Goal: Task Accomplishment & Management: Use online tool/utility

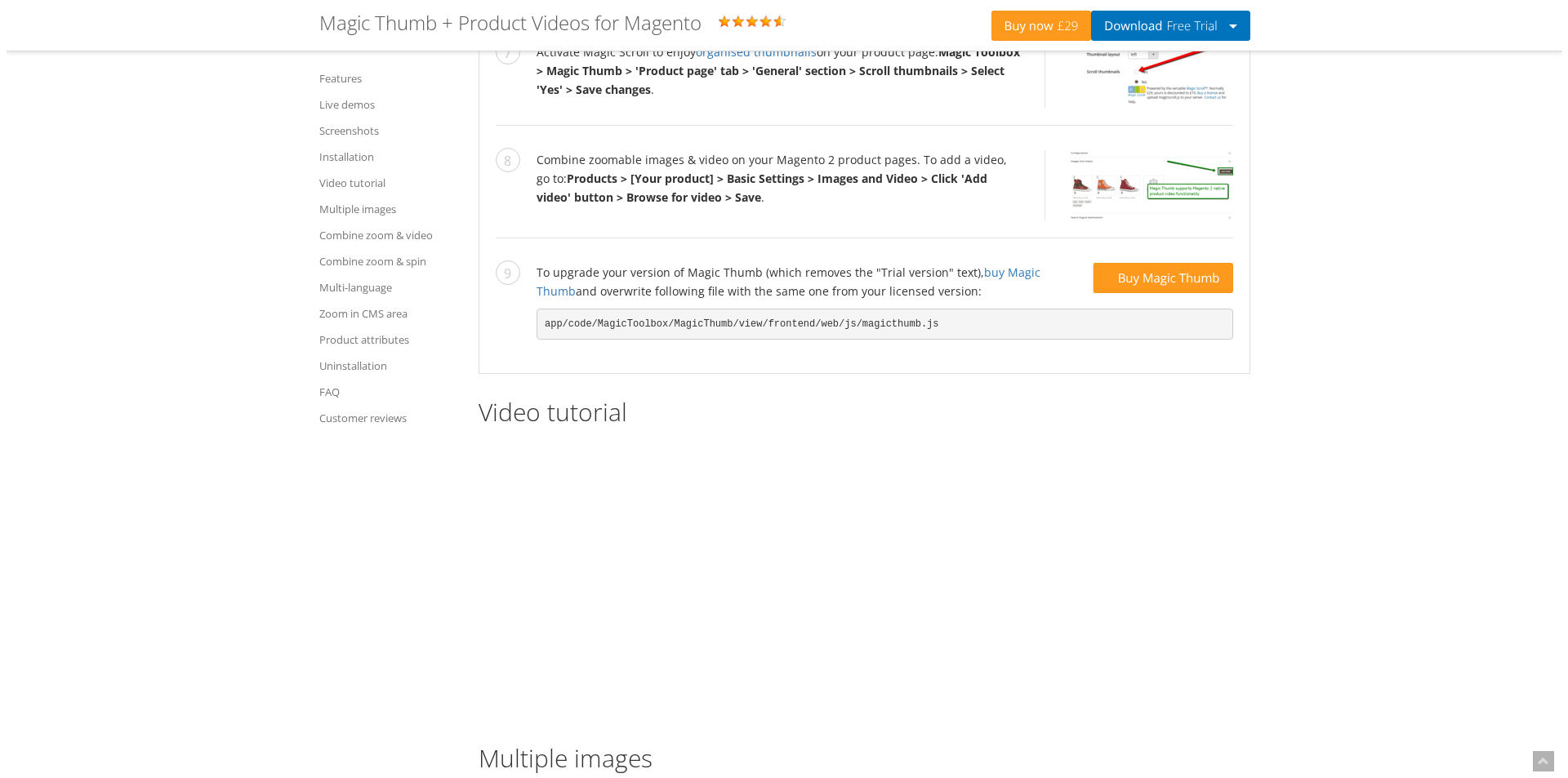
scroll to position [3495, 0]
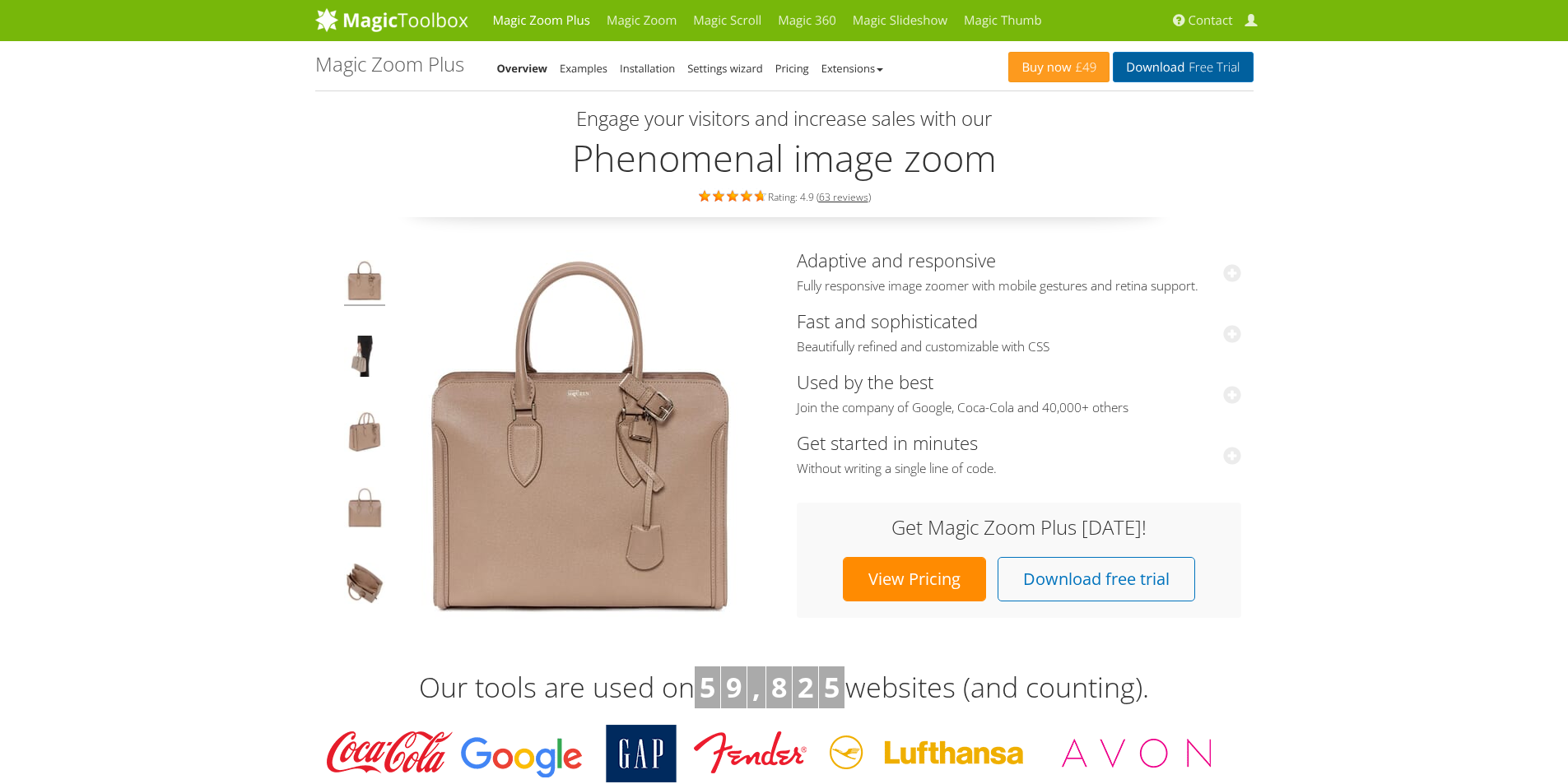
click at [1193, 72] on span "Free Trial" at bounding box center [1211, 68] width 55 height 13
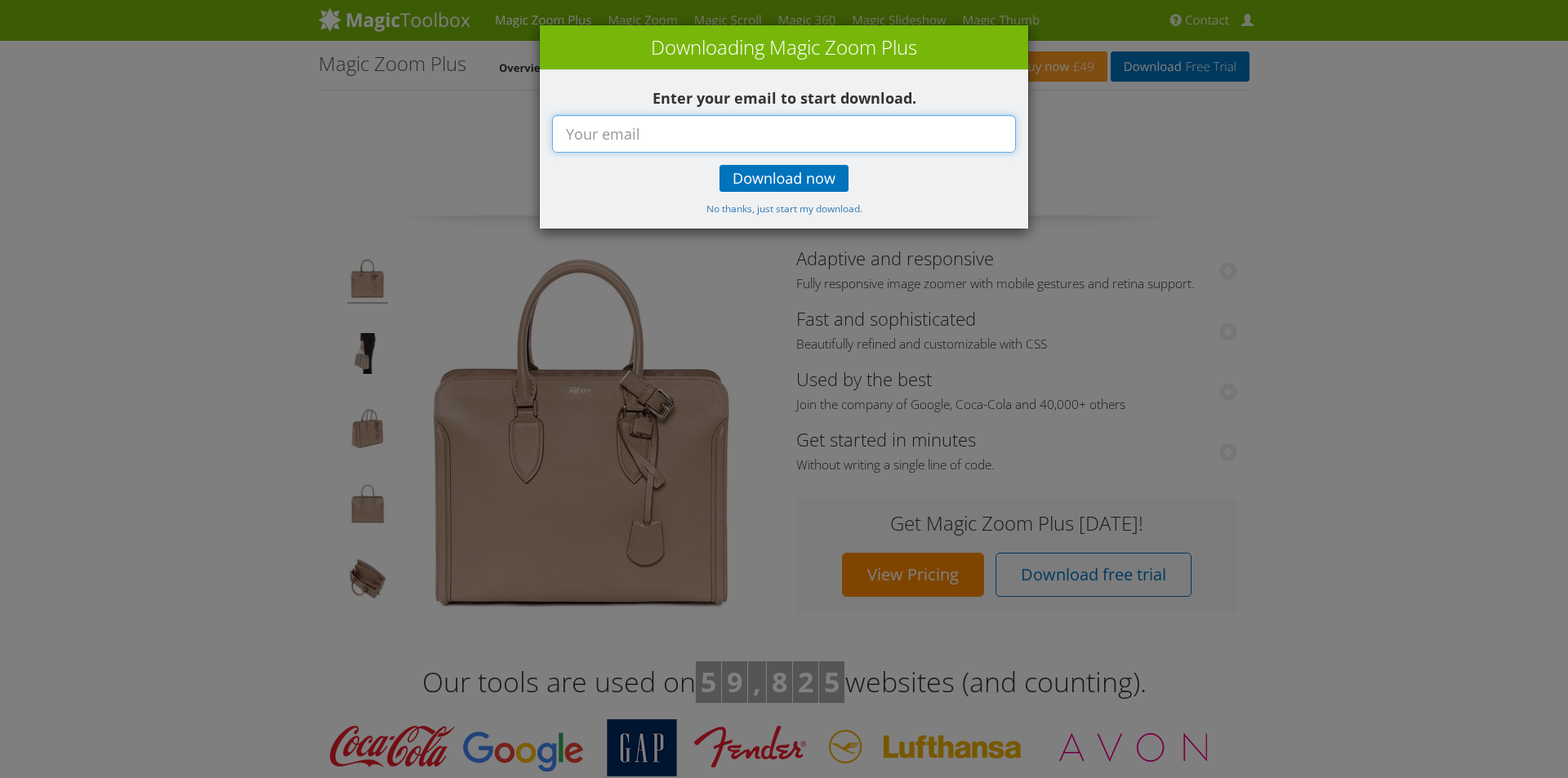
click at [709, 140] on input "text" at bounding box center [784, 133] width 464 height 38
type input "karan@czargroup.net"
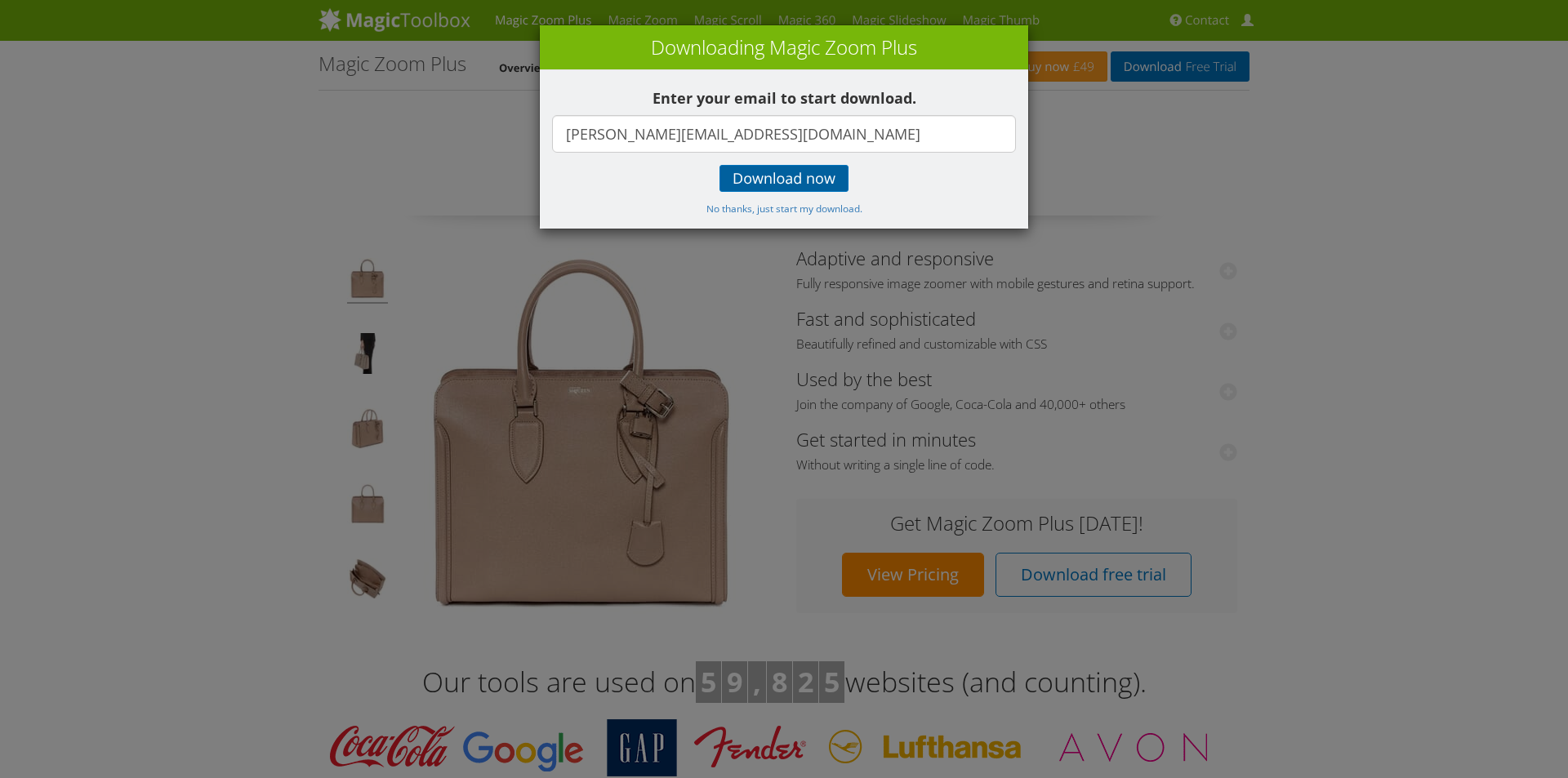
click at [752, 181] on span "Download now" at bounding box center [784, 178] width 103 height 13
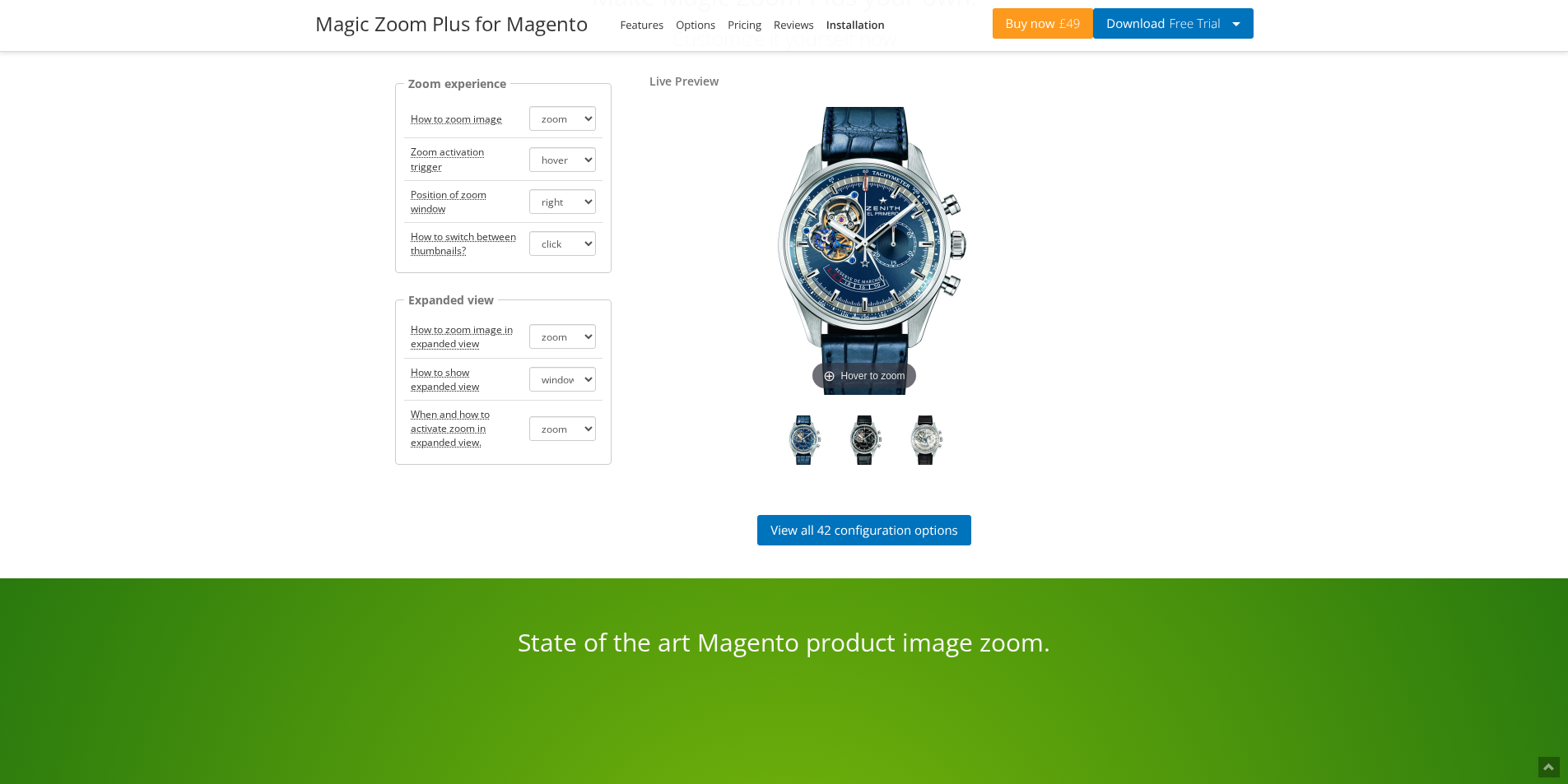
scroll to position [2714, 0]
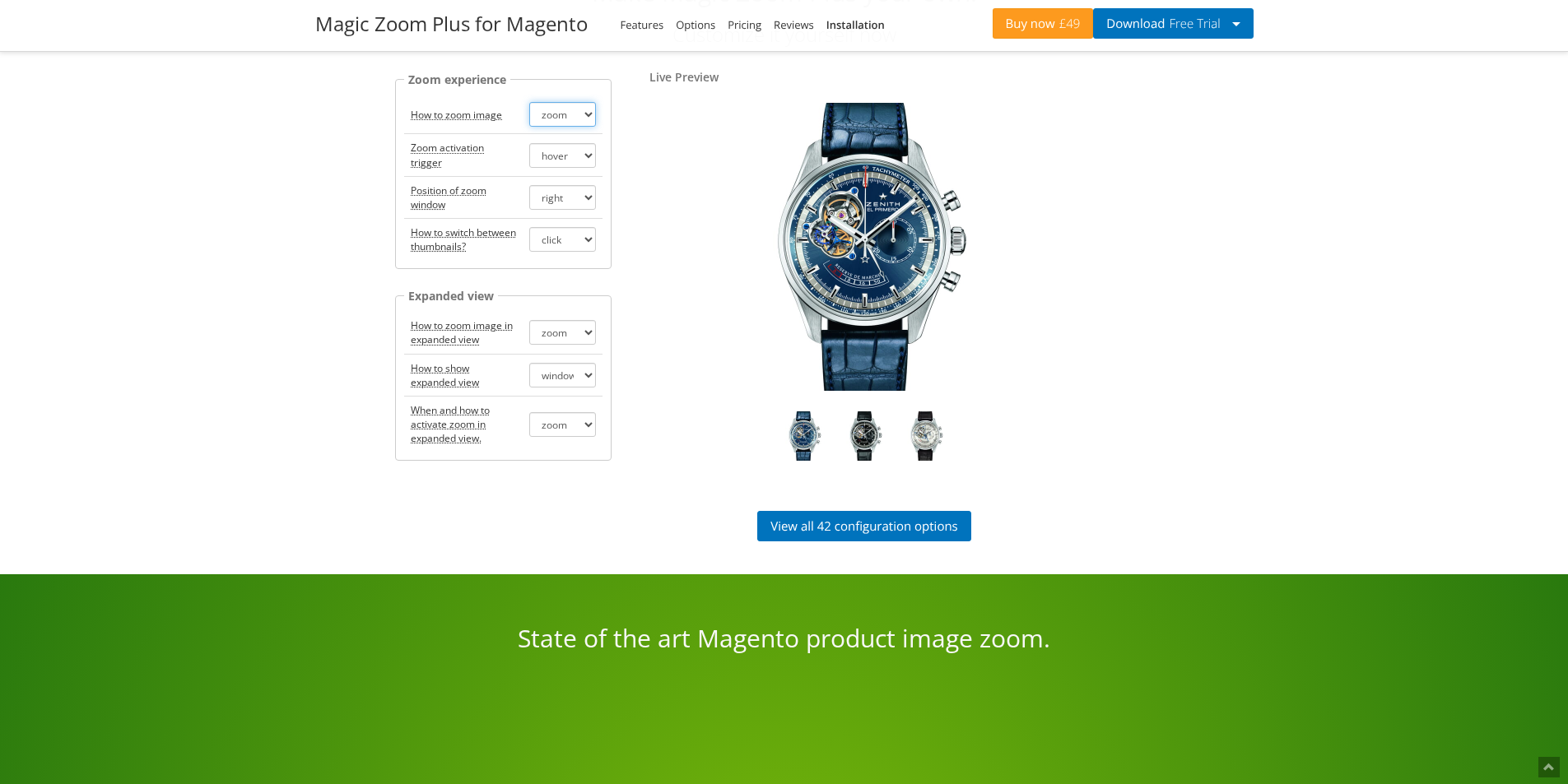
click at [565, 120] on select "zoom magnifier off" at bounding box center [562, 114] width 66 height 25
click at [565, 120] on select "zoom magnifier off" at bounding box center [562, 114] width 66 height 25
select select "magnifier"
click at [529, 102] on select "zoom magnifier off" at bounding box center [562, 114] width 66 height 25
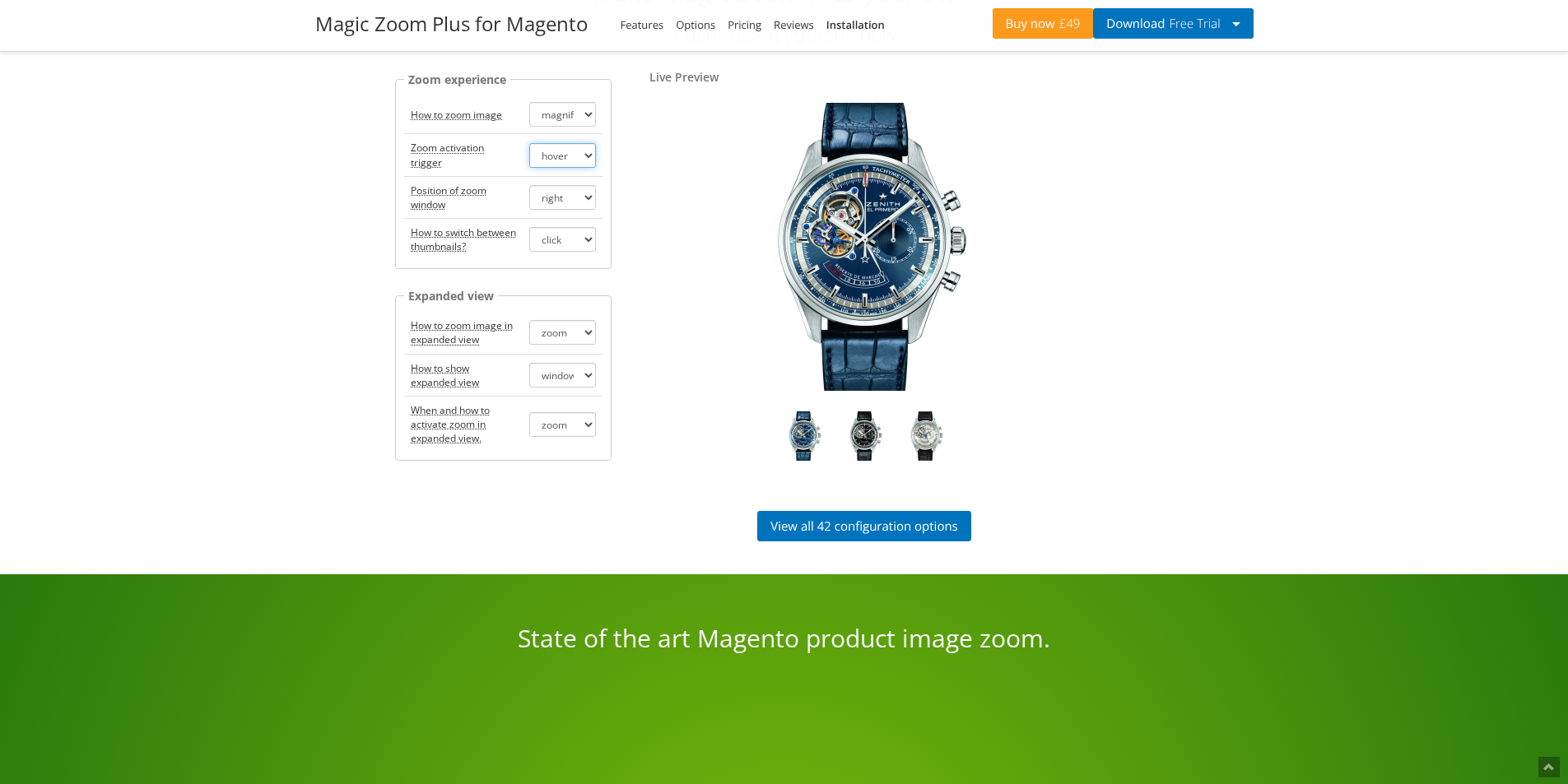
click at [571, 157] on select "hover click" at bounding box center [562, 155] width 66 height 25
select select "click"
click at [529, 143] on select "hover click" at bounding box center [562, 155] width 66 height 25
click at [579, 197] on select "right left inner" at bounding box center [562, 197] width 66 height 25
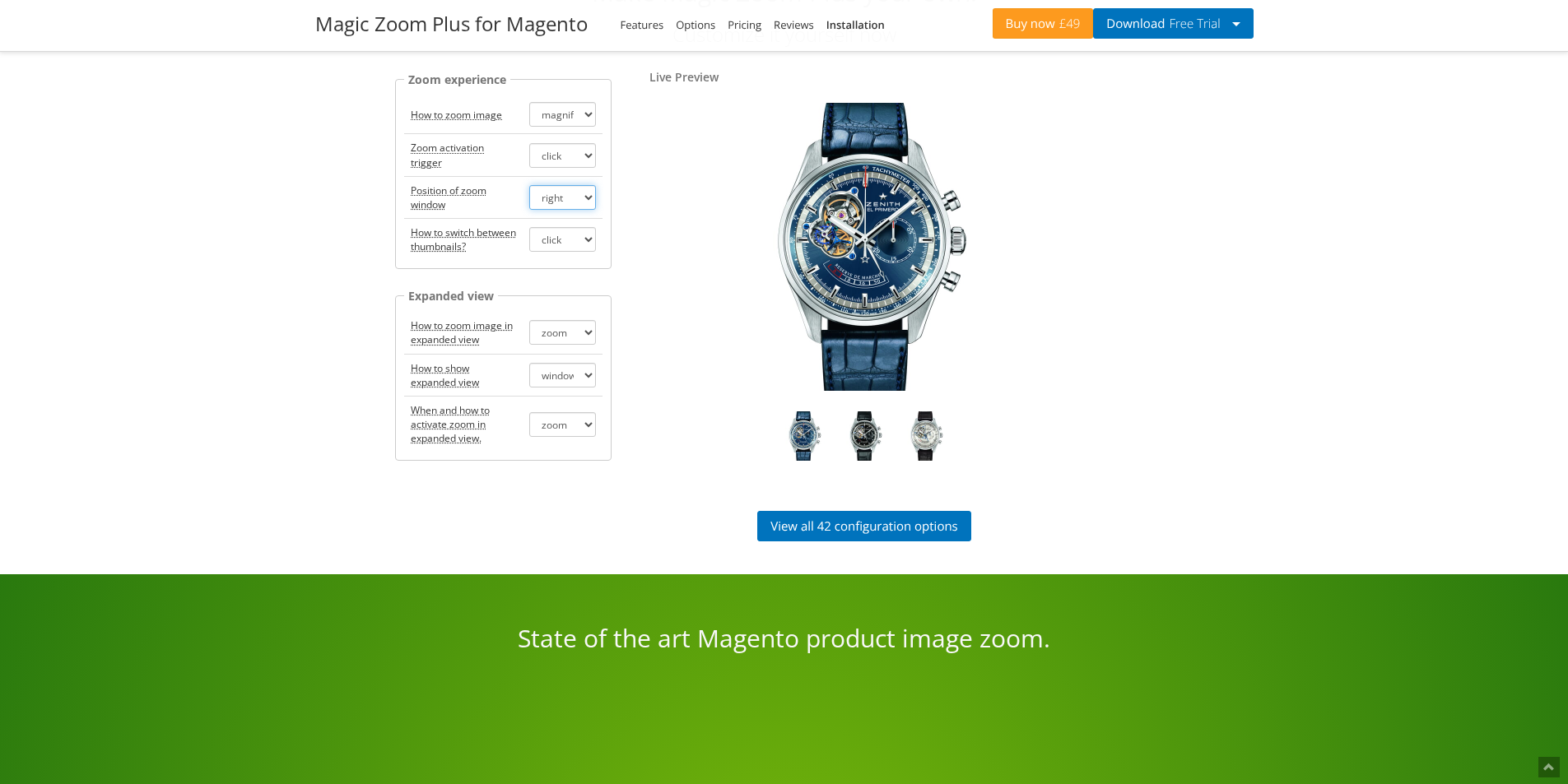
click at [529, 185] on select "right left inner" at bounding box center [562, 197] width 66 height 25
click at [861, 523] on link "View all 42 configuration options" at bounding box center [864, 525] width 214 height 31
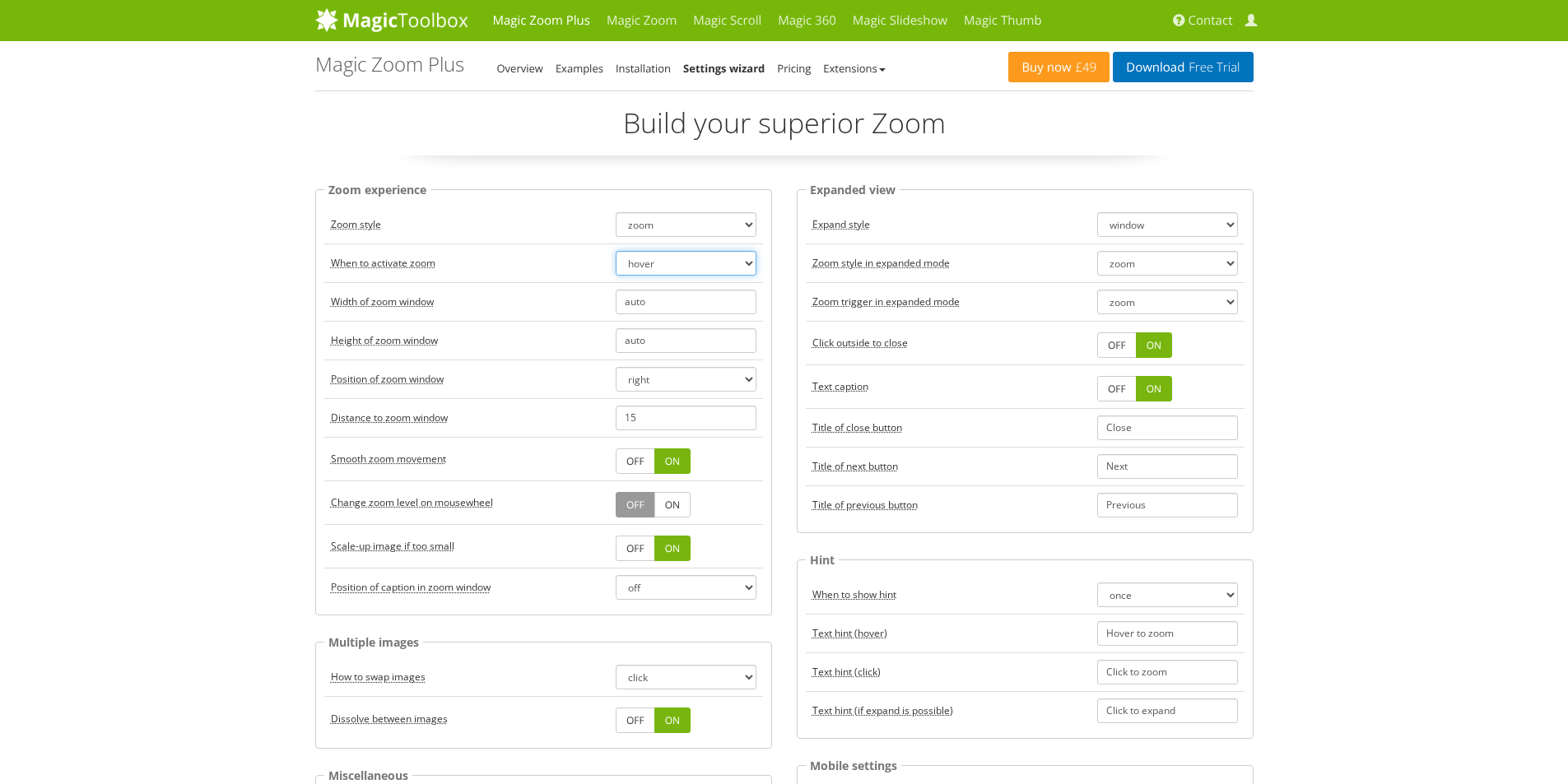
click at [656, 255] on select "hover click" at bounding box center [686, 263] width 141 height 25
select select "click"
click at [616, 251] on select "hover click" at bounding box center [686, 263] width 141 height 25
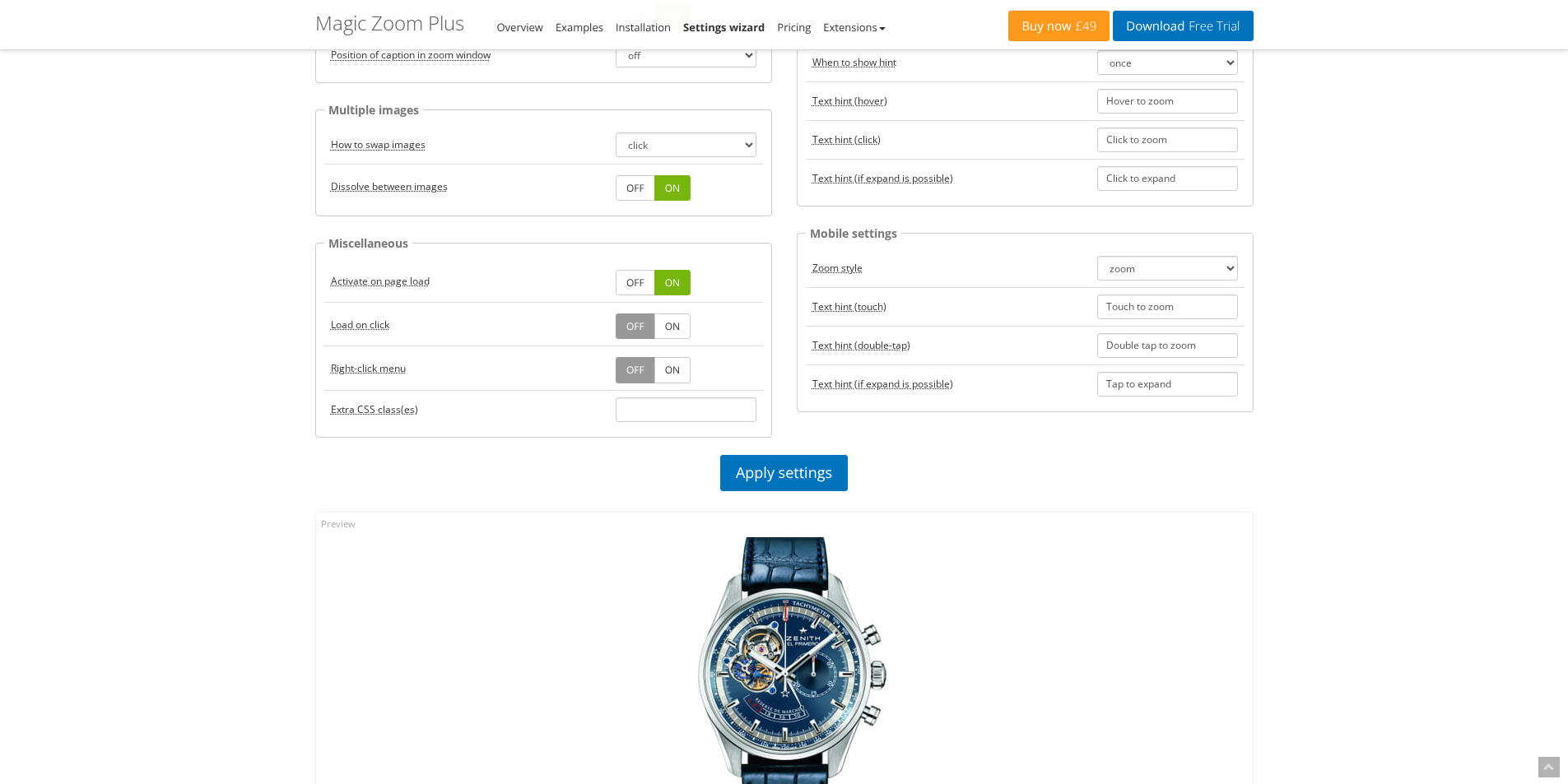
scroll to position [575, 0]
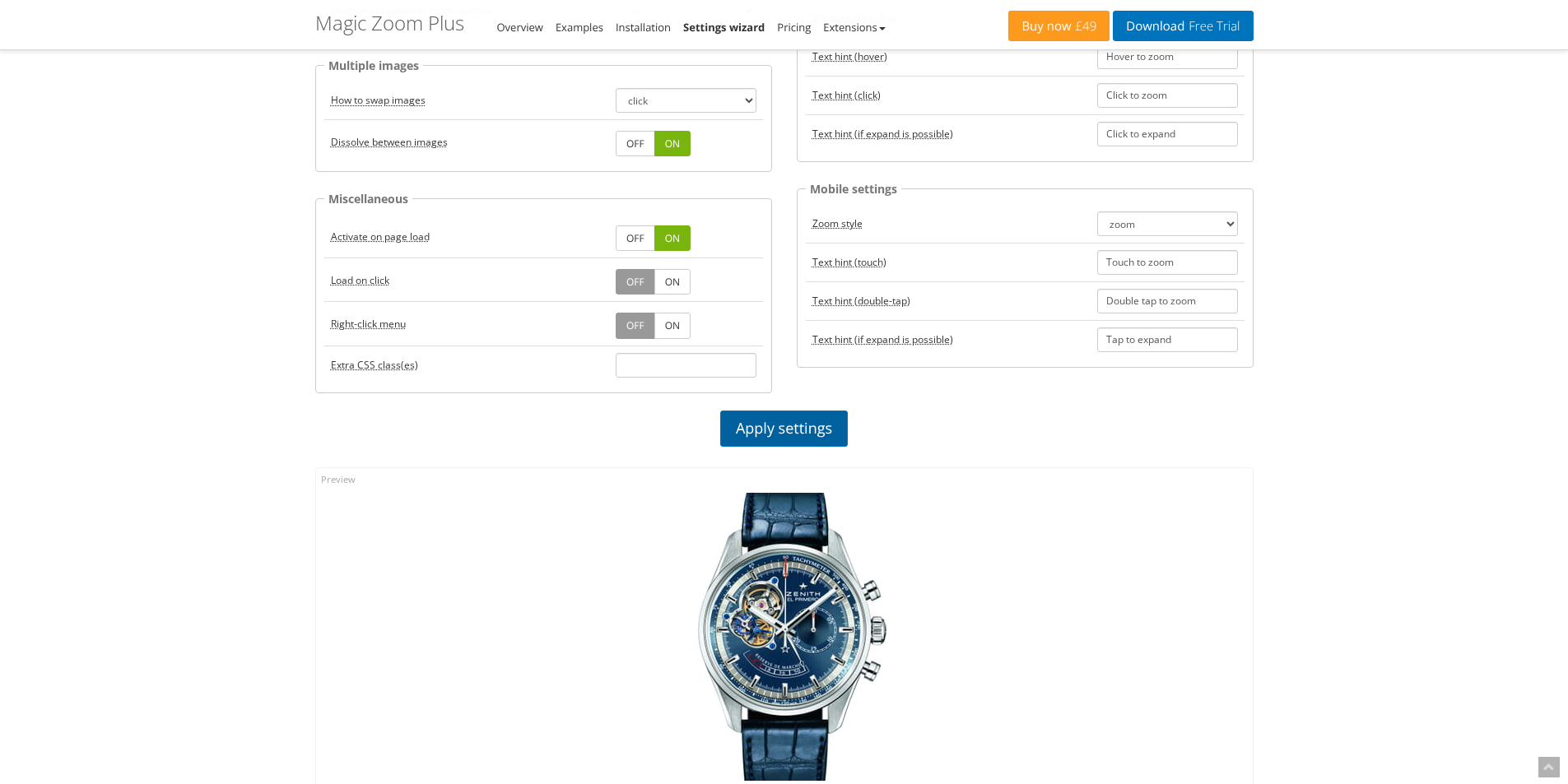
click at [765, 441] on link "Apply settings" at bounding box center [784, 428] width 128 height 36
click at [773, 582] on img at bounding box center [784, 637] width 288 height 288
click at [814, 601] on img at bounding box center [784, 637] width 288 height 288
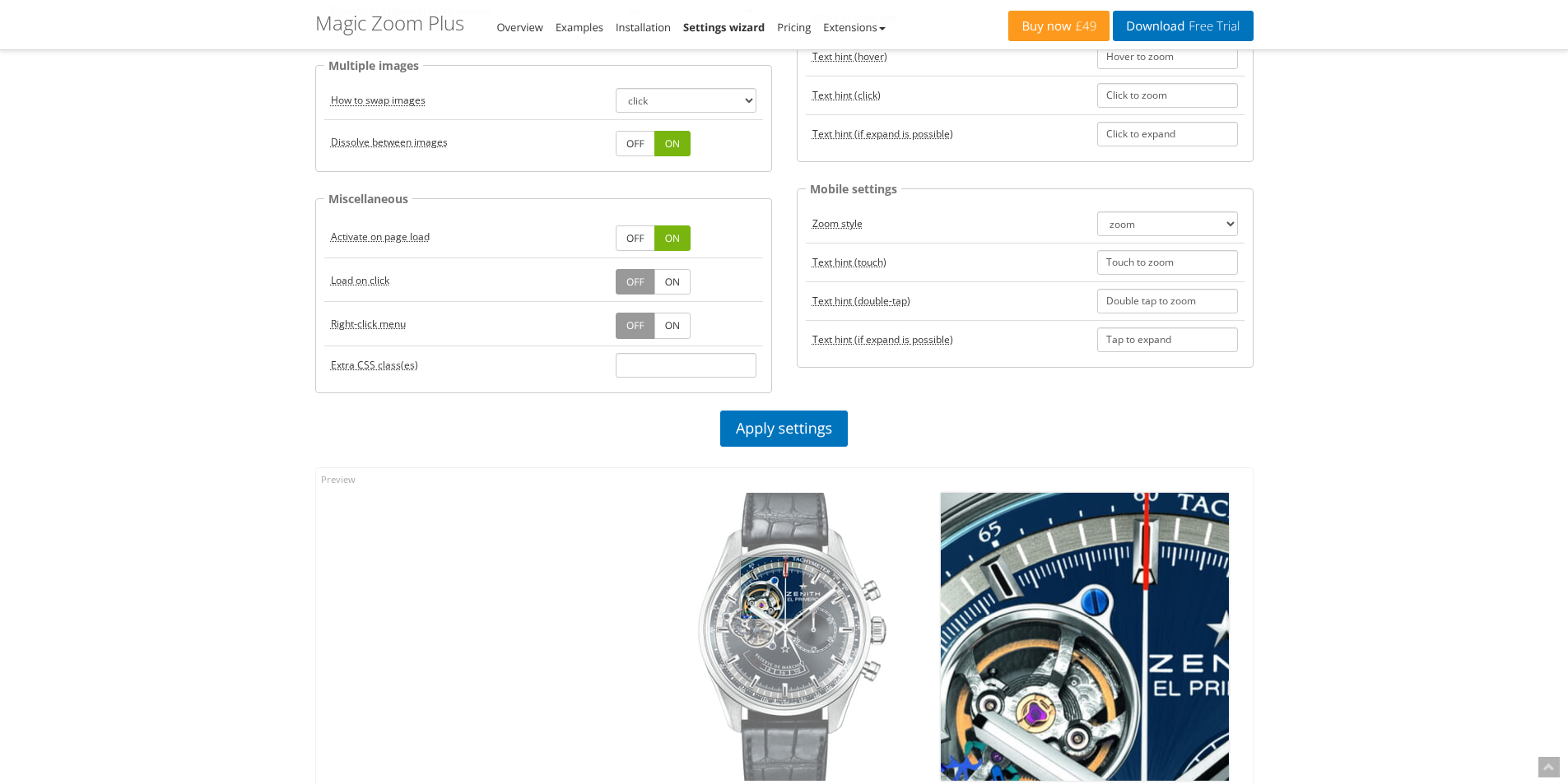
click at [771, 588] on img at bounding box center [784, 637] width 288 height 288
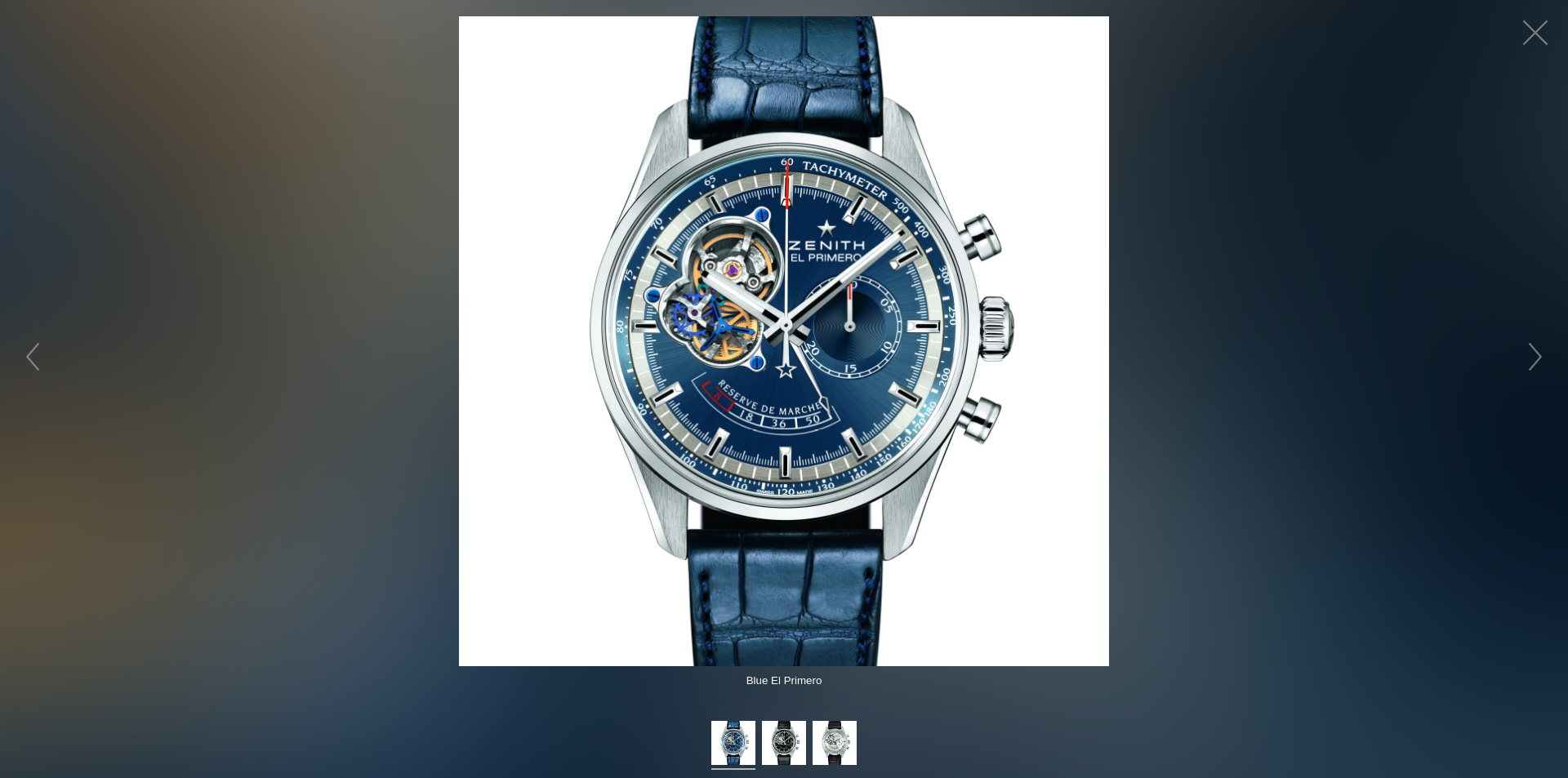
click at [780, 298] on img at bounding box center [784, 341] width 651 height 650
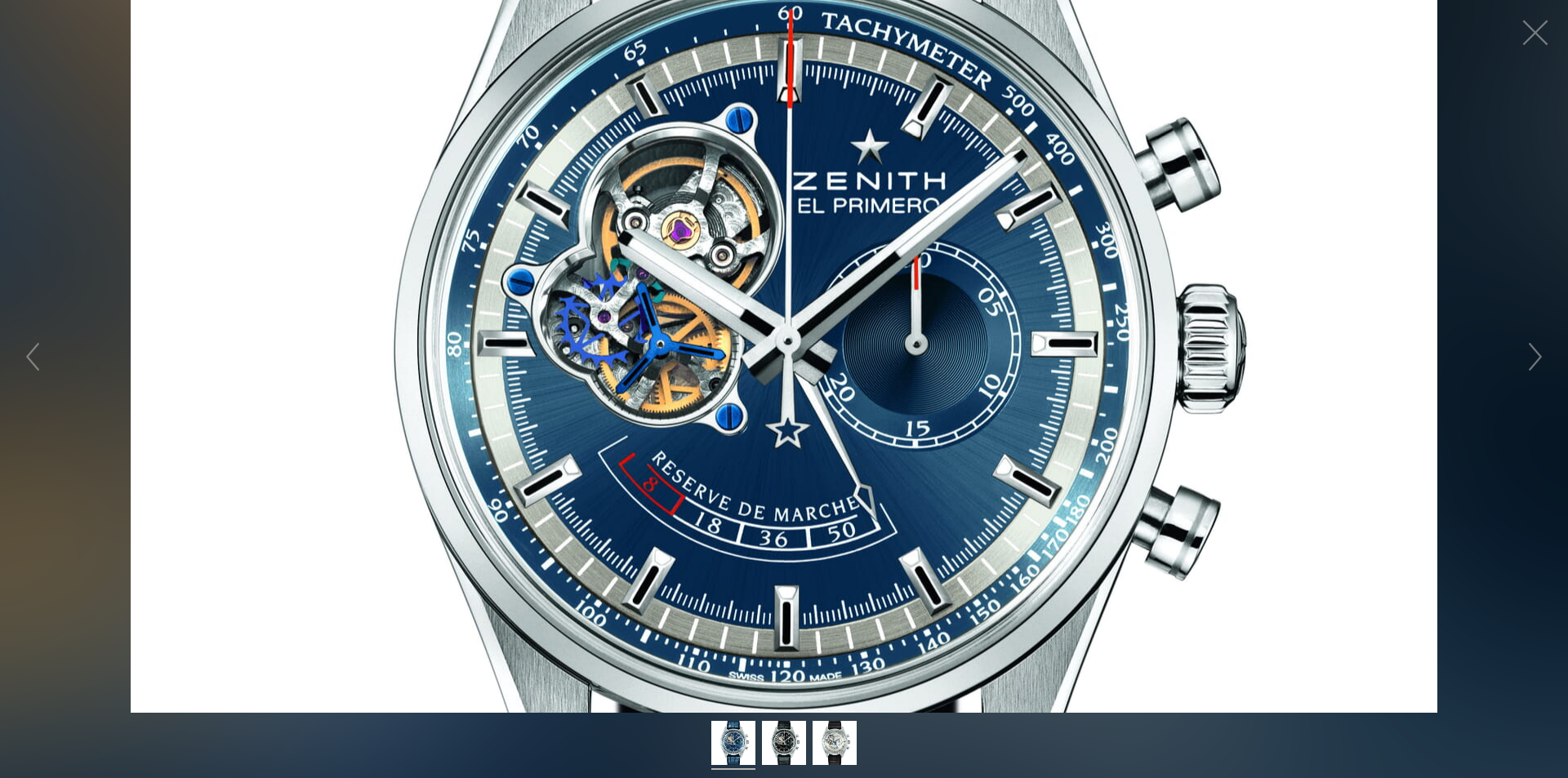
click at [776, 355] on figure "Click to expand" at bounding box center [784, 356] width 1568 height 713
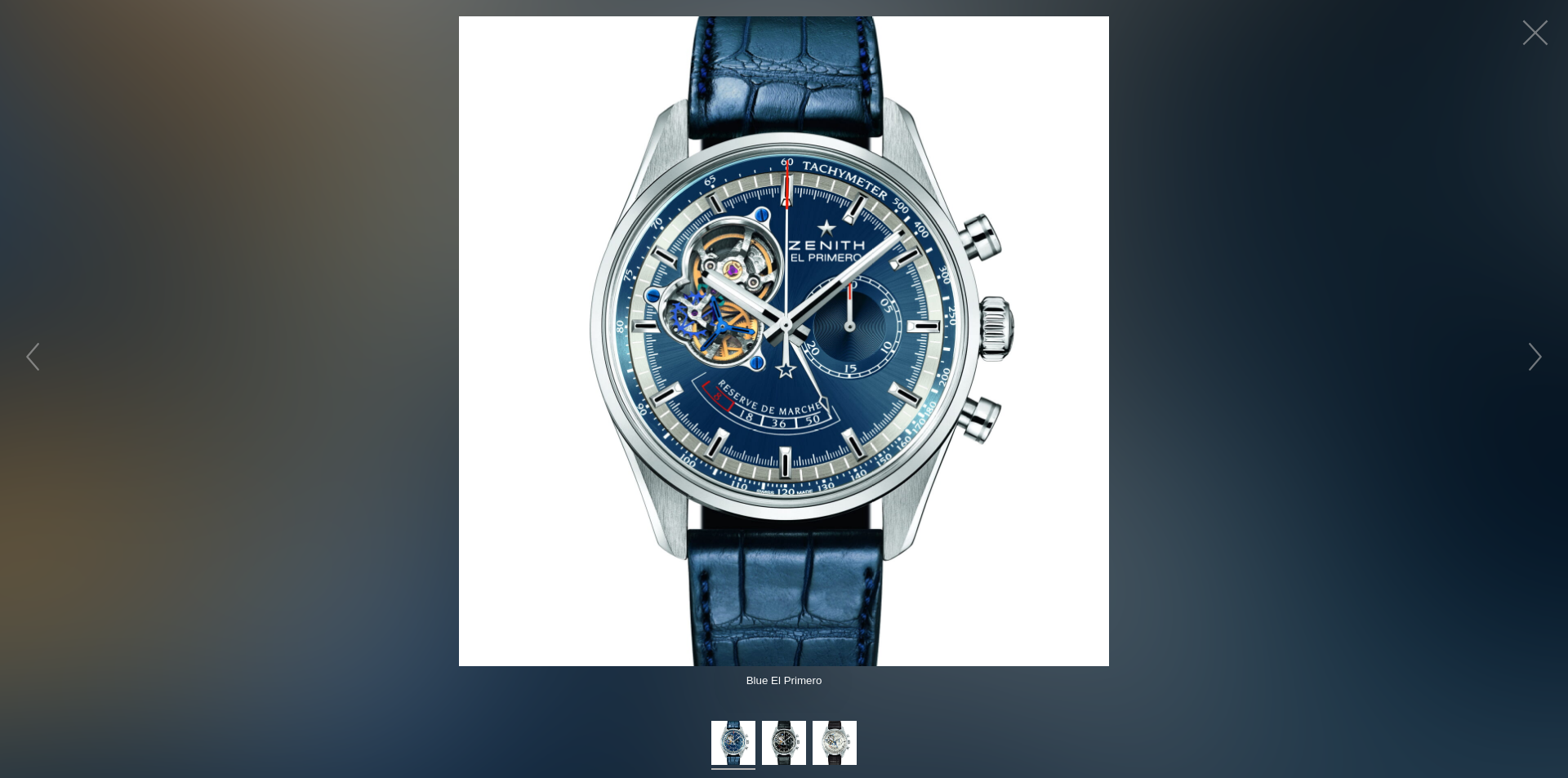
click at [779, 337] on img at bounding box center [784, 341] width 651 height 650
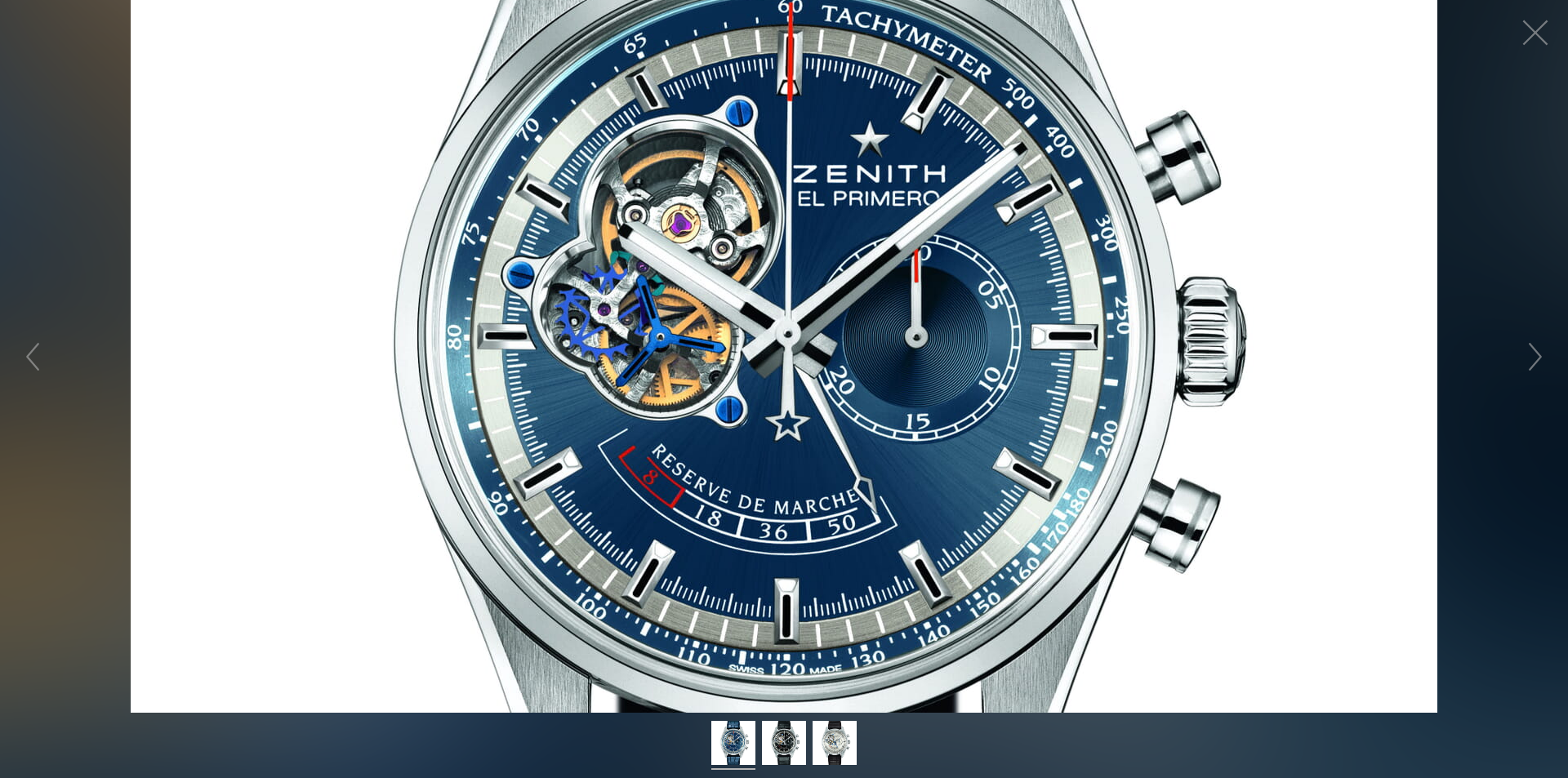
click at [779, 337] on figure "Click to expand" at bounding box center [784, 356] width 1568 height 713
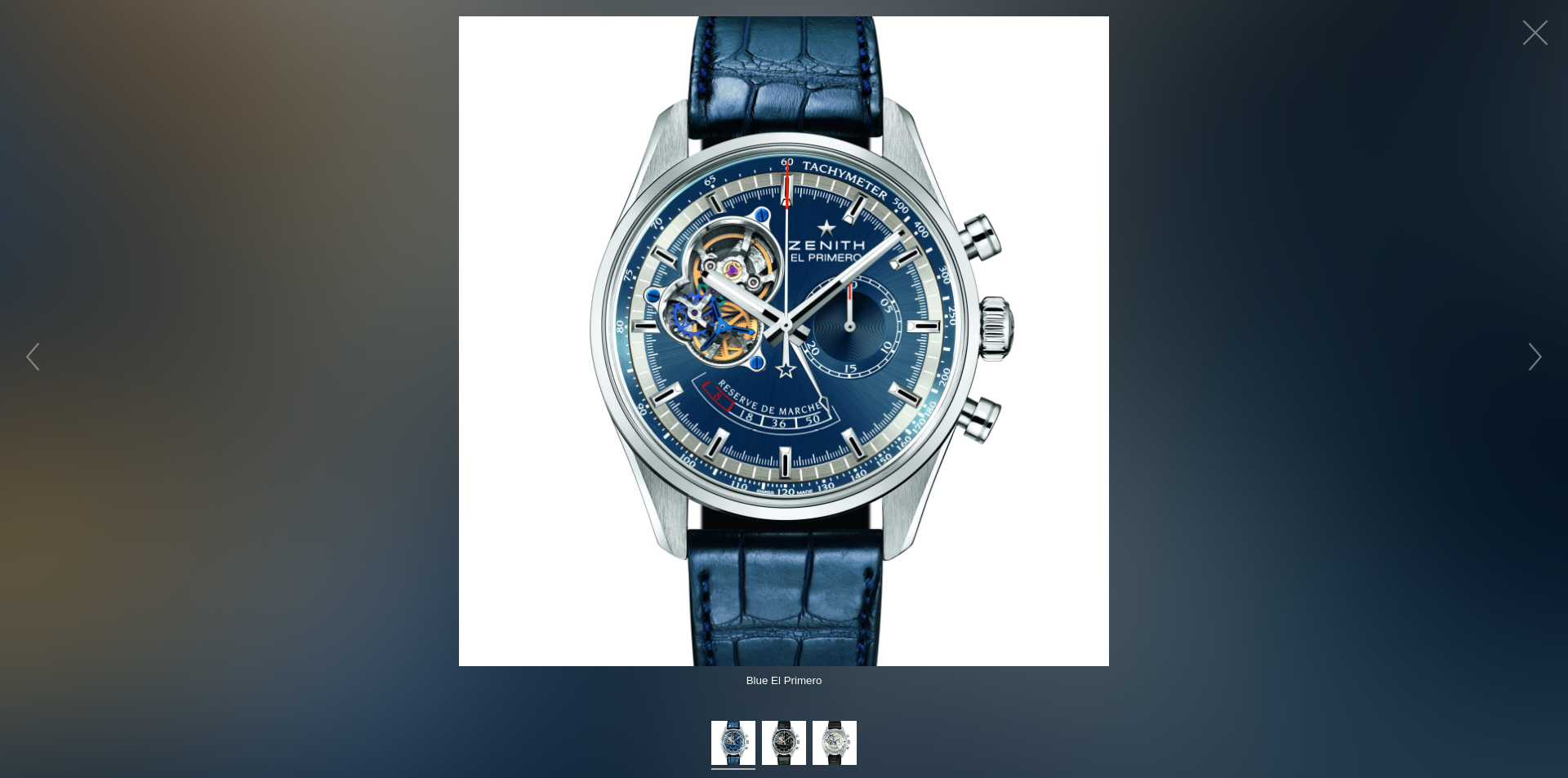
click at [779, 337] on img at bounding box center [784, 341] width 651 height 650
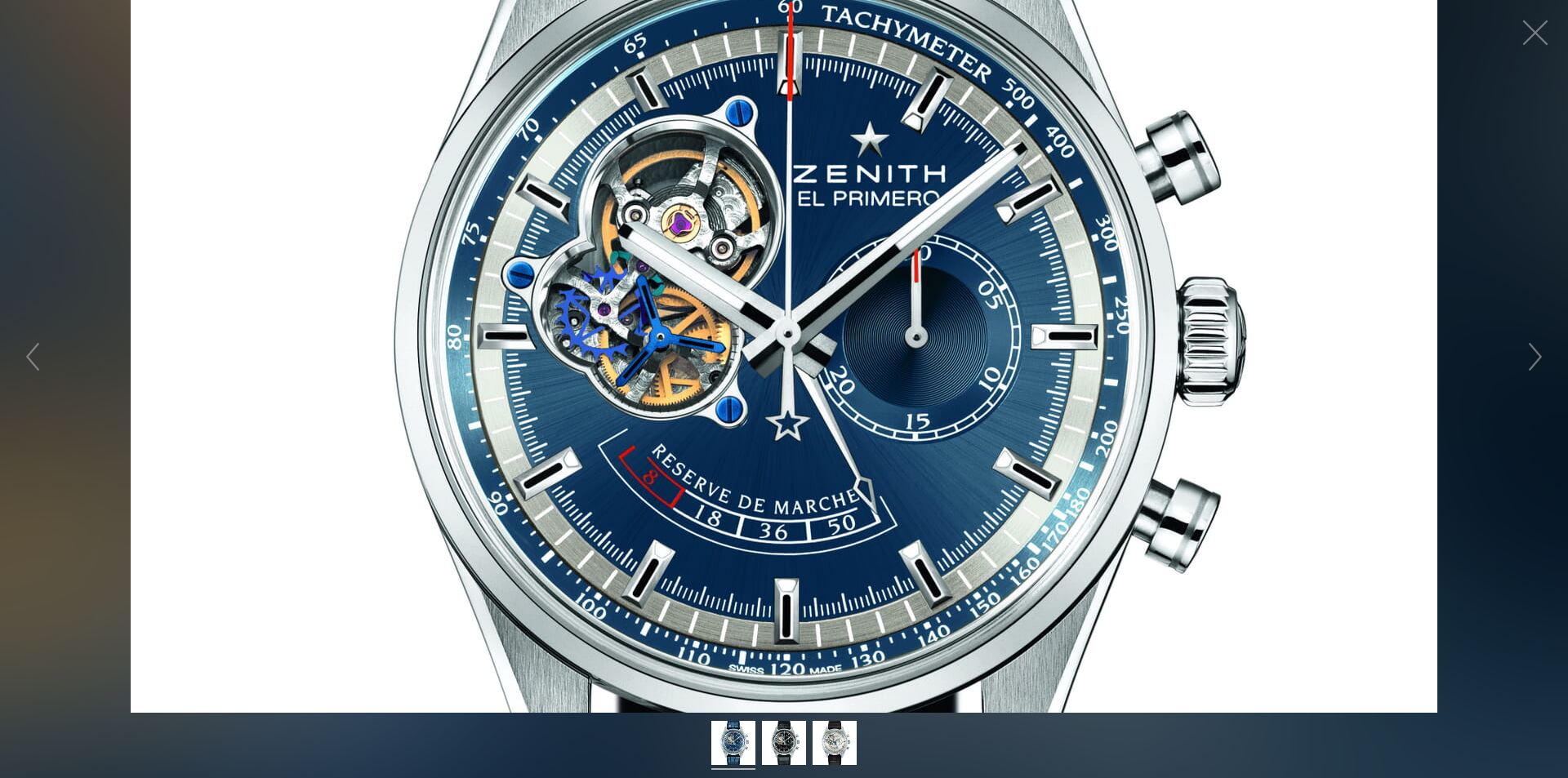
click at [779, 337] on figure "Click to expand" at bounding box center [784, 356] width 1568 height 713
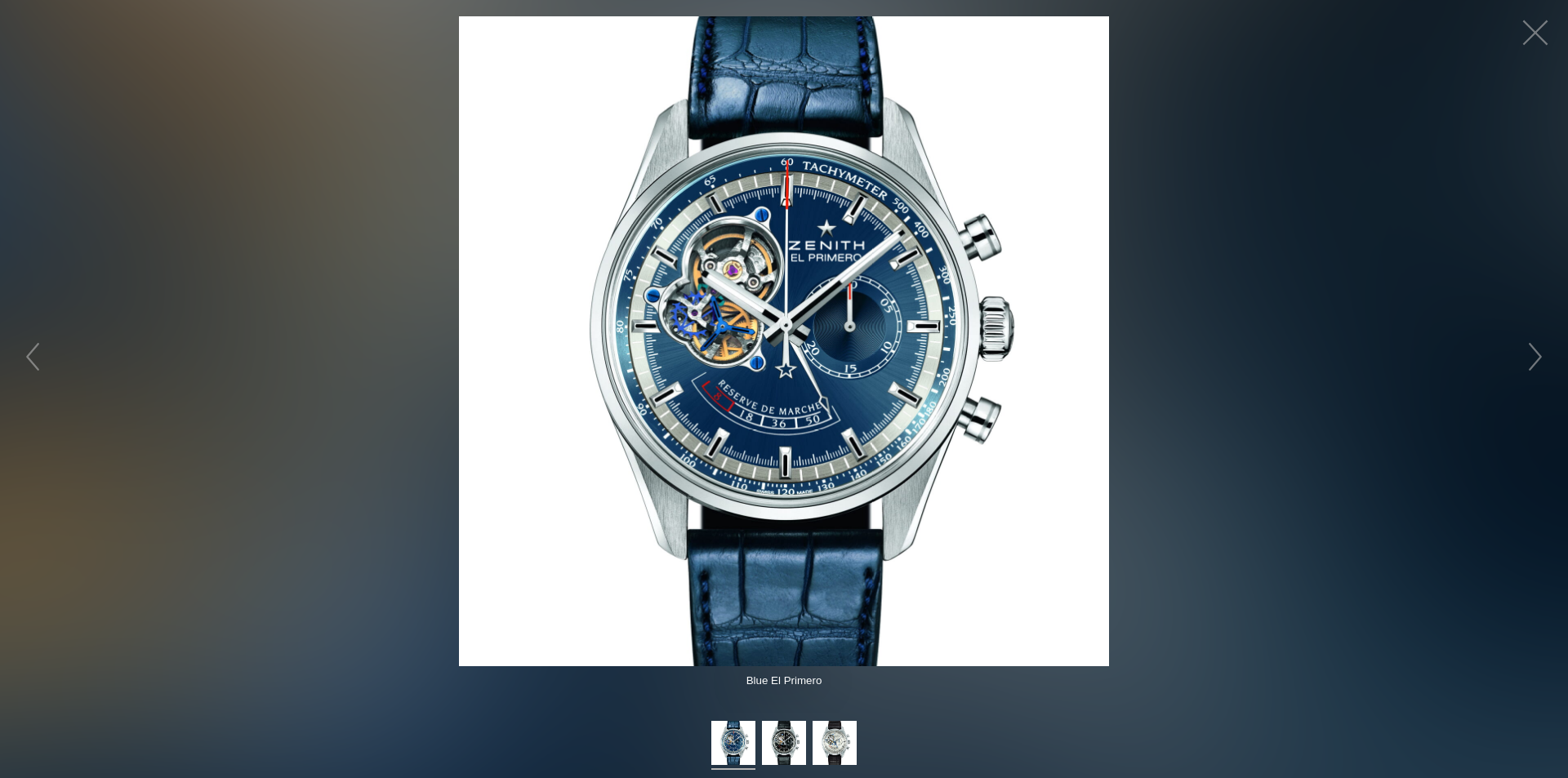
click at [779, 337] on img at bounding box center [784, 341] width 651 height 650
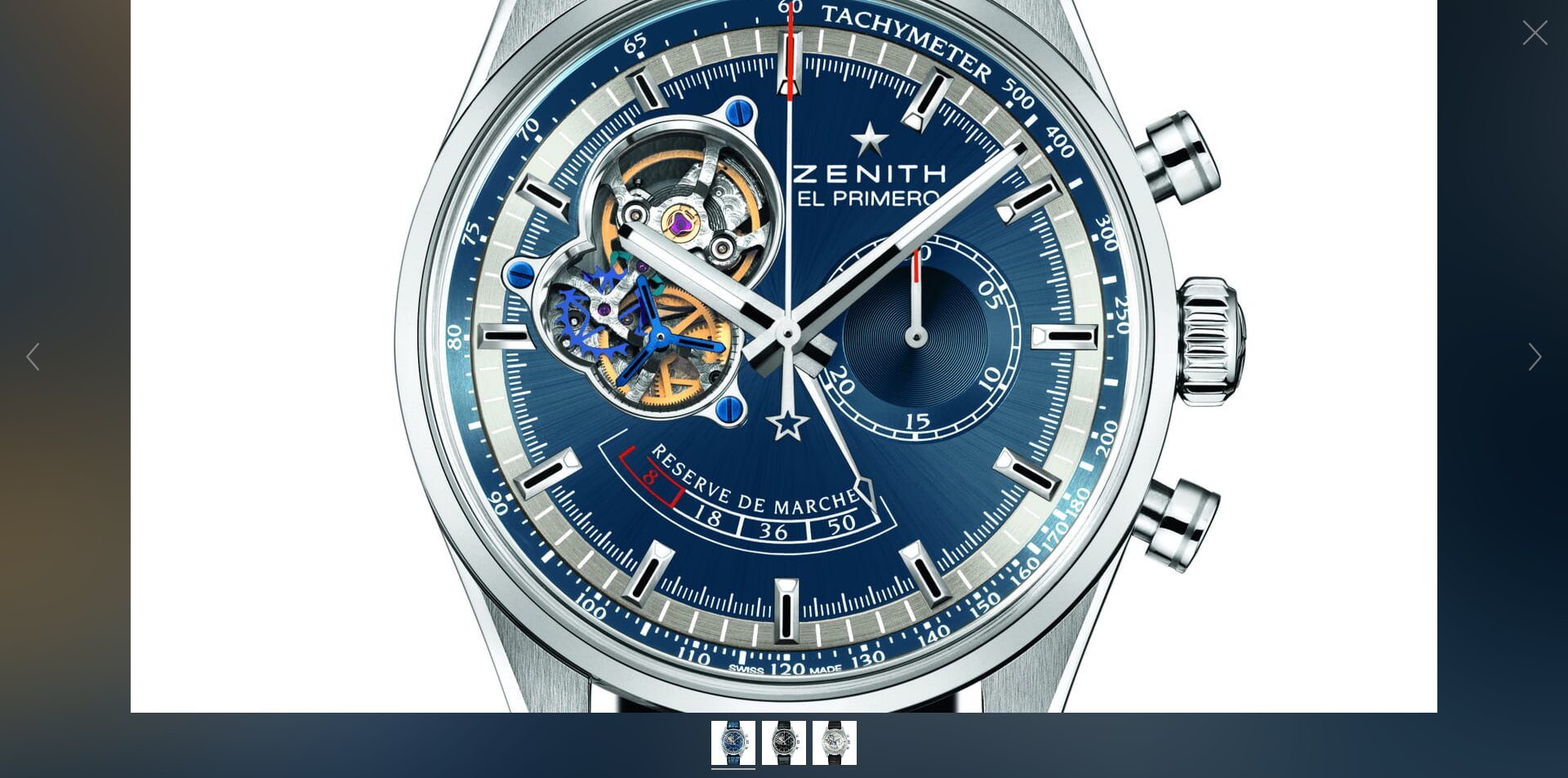
click at [779, 337] on figure "Click to expand" at bounding box center [784, 356] width 1568 height 713
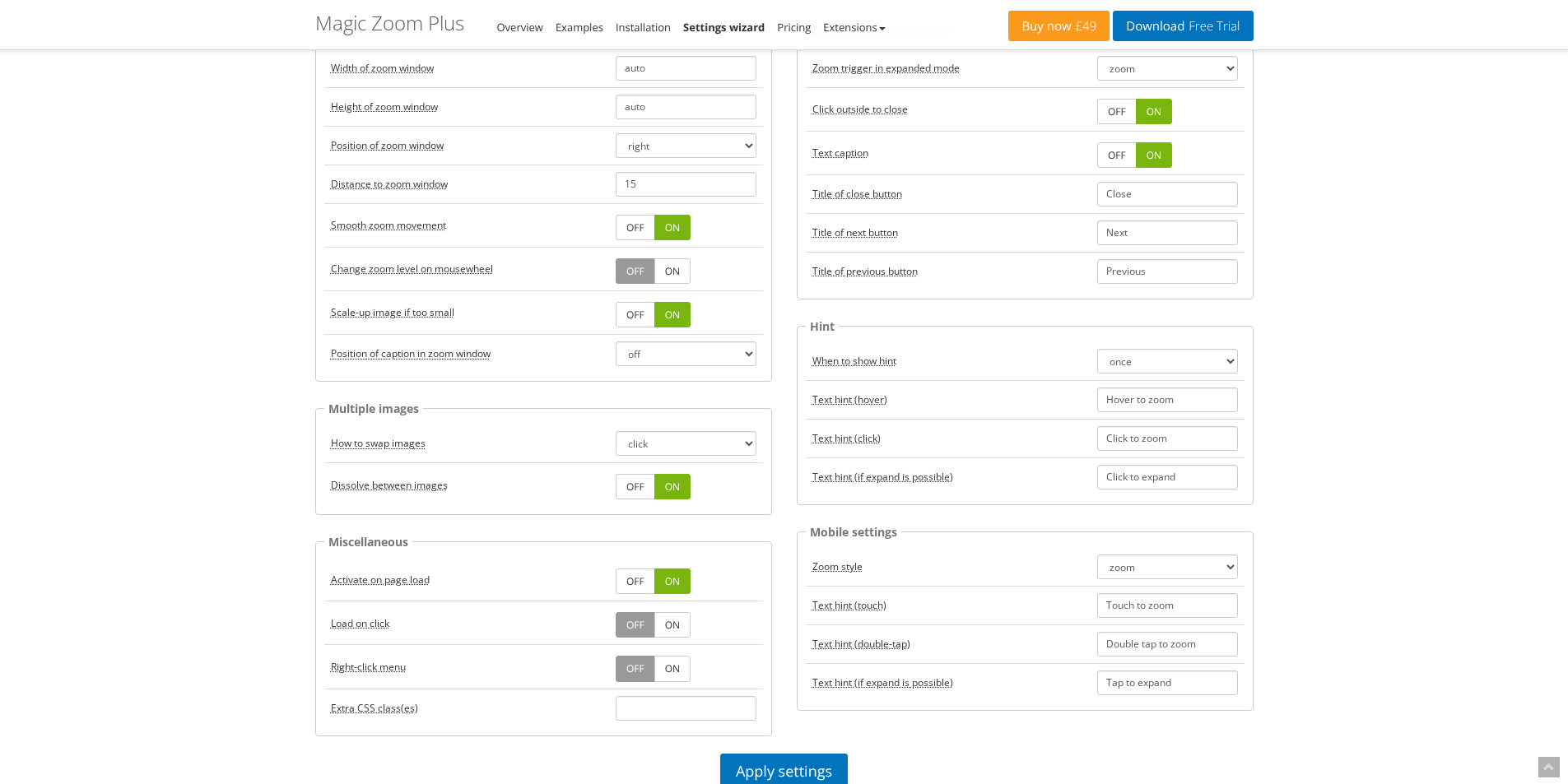
scroll to position [82, 0]
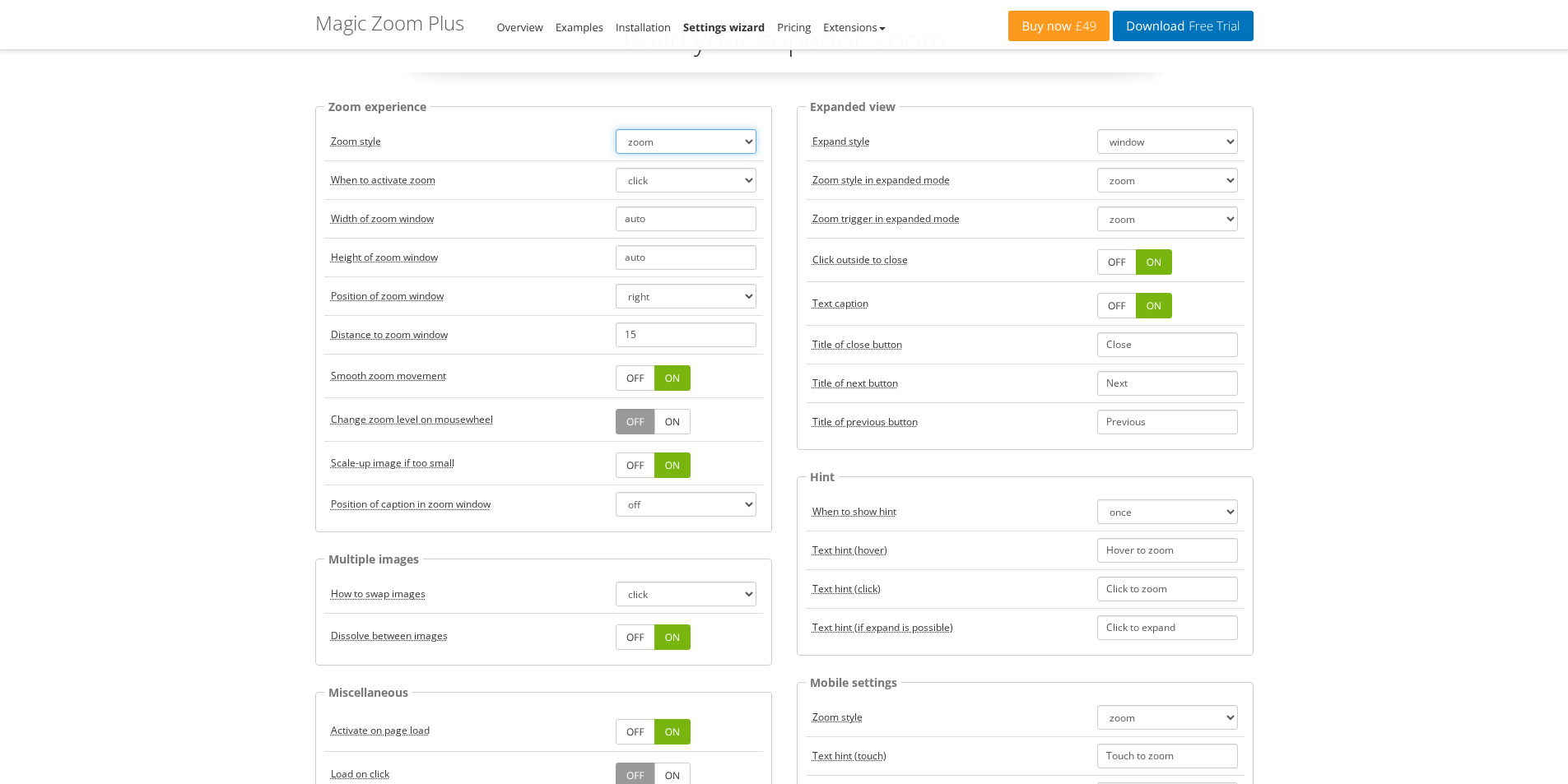
click at [665, 135] on select "zoom magnifier preview off" at bounding box center [686, 141] width 141 height 25
select select "magnifier"
click at [616, 129] on select "zoom magnifier preview off" at bounding box center [686, 141] width 141 height 25
click at [651, 178] on select "hover click" at bounding box center [686, 180] width 141 height 25
click at [616, 168] on select "hover click" at bounding box center [686, 180] width 141 height 25
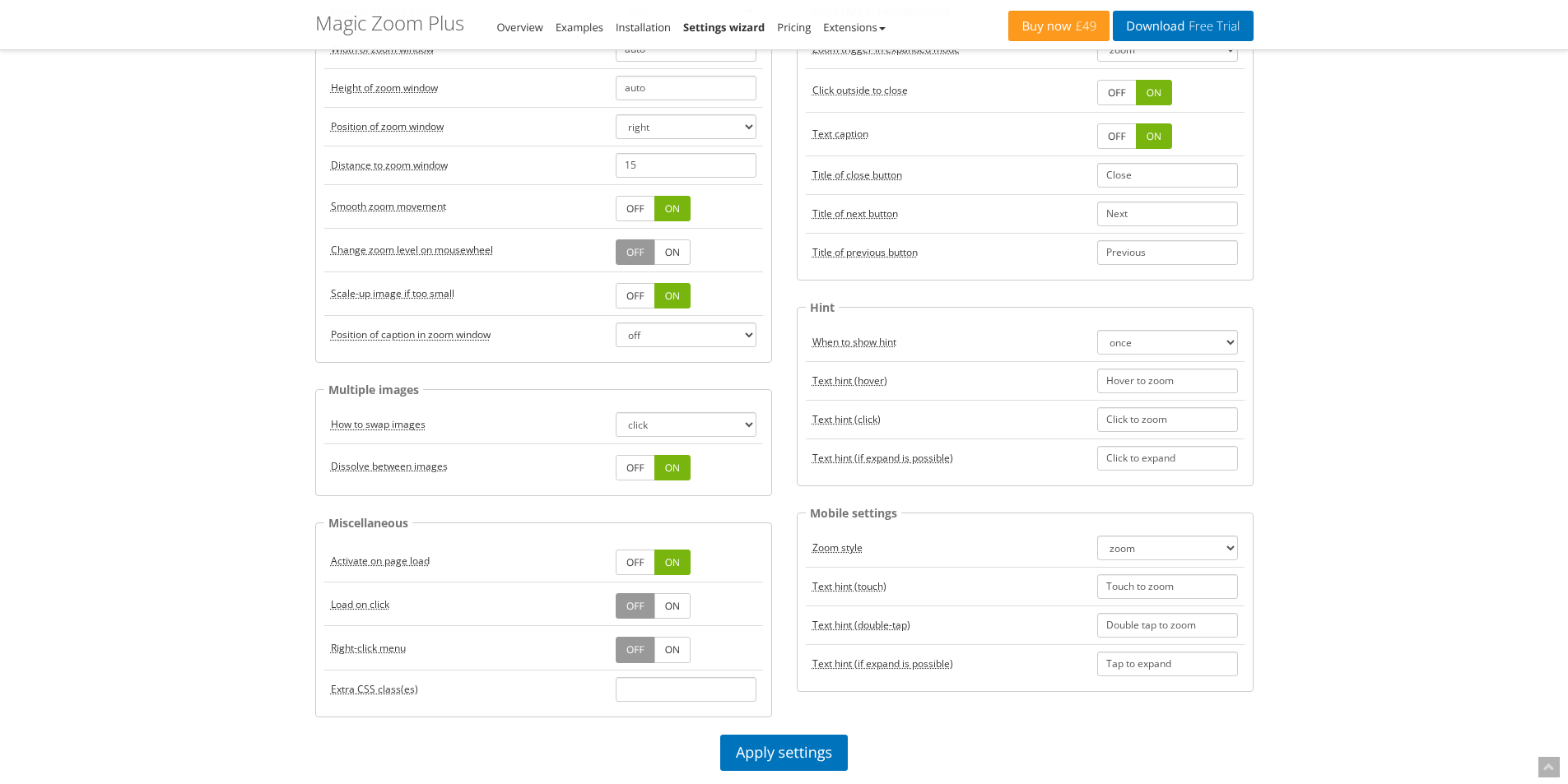
scroll to position [575, 0]
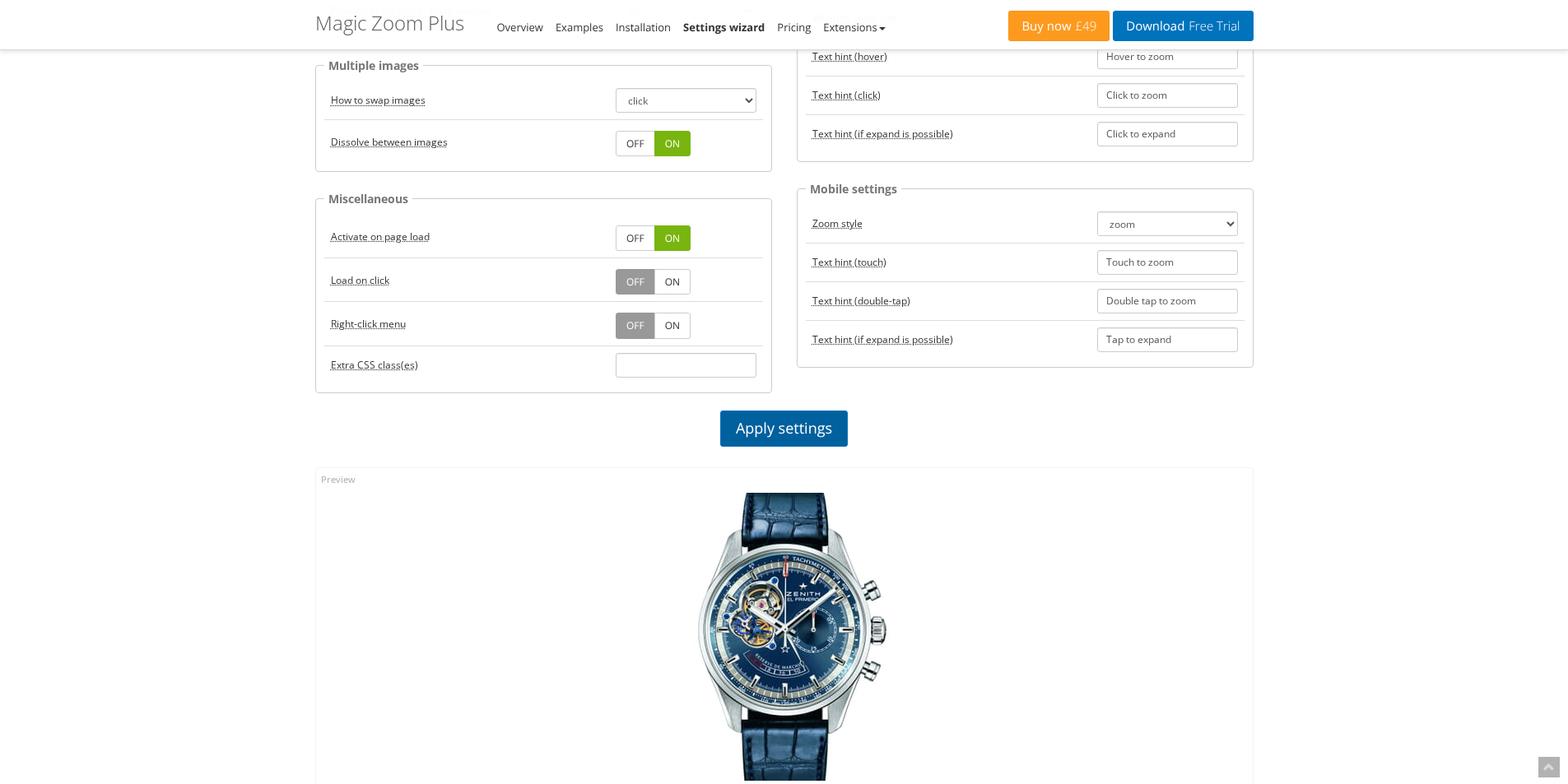
click at [780, 421] on link "Apply settings" at bounding box center [784, 428] width 128 height 36
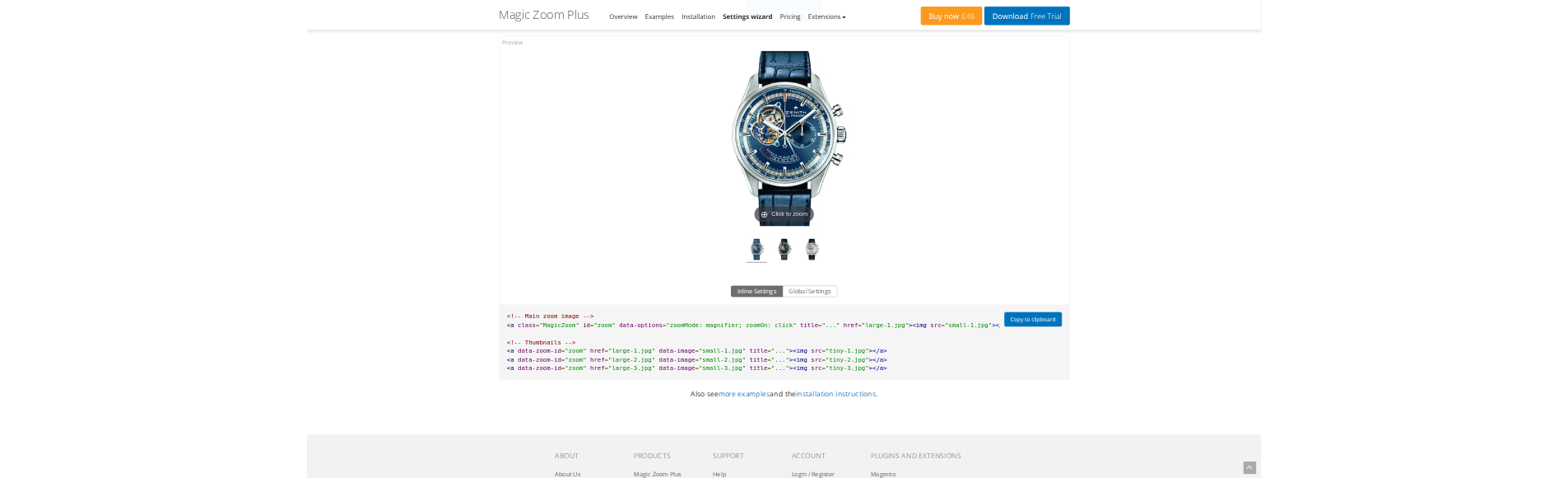
scroll to position [988, 0]
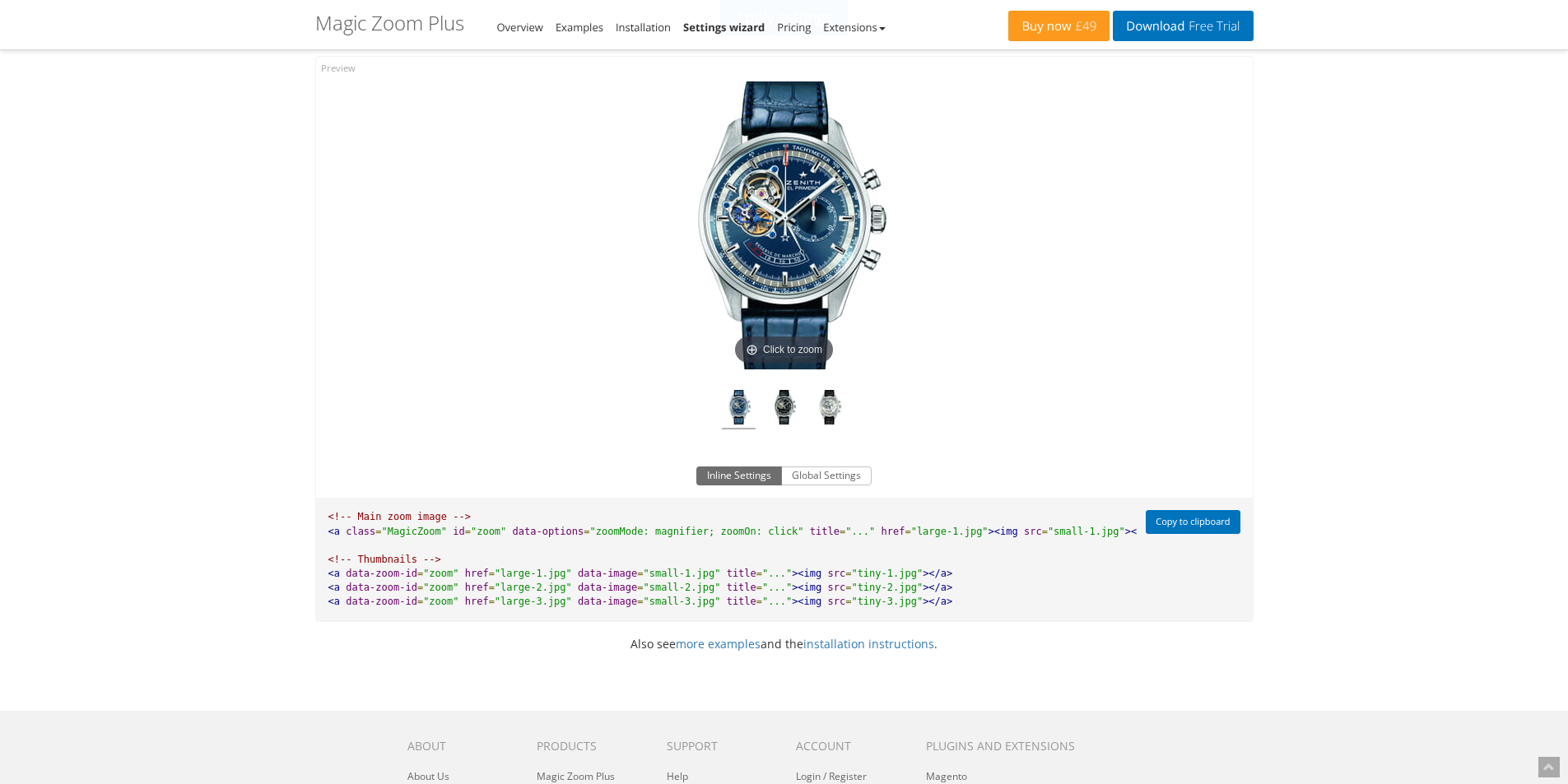
click at [787, 250] on img at bounding box center [784, 225] width 288 height 288
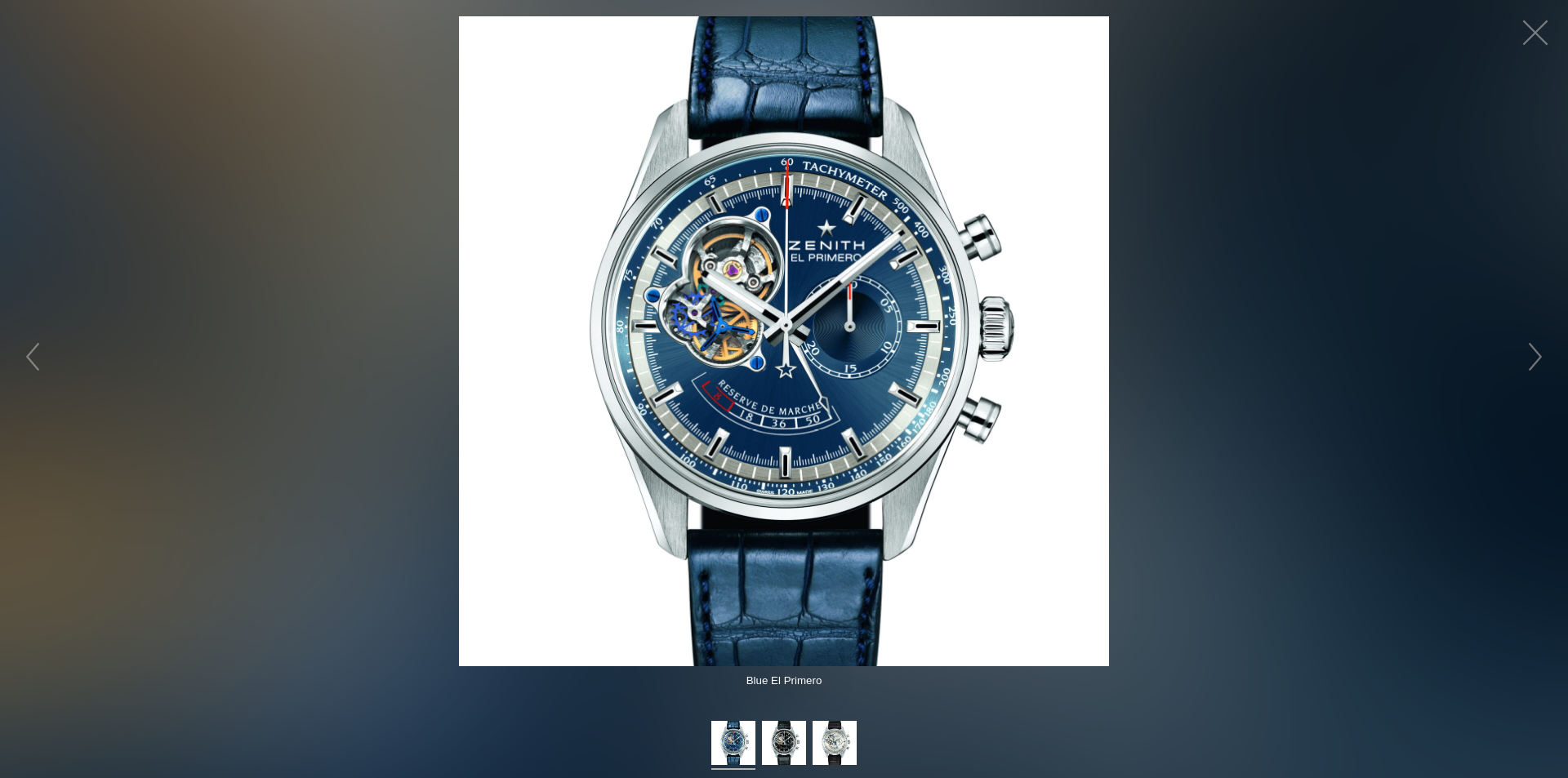
click at [760, 348] on img at bounding box center [784, 341] width 651 height 650
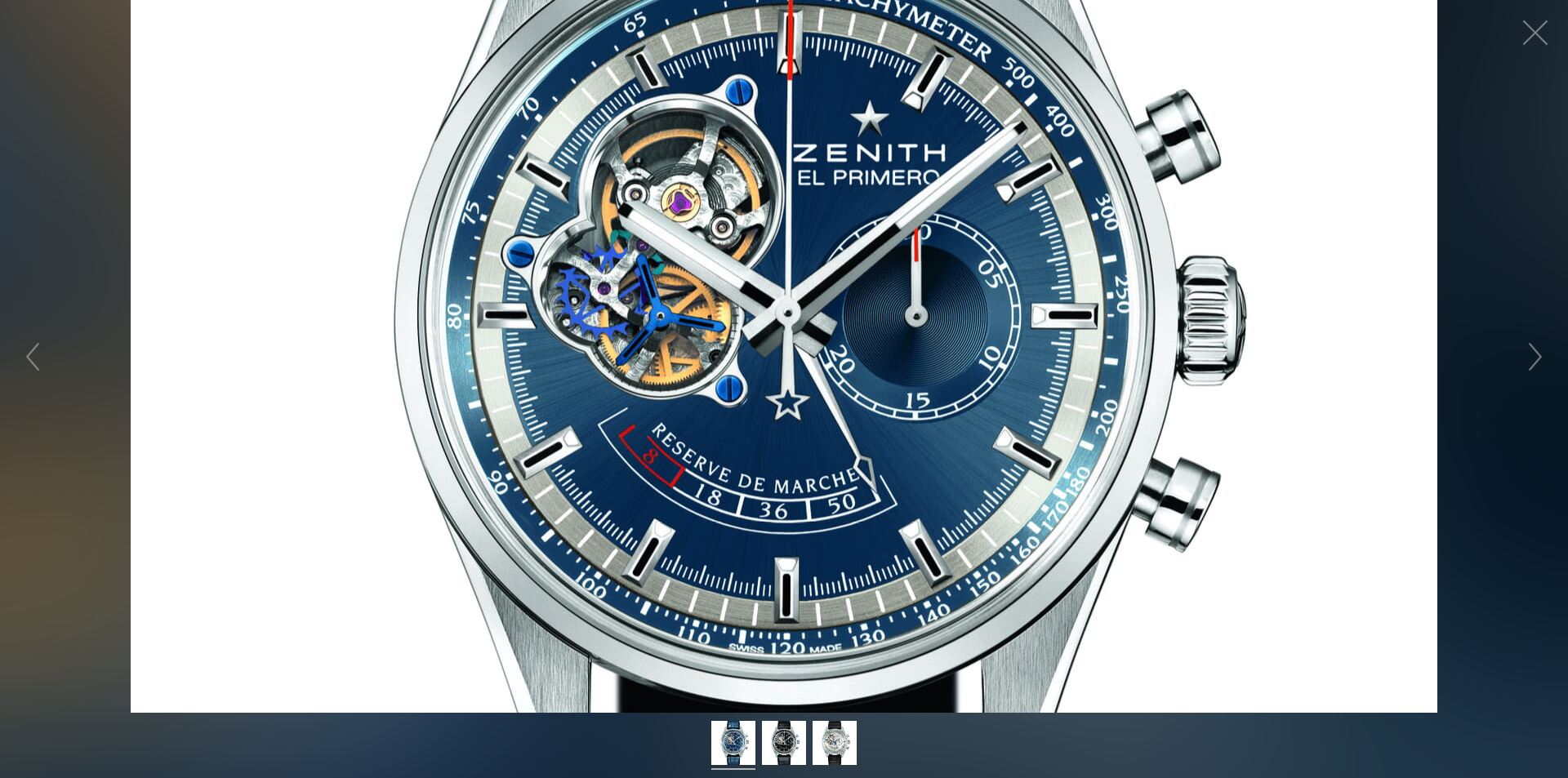
click at [760, 348] on figure "Click to expand" at bounding box center [784, 356] width 1568 height 713
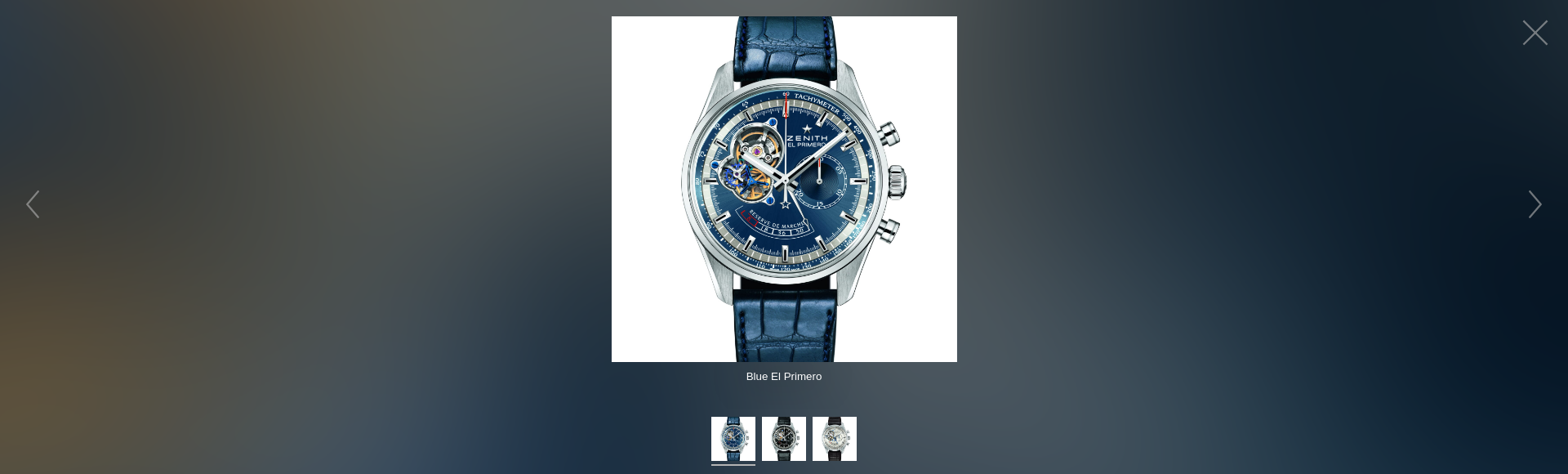
click at [770, 222] on img at bounding box center [784, 189] width 345 height 345
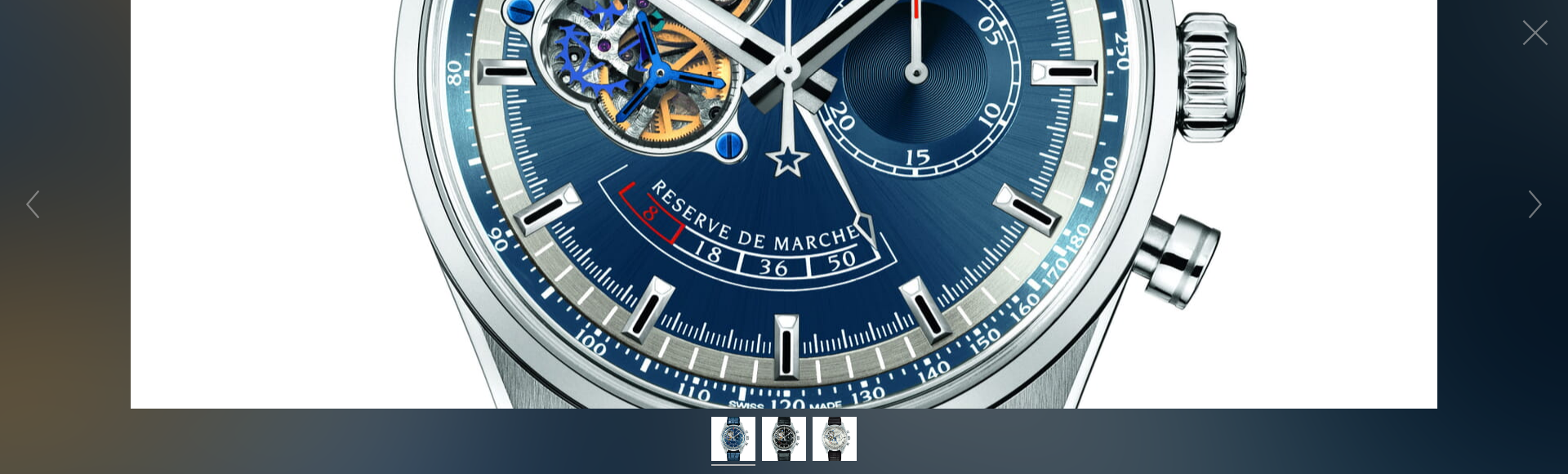
click at [770, 222] on figure "Click to expand" at bounding box center [784, 204] width 1568 height 409
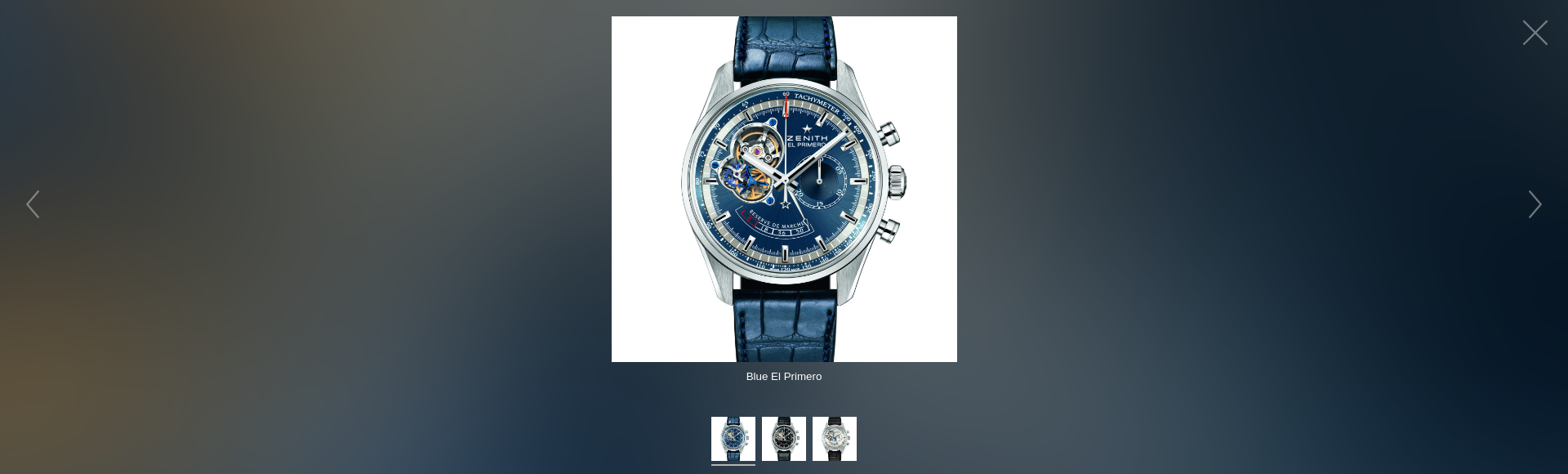
click at [770, 222] on img at bounding box center [784, 189] width 345 height 345
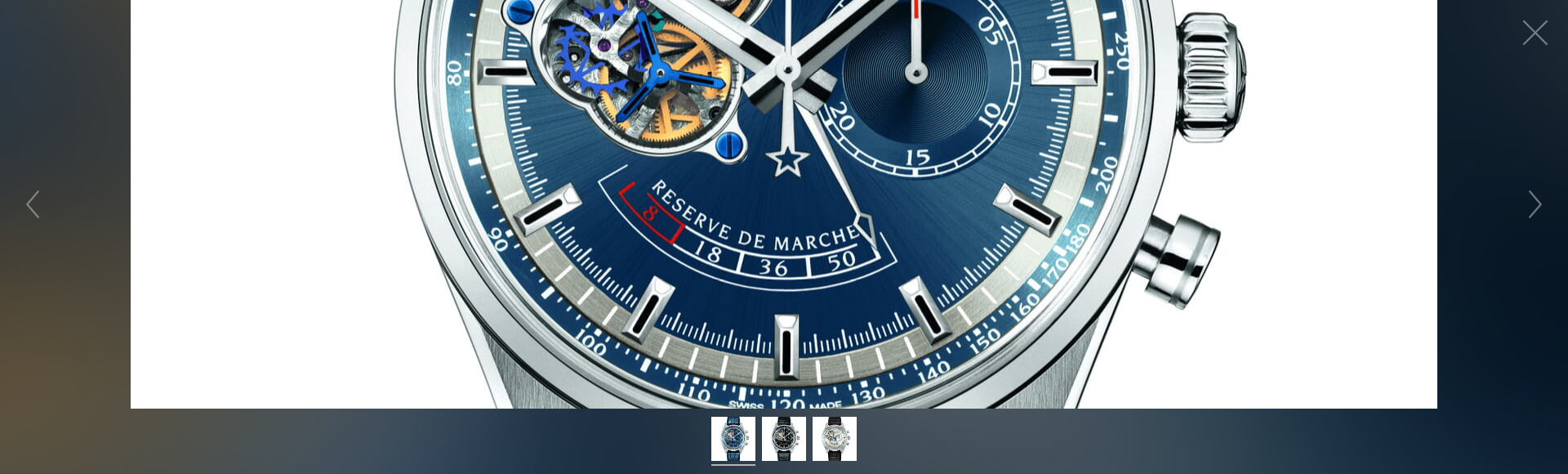
click at [770, 222] on figure "Click to expand" at bounding box center [784, 204] width 1568 height 409
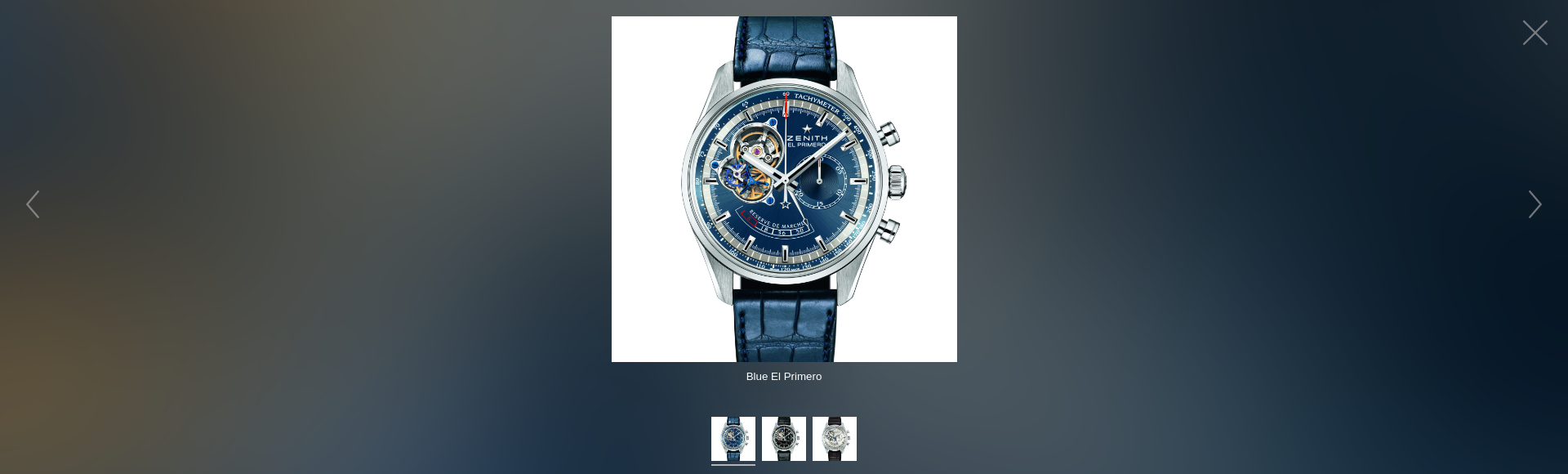
click at [769, 222] on img at bounding box center [784, 189] width 345 height 345
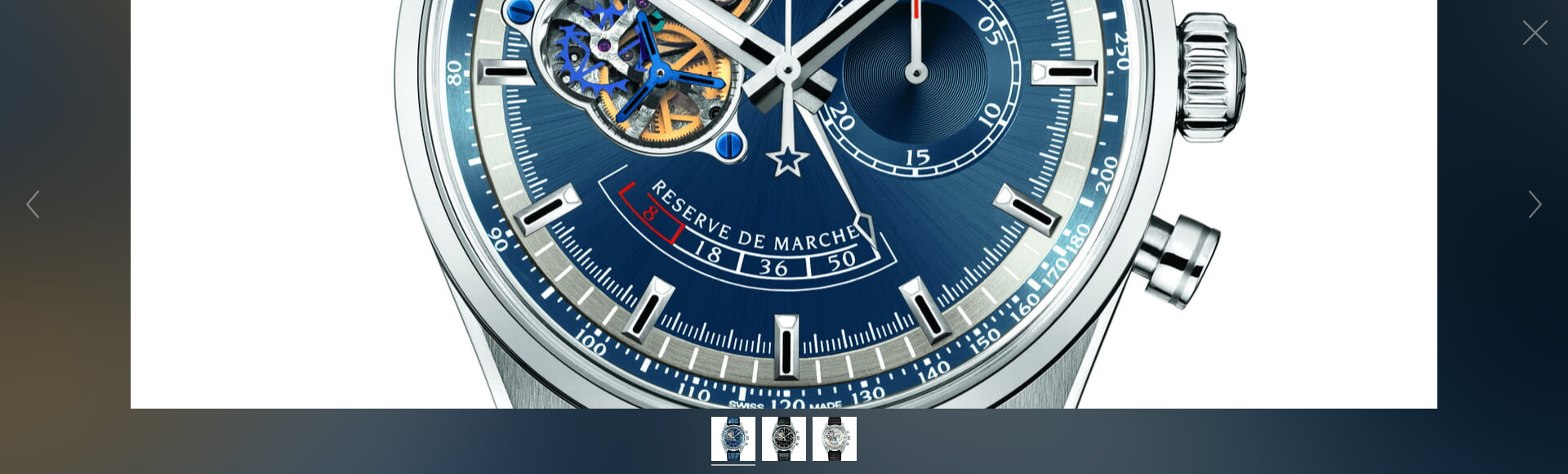
click at [769, 222] on figure "Click to expand" at bounding box center [784, 204] width 1568 height 409
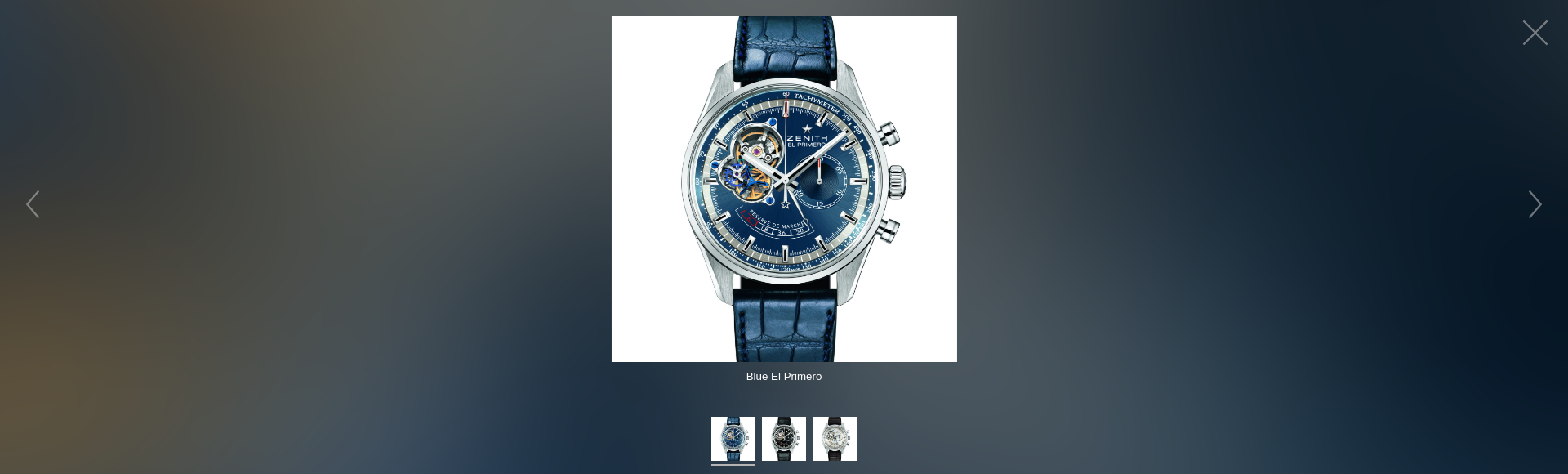
click at [797, 216] on img at bounding box center [784, 189] width 345 height 345
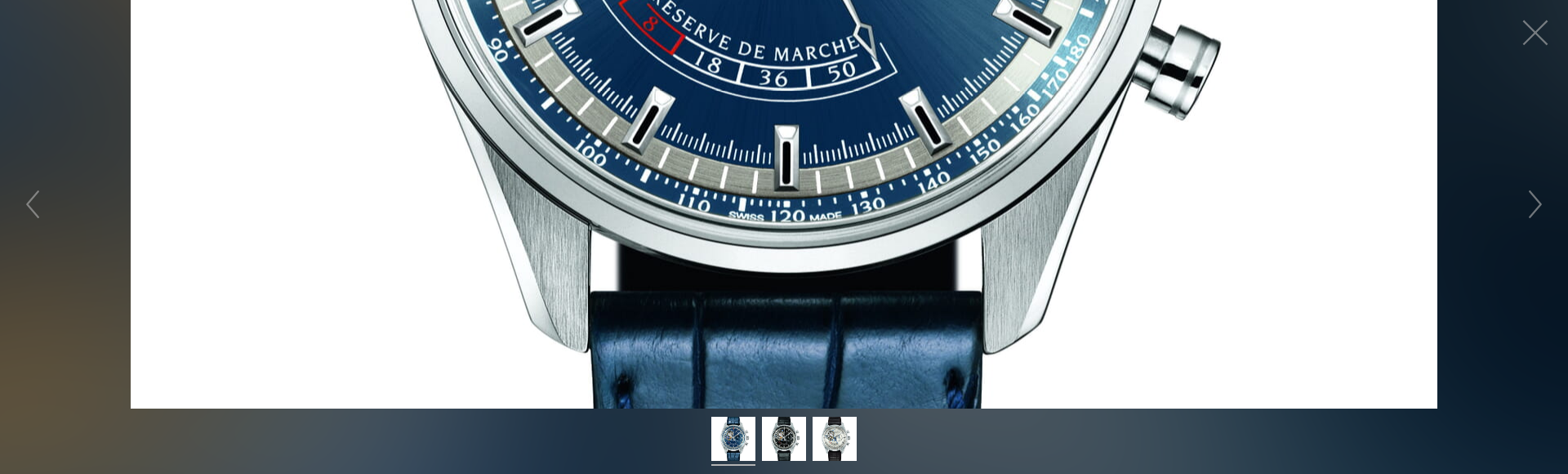
click at [669, 290] on figure "Click to expand" at bounding box center [784, 204] width 1568 height 409
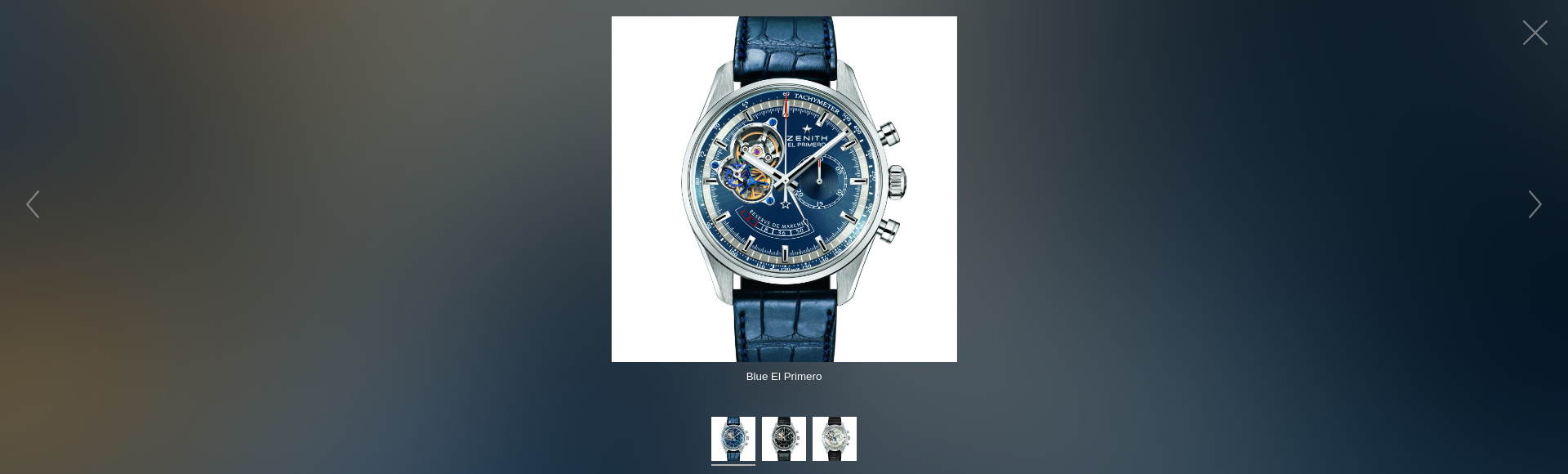
click at [745, 224] on img at bounding box center [784, 189] width 345 height 345
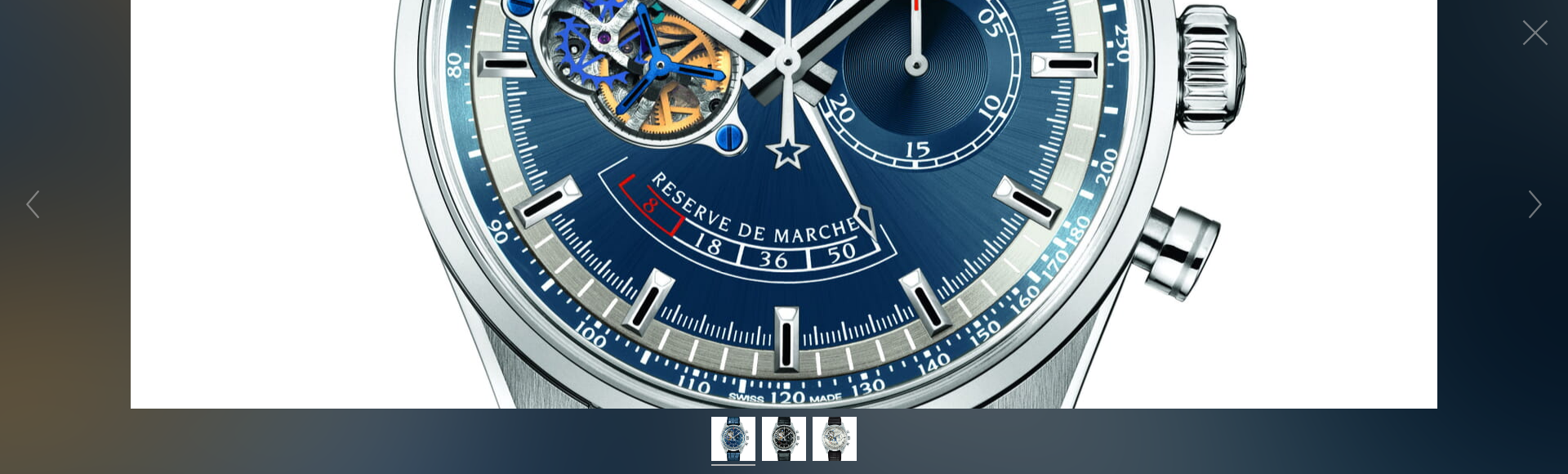
click at [745, 224] on figure "Click to expand" at bounding box center [784, 204] width 1568 height 409
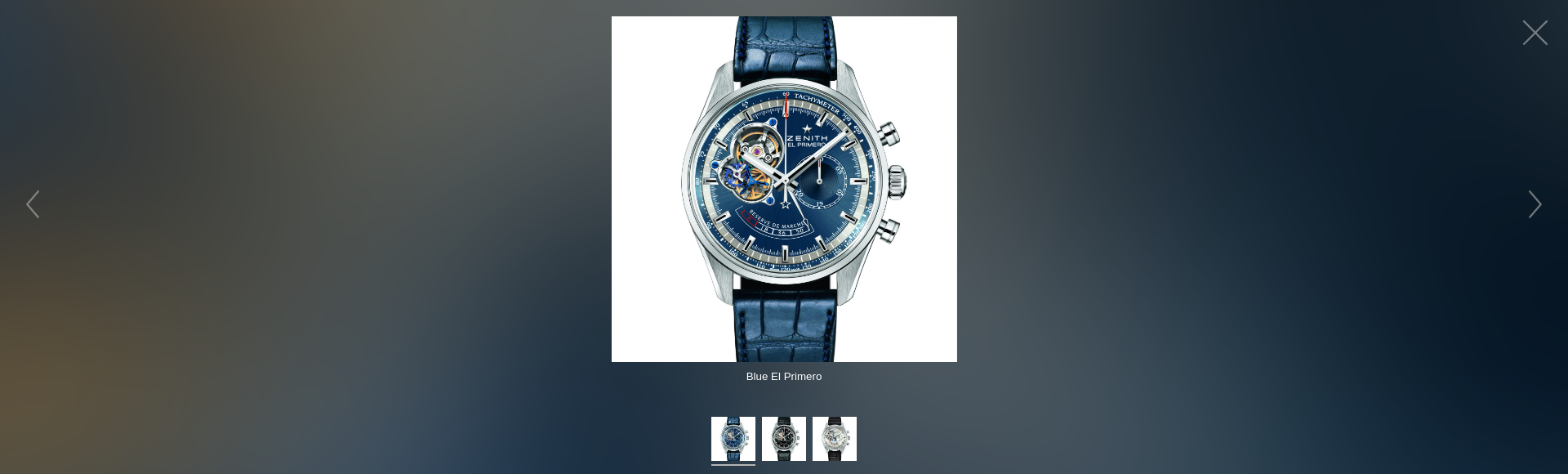
click at [745, 224] on img at bounding box center [784, 189] width 345 height 345
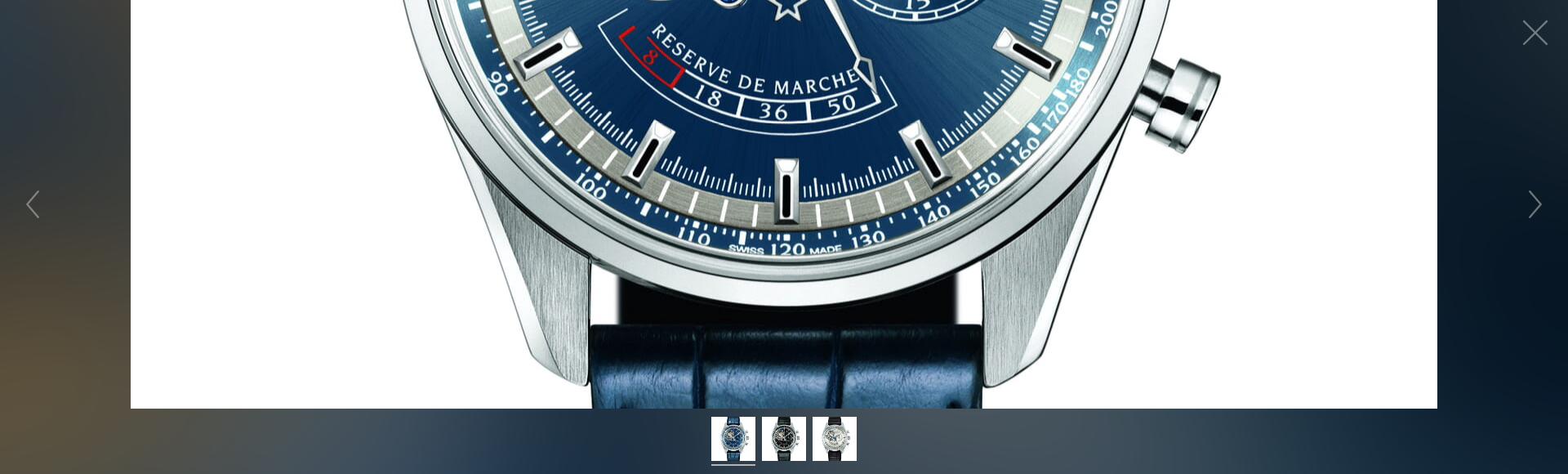
click at [712, 285] on figure "Click to expand" at bounding box center [784, 204] width 1568 height 409
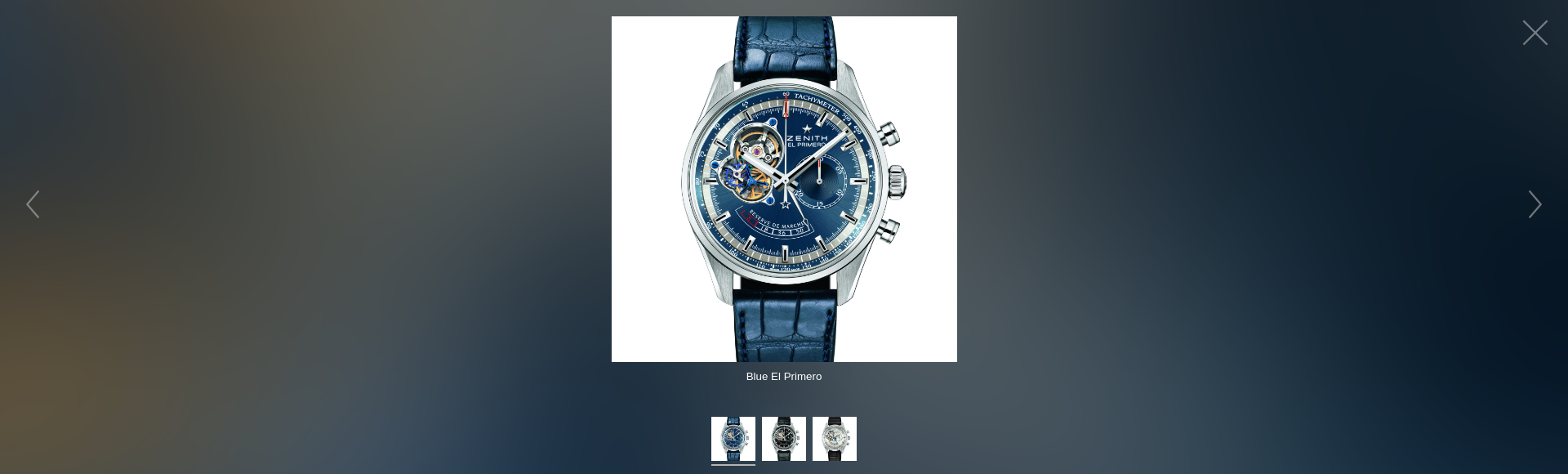
click at [768, 266] on img at bounding box center [784, 189] width 345 height 345
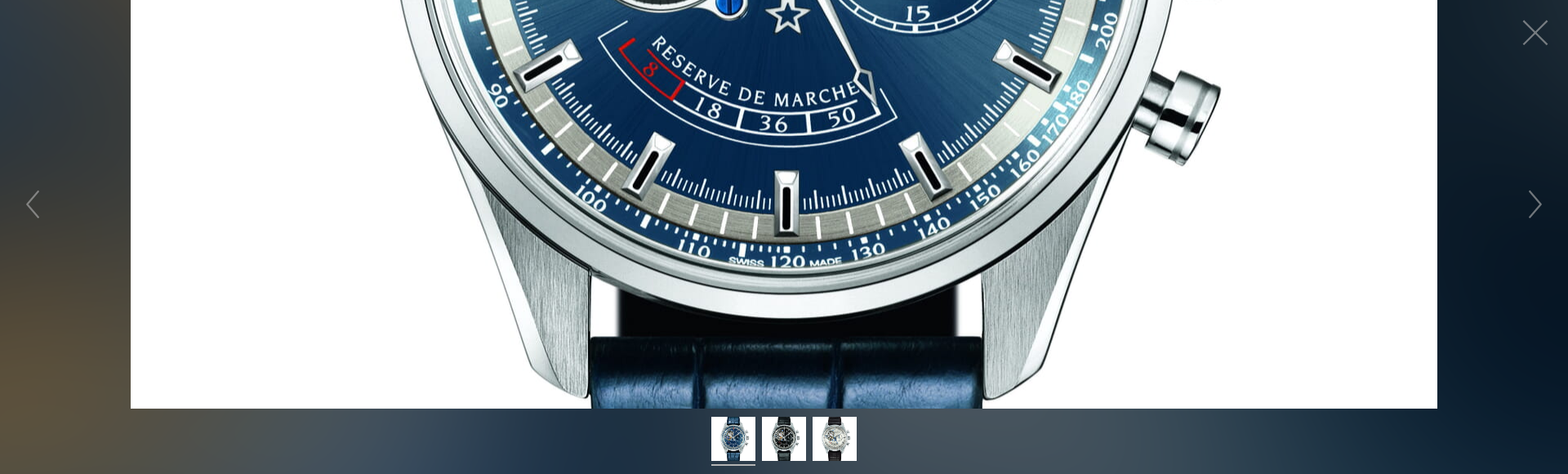
click at [768, 266] on figure "Click to expand" at bounding box center [784, 204] width 1568 height 409
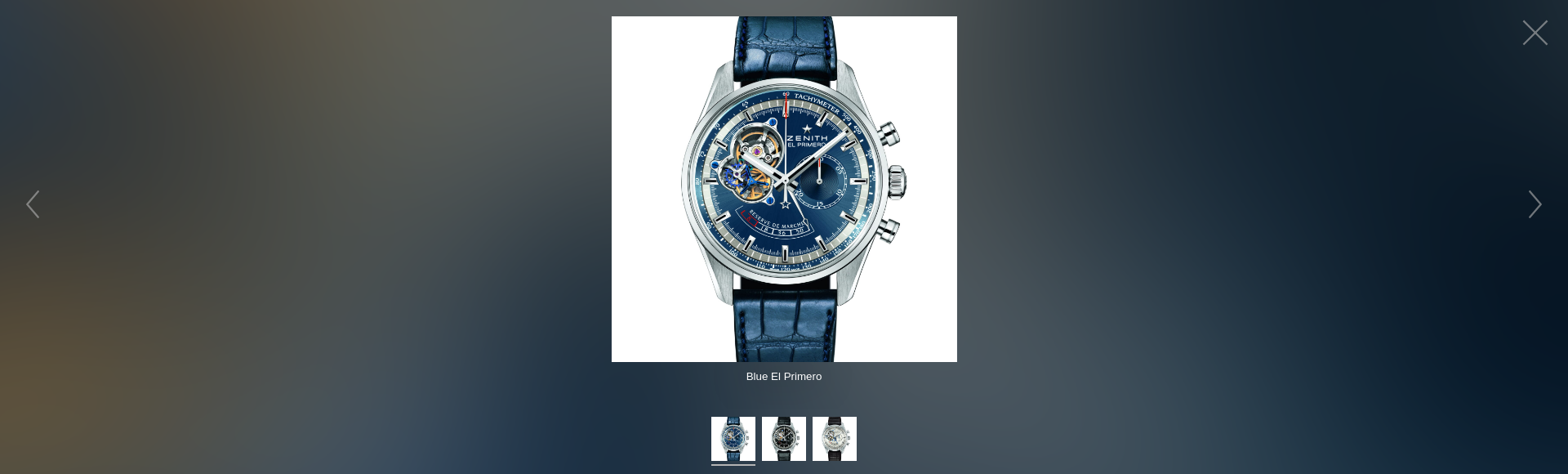
click at [768, 266] on img at bounding box center [784, 189] width 345 height 345
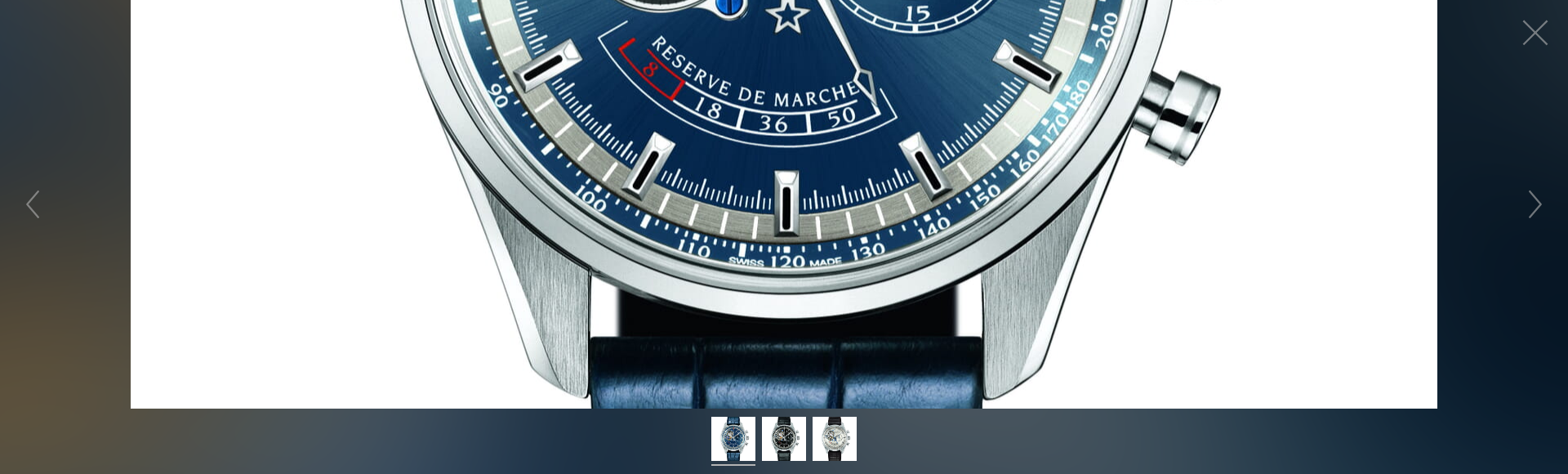
click at [768, 266] on figure "Click to expand" at bounding box center [784, 204] width 1568 height 409
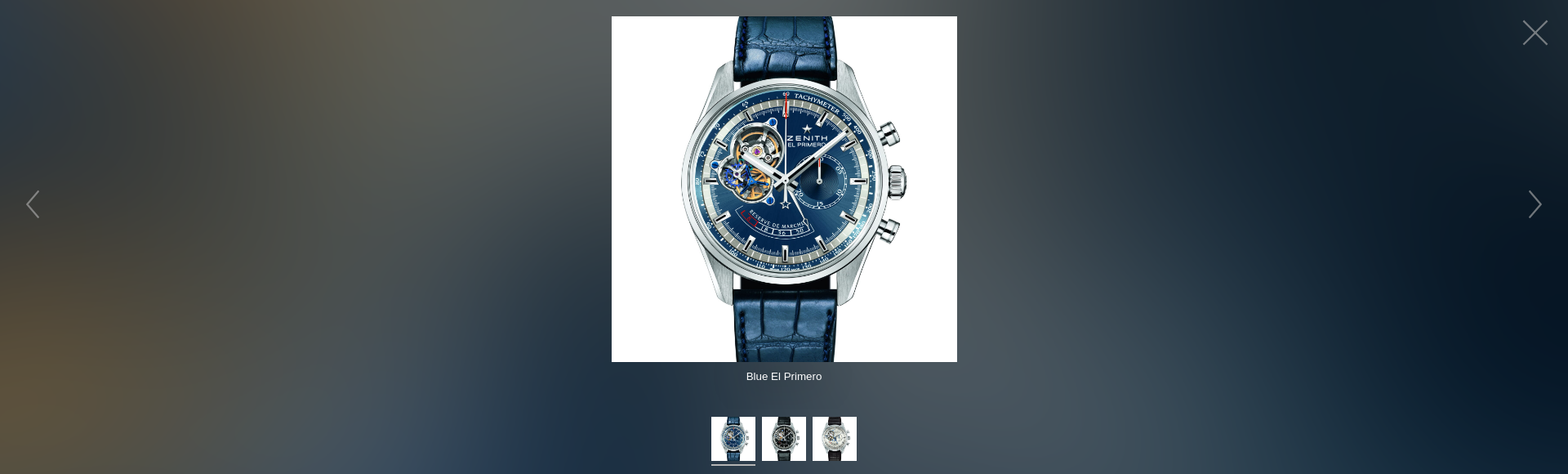
click at [768, 266] on img at bounding box center [784, 189] width 345 height 345
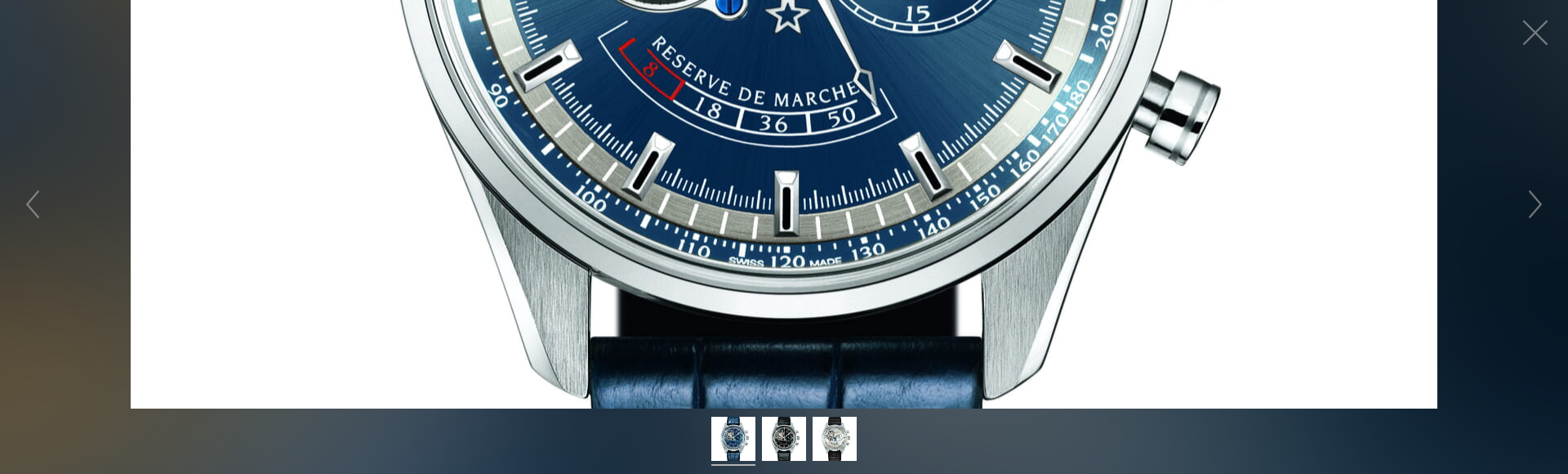
click at [768, 266] on figure "Click to expand" at bounding box center [784, 204] width 1568 height 409
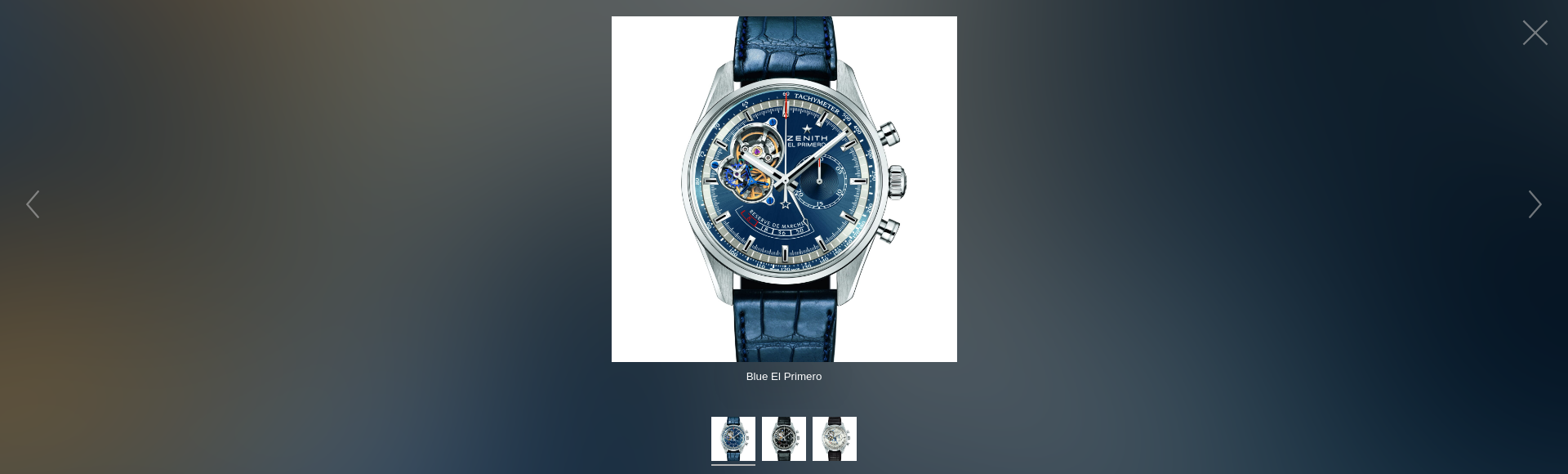
click at [804, 203] on img at bounding box center [784, 189] width 345 height 345
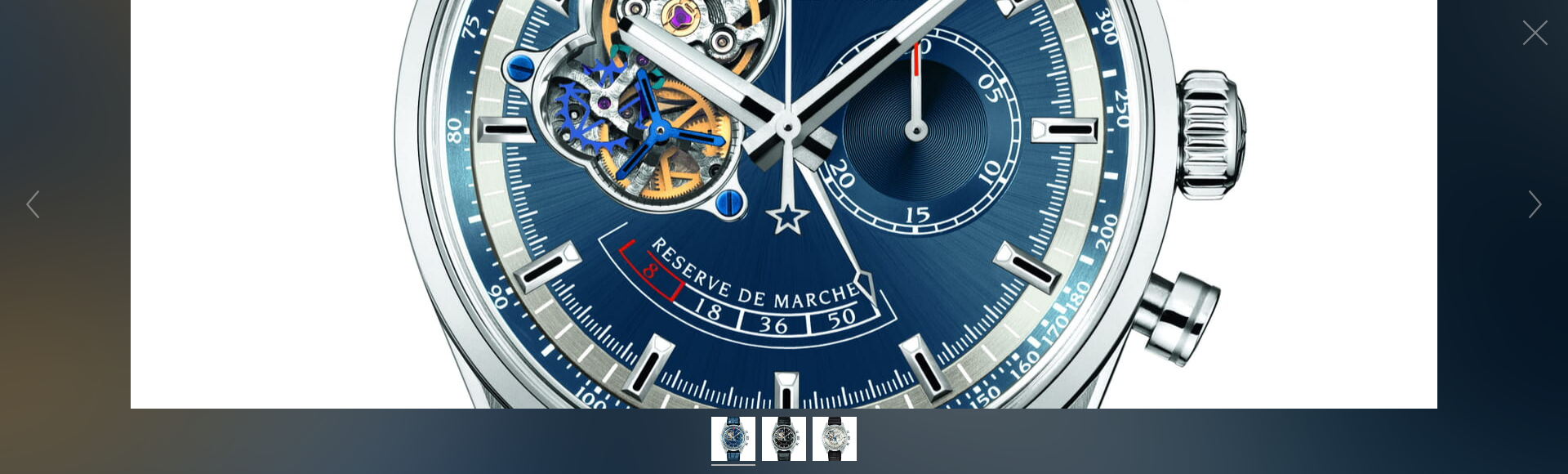
click at [804, 203] on figure "Click to expand" at bounding box center [784, 204] width 1568 height 409
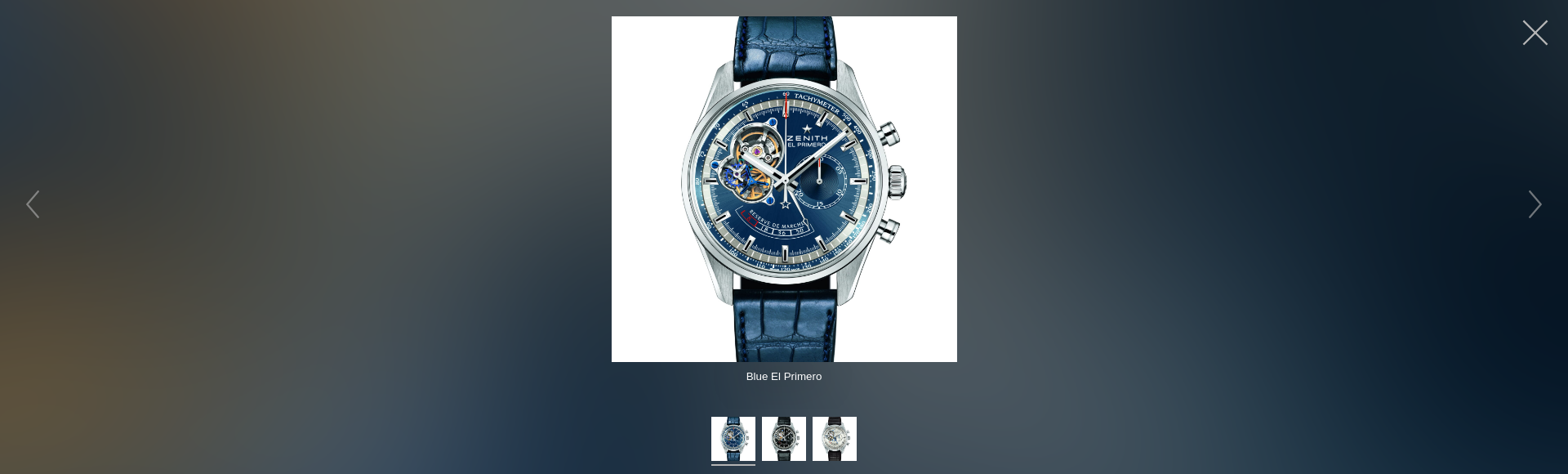
click at [1529, 33] on button "button" at bounding box center [1535, 32] width 49 height 49
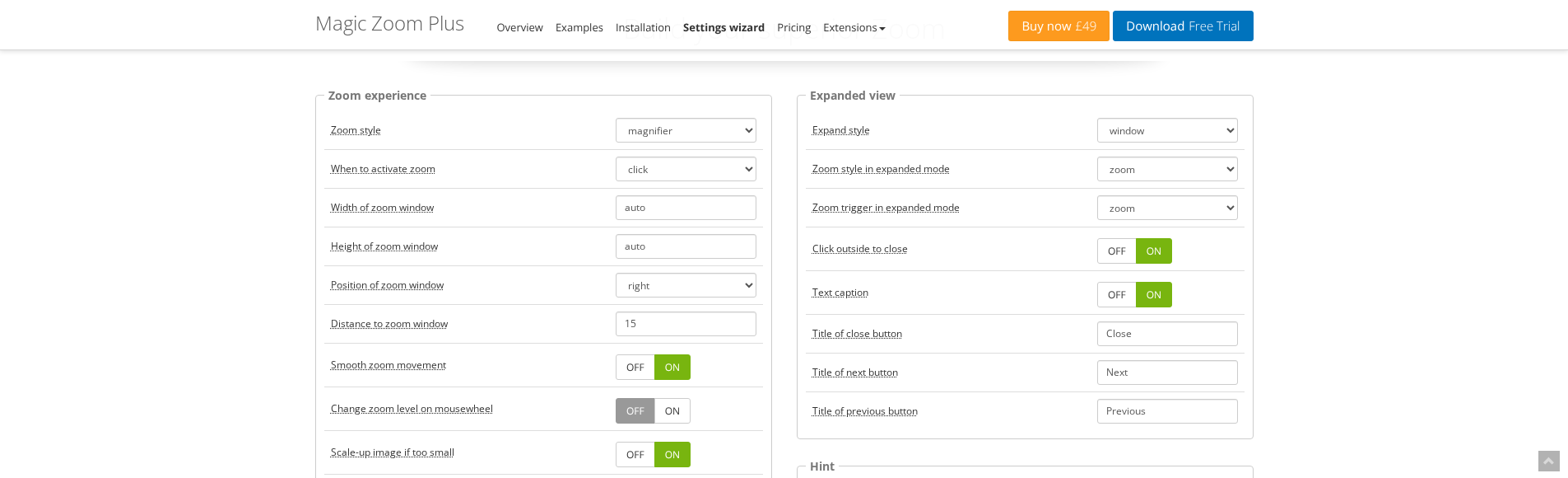
scroll to position [83, 0]
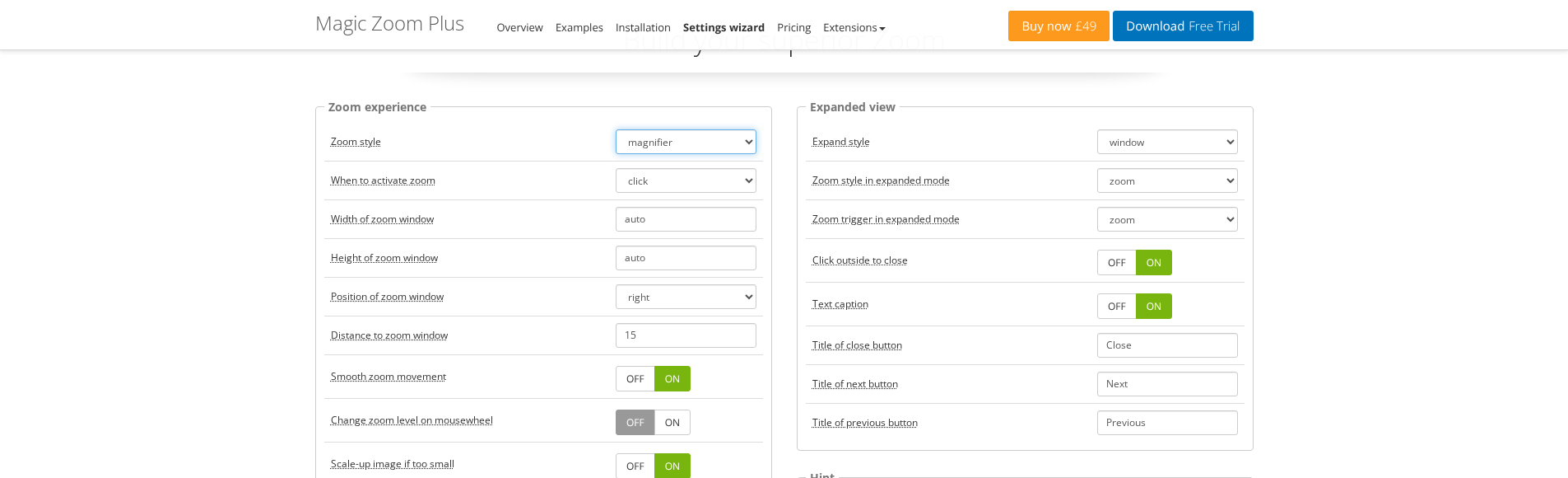
click at [693, 149] on select "zoom magnifier preview off" at bounding box center [686, 141] width 141 height 25
click at [616, 129] on select "zoom magnifier preview off" at bounding box center [686, 141] width 141 height 25
click at [674, 185] on select "hover click" at bounding box center [686, 180] width 141 height 25
click at [616, 168] on select "hover click" at bounding box center [686, 180] width 141 height 25
click at [669, 189] on select "hover click" at bounding box center [686, 180] width 141 height 25
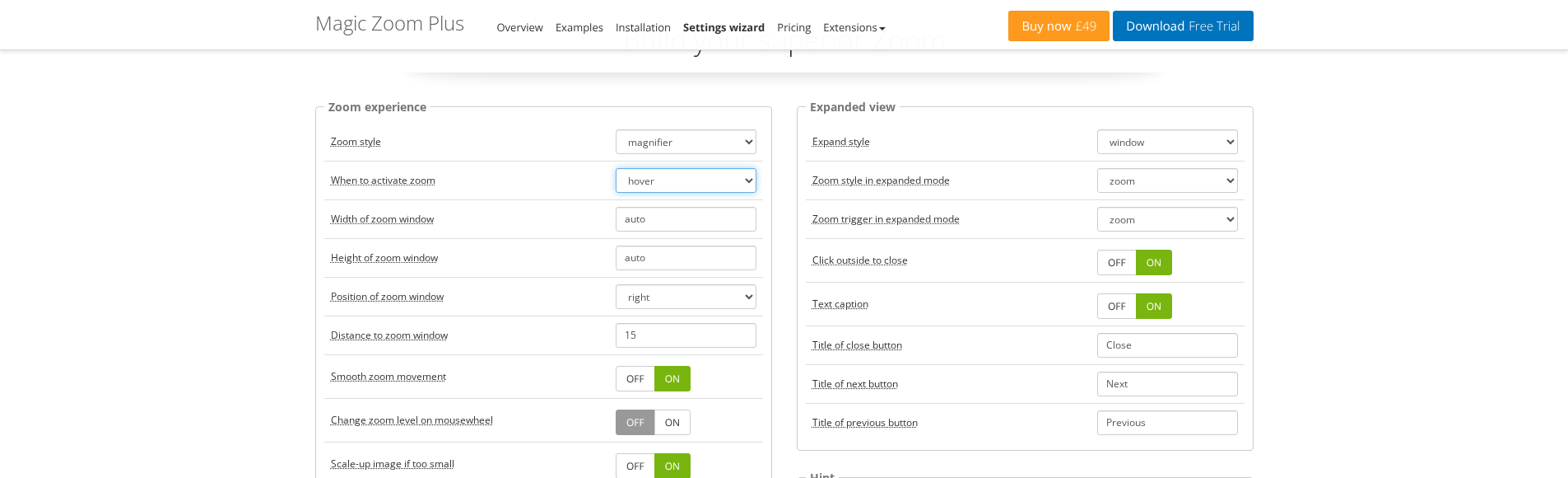
click at [616, 168] on select "hover click" at bounding box center [686, 180] width 141 height 25
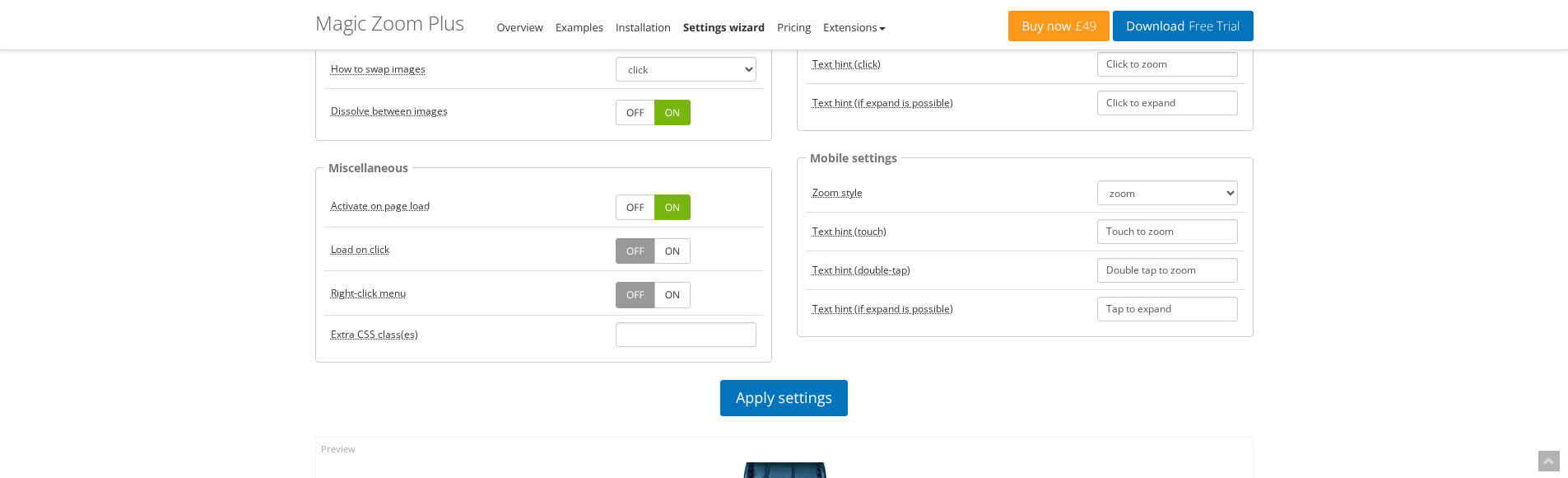
scroll to position [824, 0]
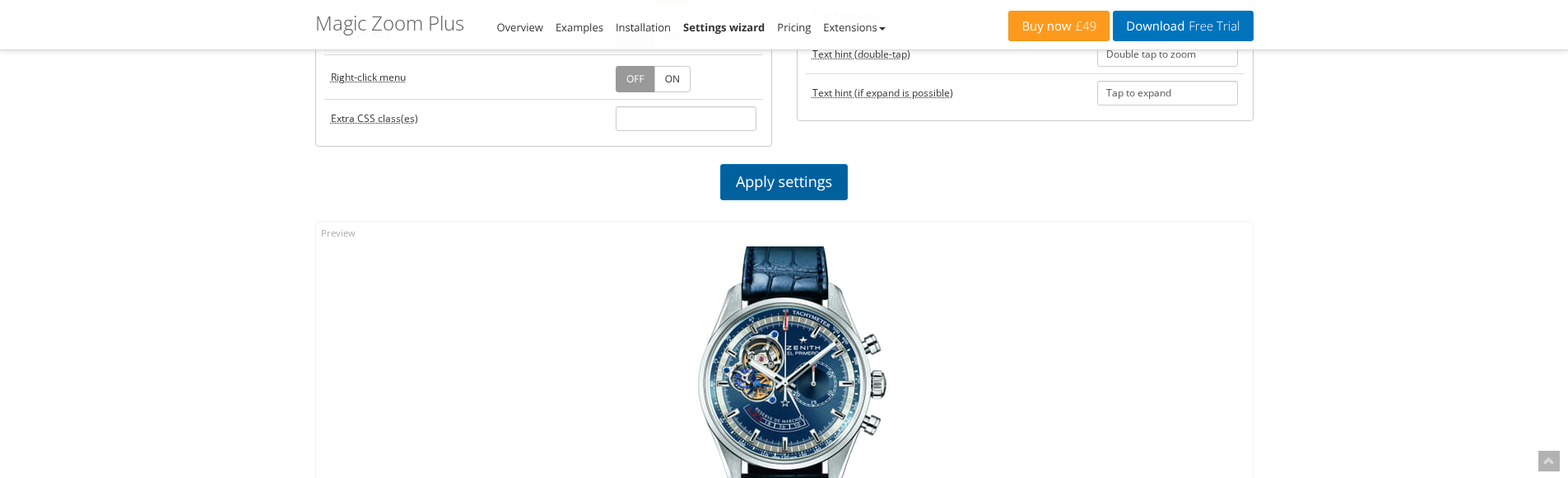
click at [788, 187] on link "Apply settings" at bounding box center [784, 182] width 128 height 36
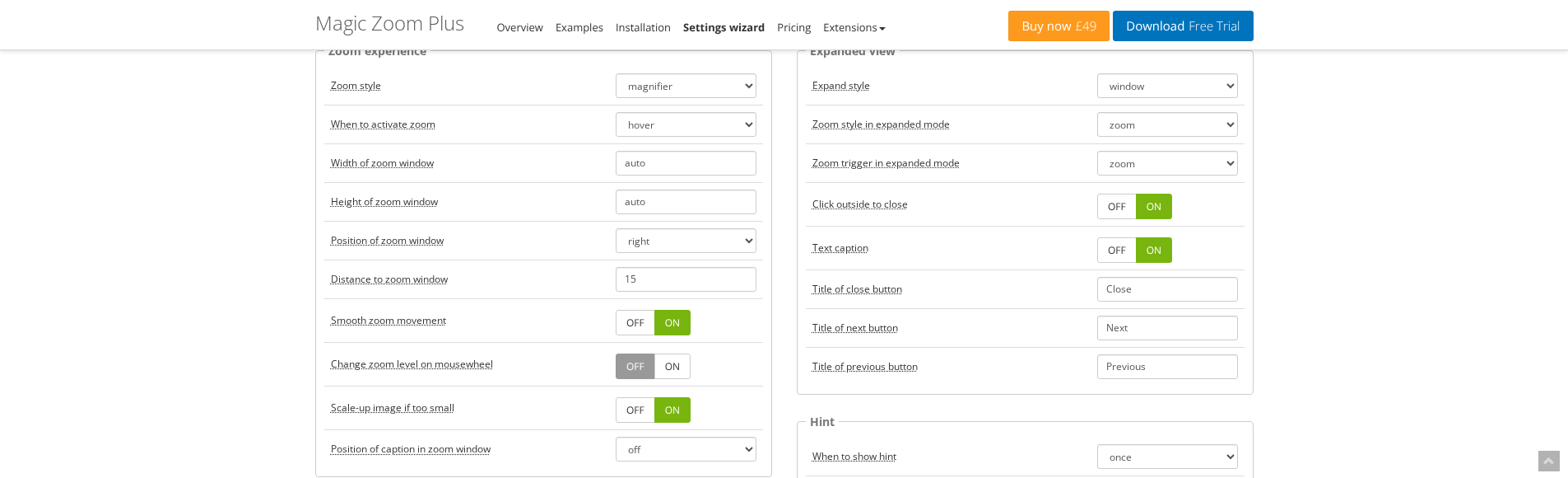
scroll to position [83, 0]
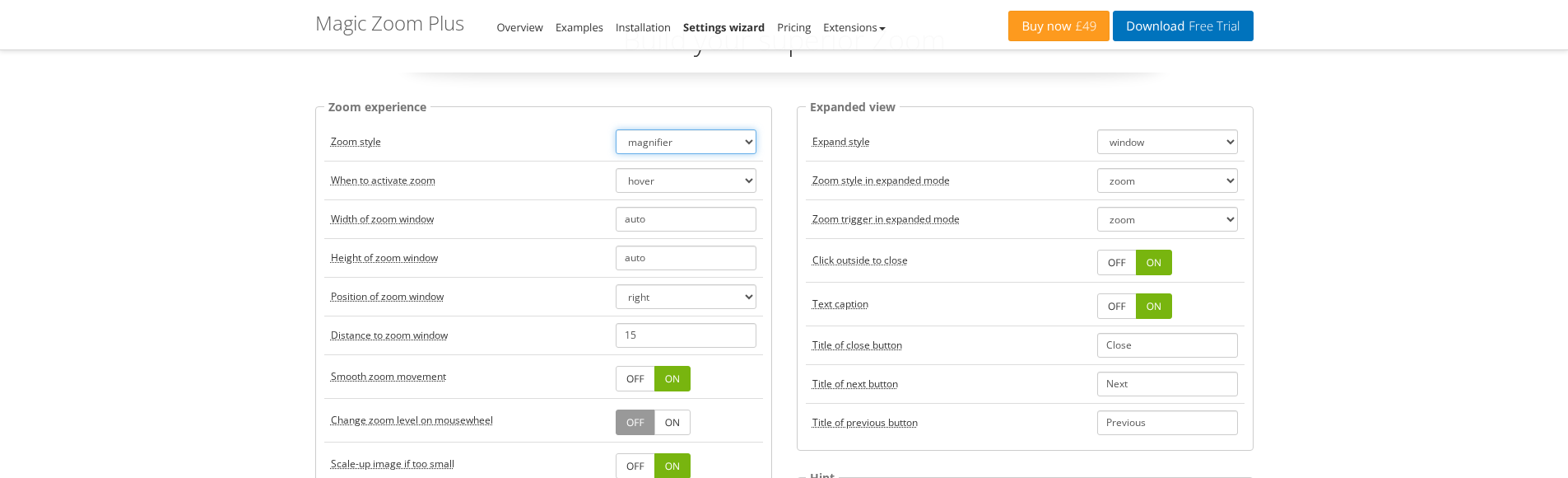
click at [729, 142] on select "zoom magnifier preview off" at bounding box center [686, 141] width 141 height 25
click at [708, 190] on select "hover click" at bounding box center [686, 180] width 141 height 25
select select "click"
click at [616, 168] on select "hover click" at bounding box center [686, 180] width 141 height 25
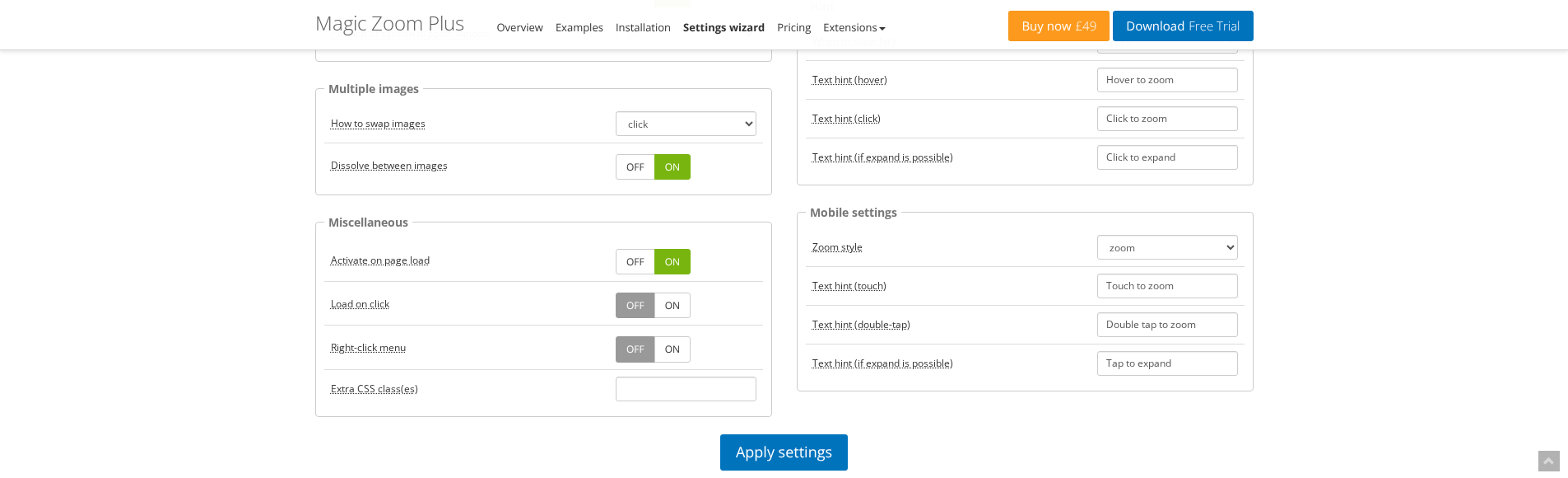
scroll to position [576, 0]
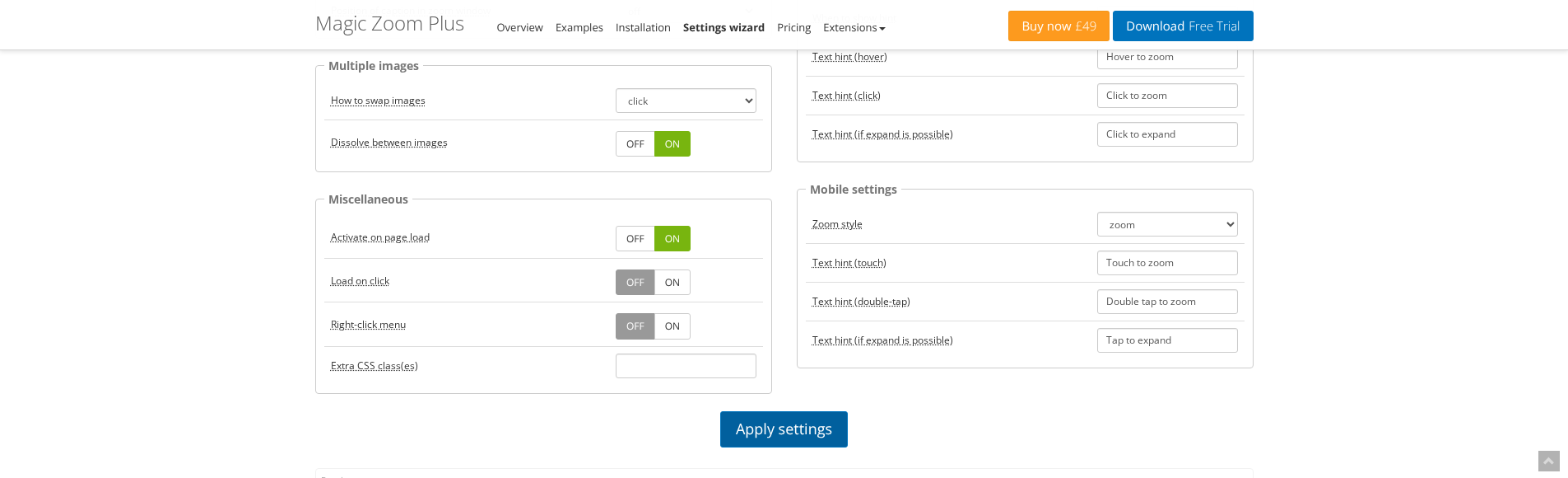
click at [766, 426] on link "Apply settings" at bounding box center [784, 429] width 128 height 36
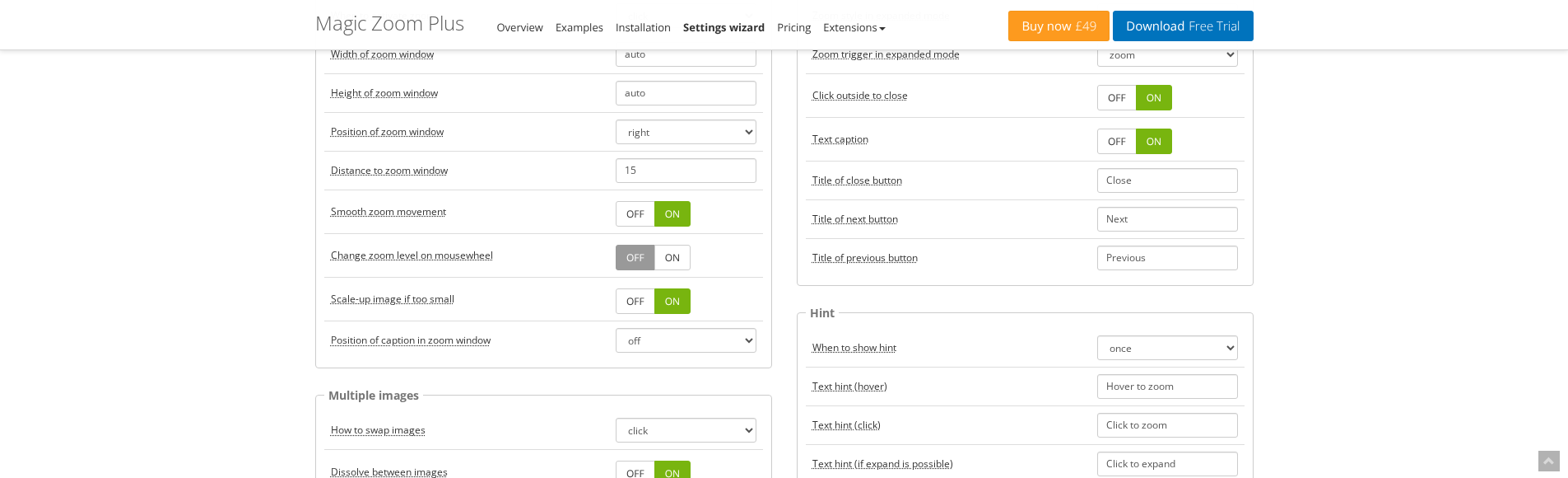
scroll to position [165, 0]
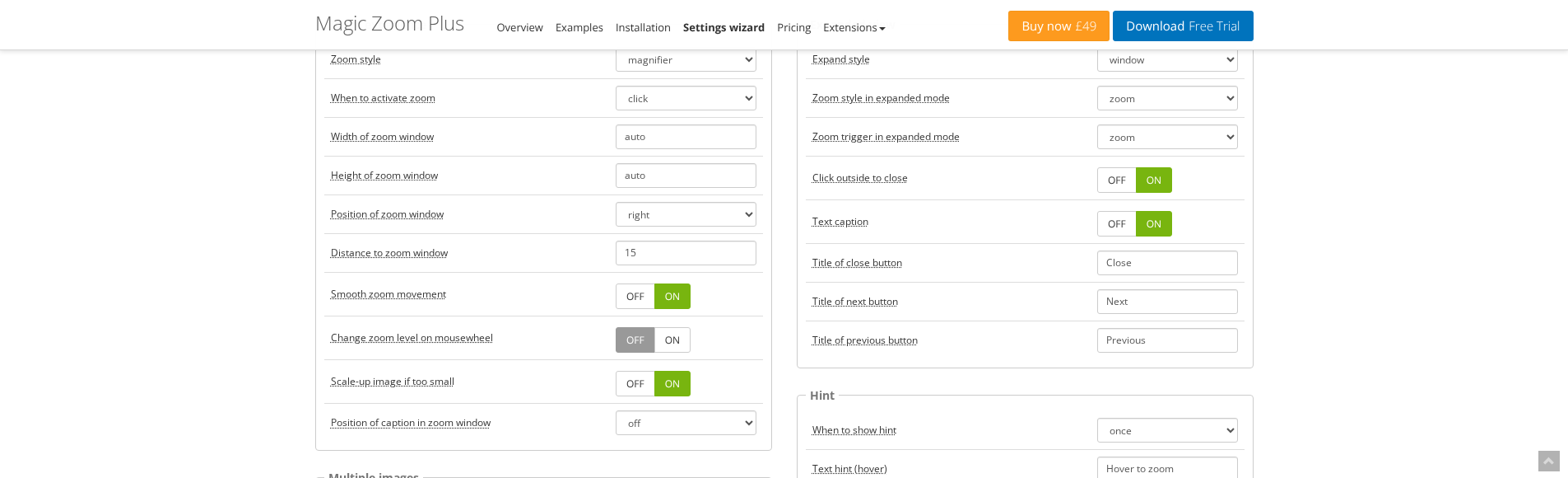
click at [674, 342] on link "ON" at bounding box center [672, 340] width 36 height 26
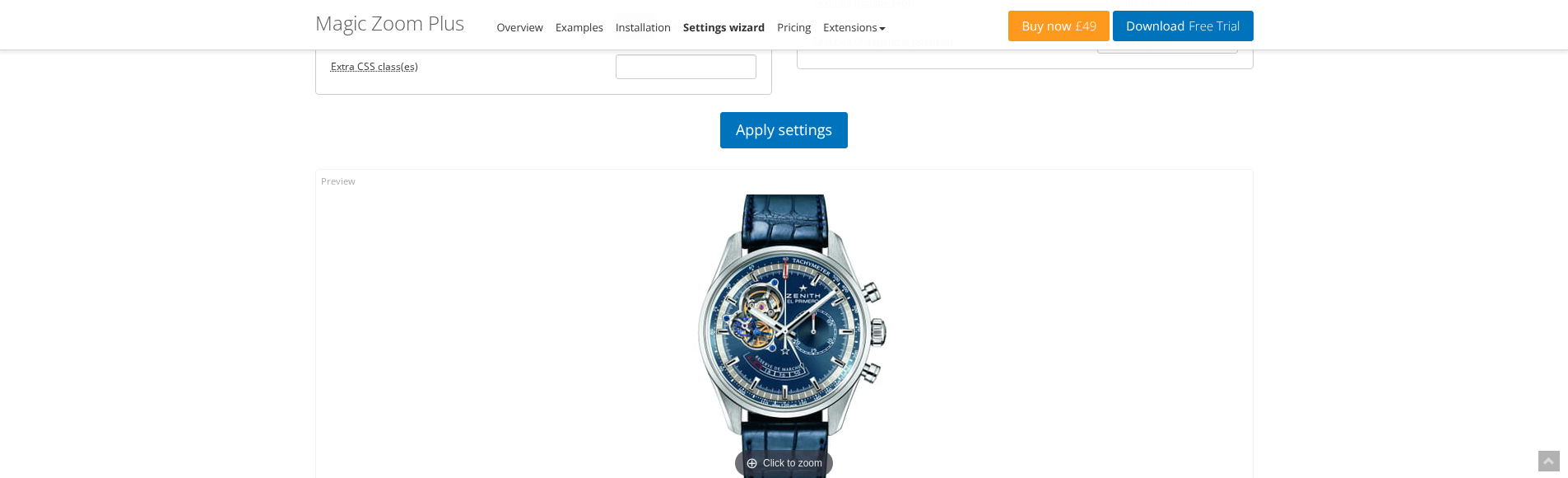
scroll to position [906, 0]
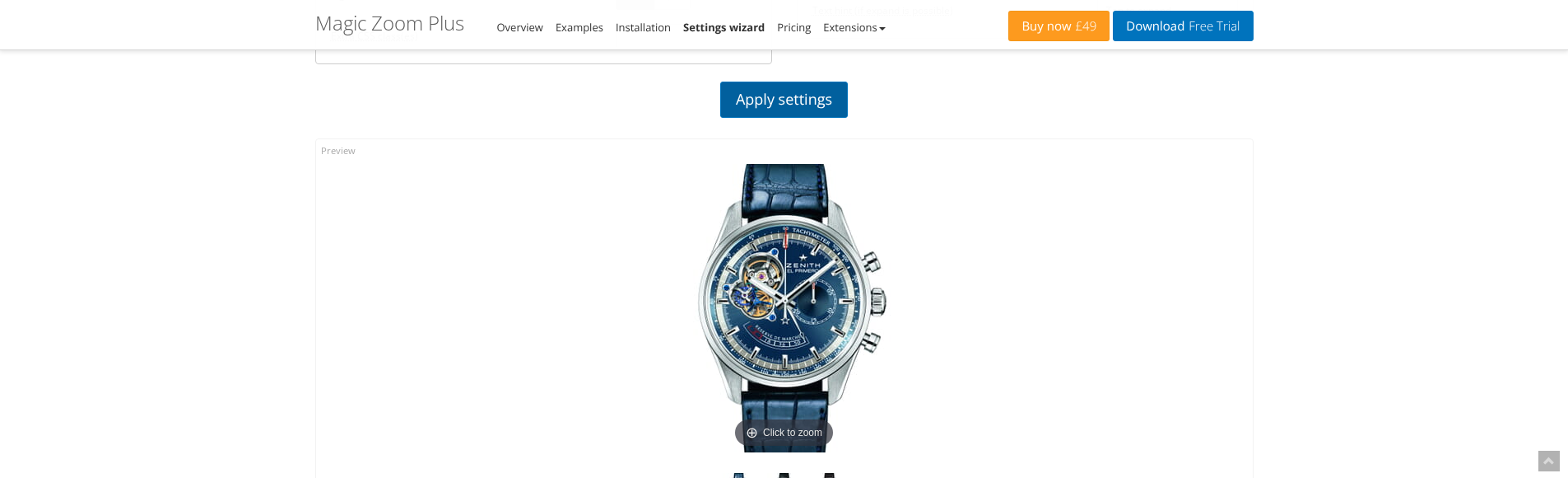
click at [819, 90] on link "Apply settings" at bounding box center [784, 99] width 128 height 36
click at [736, 267] on img at bounding box center [784, 308] width 288 height 289
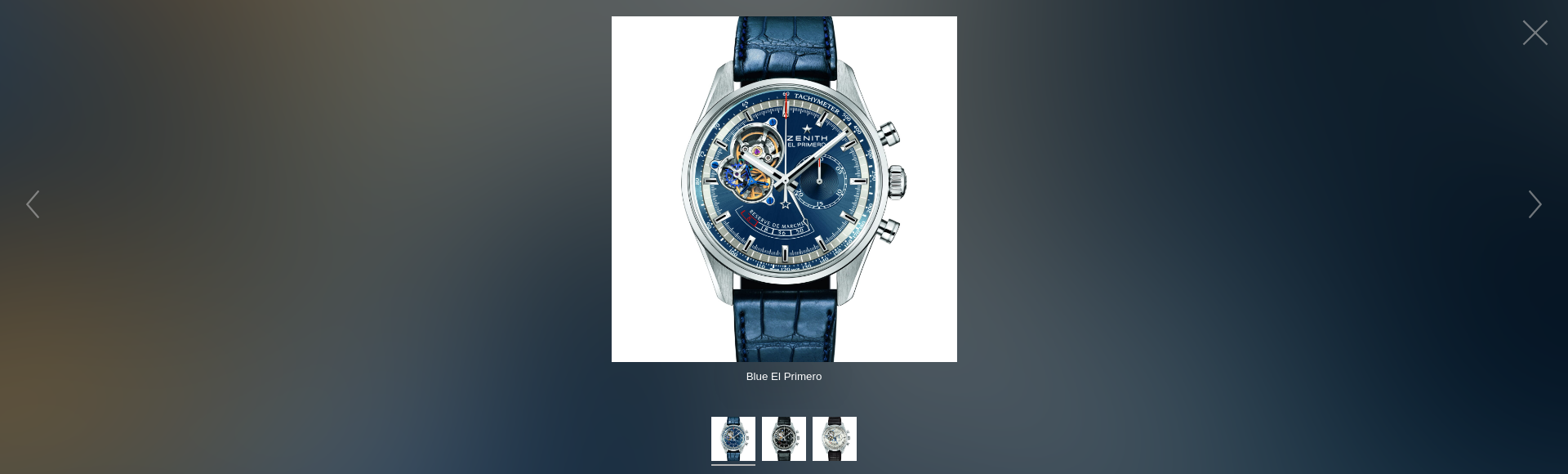
click at [813, 152] on img at bounding box center [784, 189] width 345 height 345
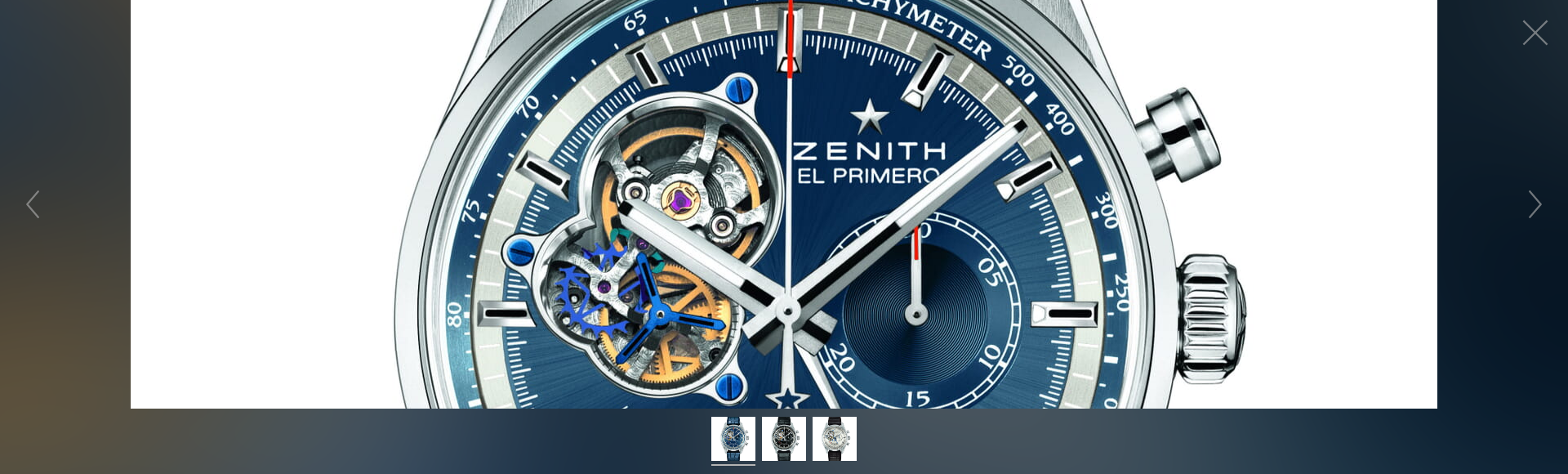
click at [812, 161] on figure "Click to expand" at bounding box center [784, 204] width 1568 height 409
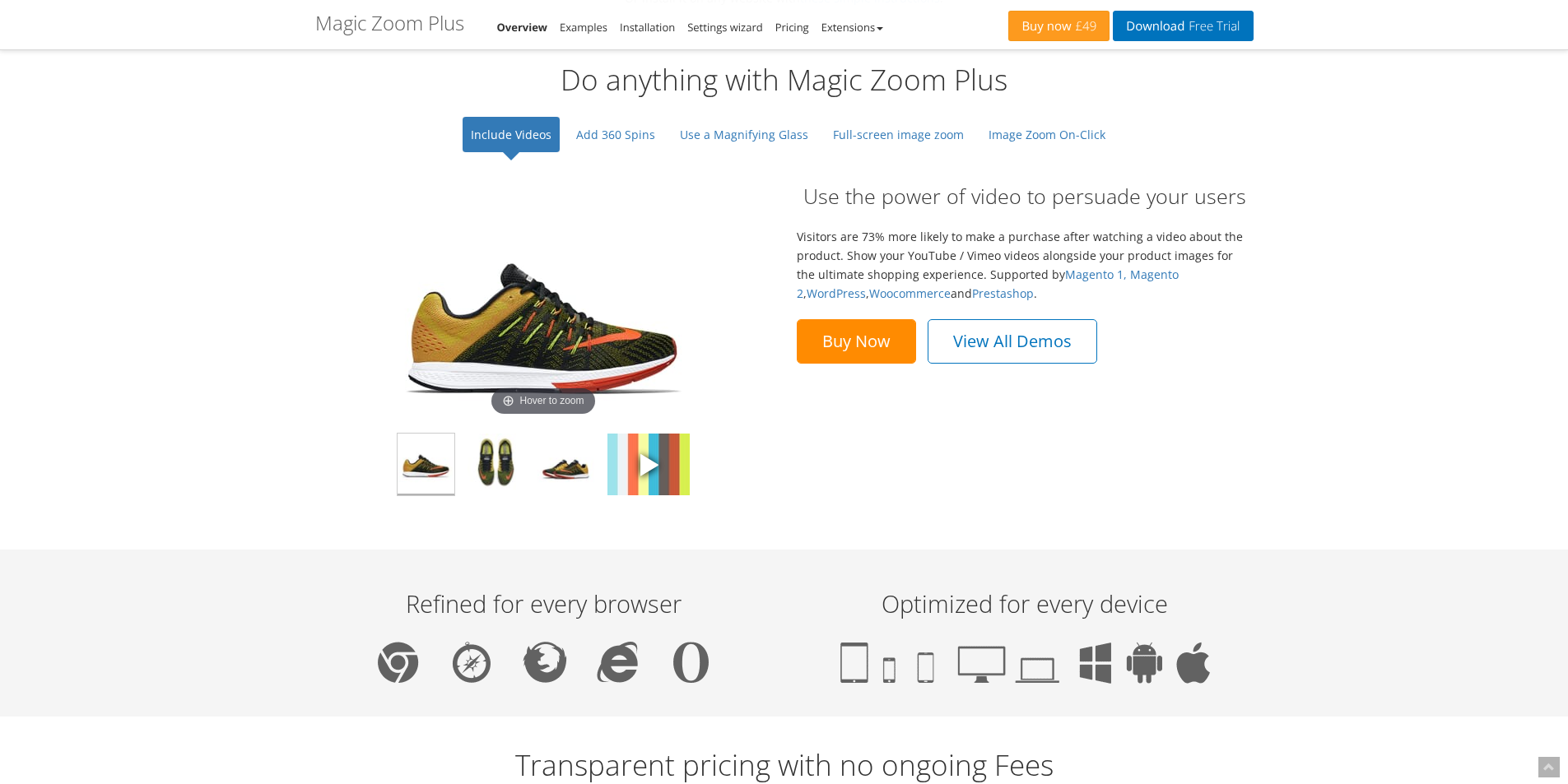
scroll to position [1234, 0]
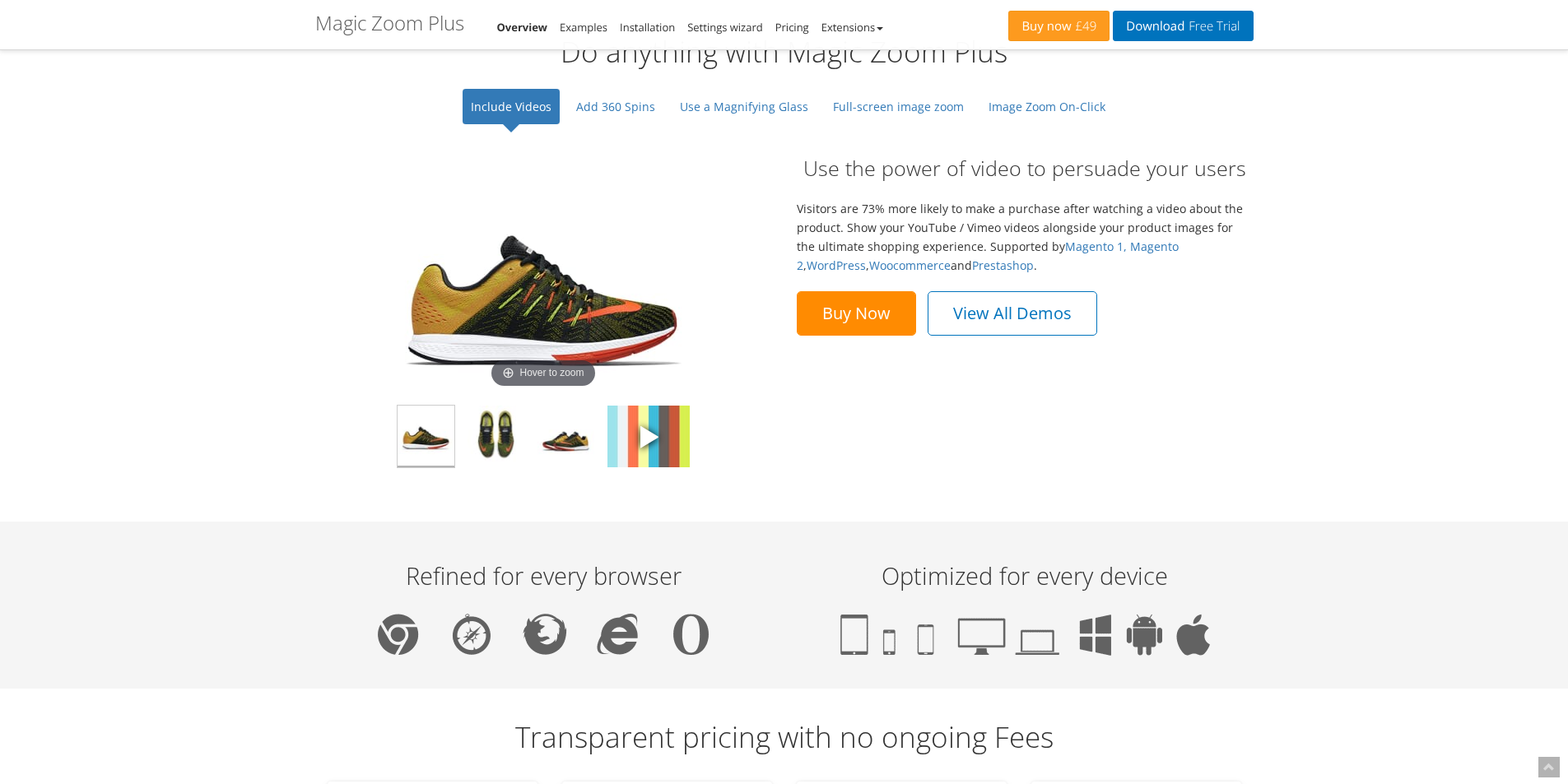
click at [575, 305] on img at bounding box center [542, 277] width 329 height 231
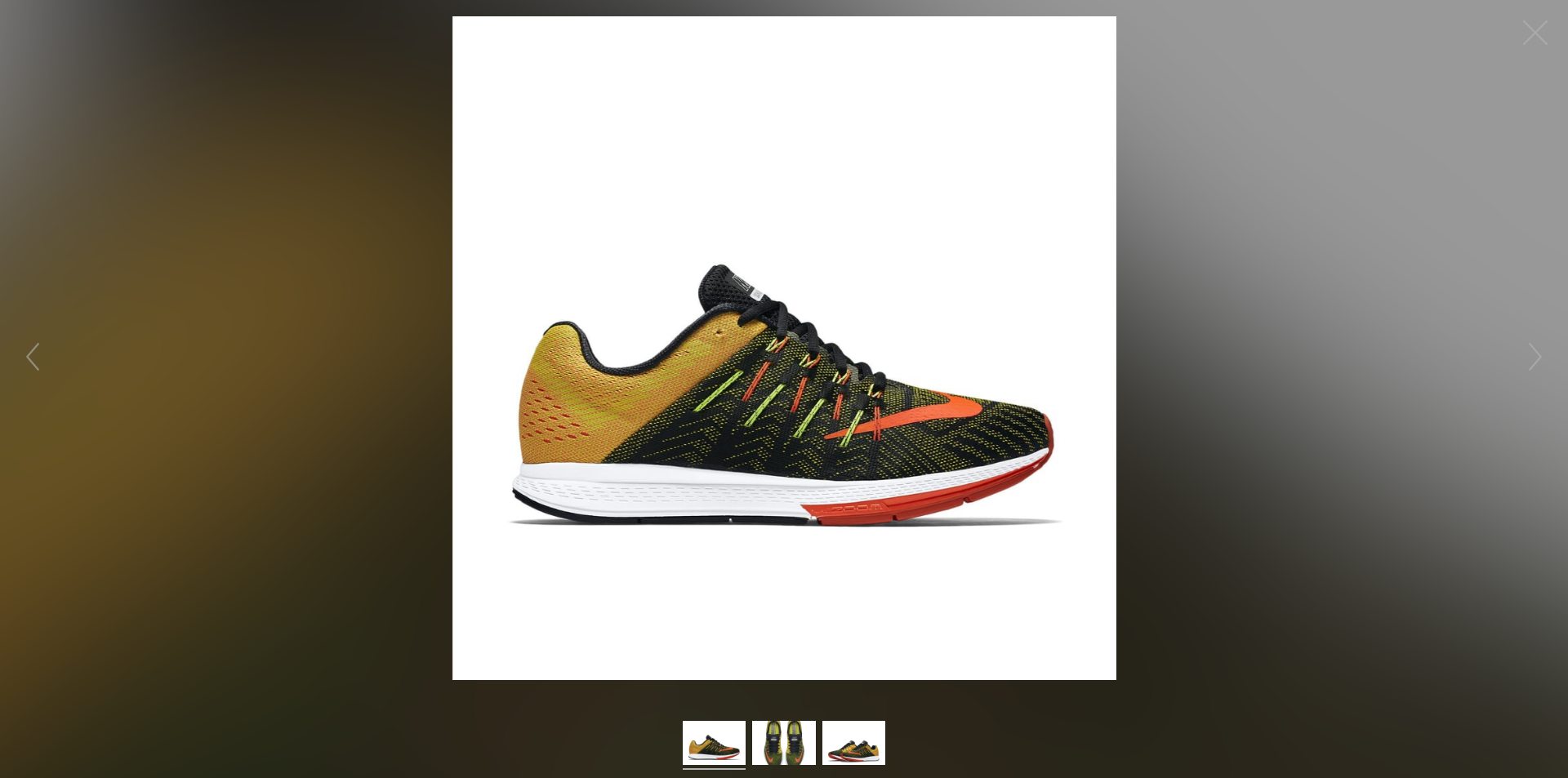
click at [739, 303] on img at bounding box center [785, 349] width 664 height 664
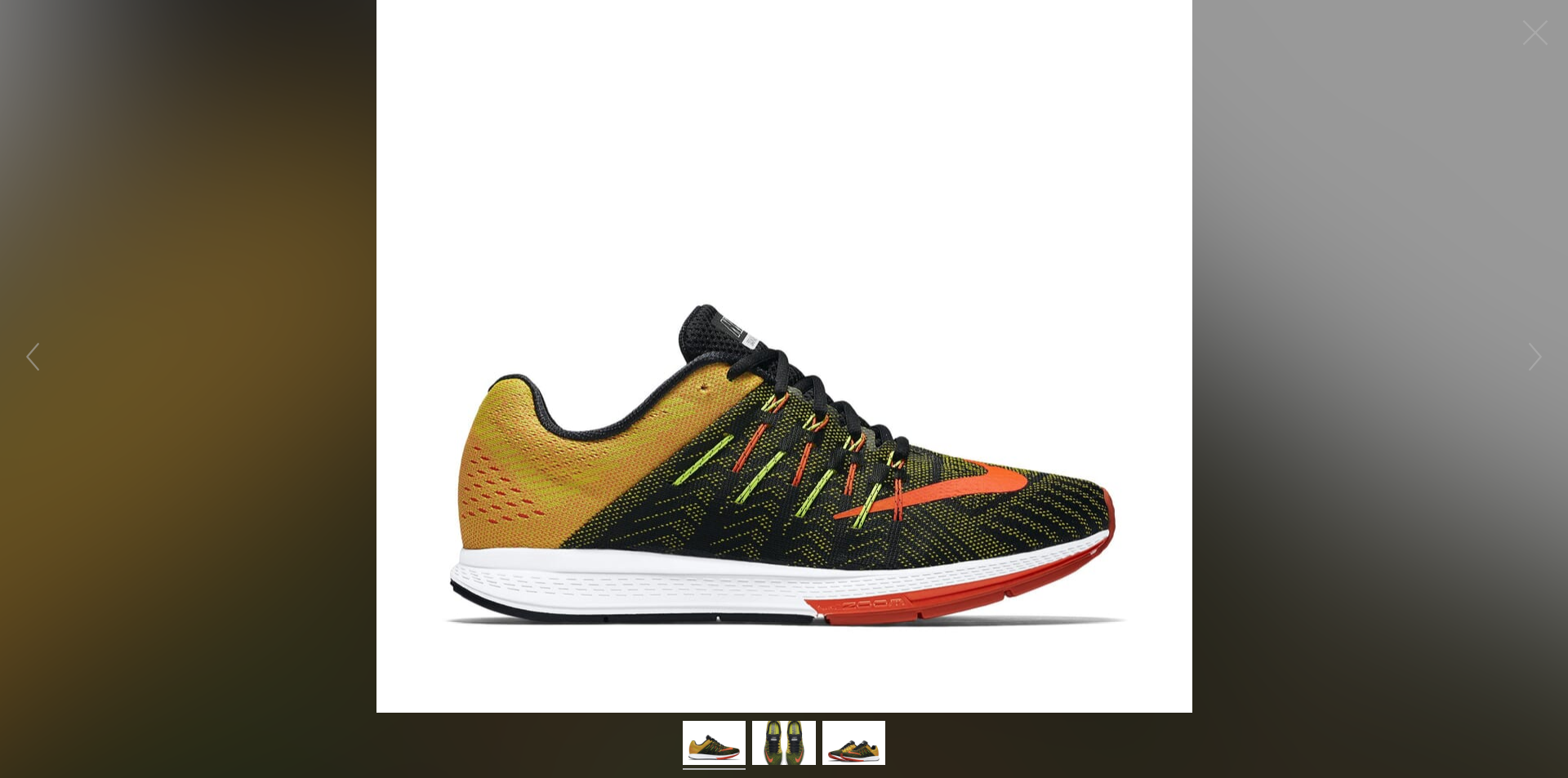
click at [739, 303] on figure "Click to expand" at bounding box center [784, 356] width 1568 height 713
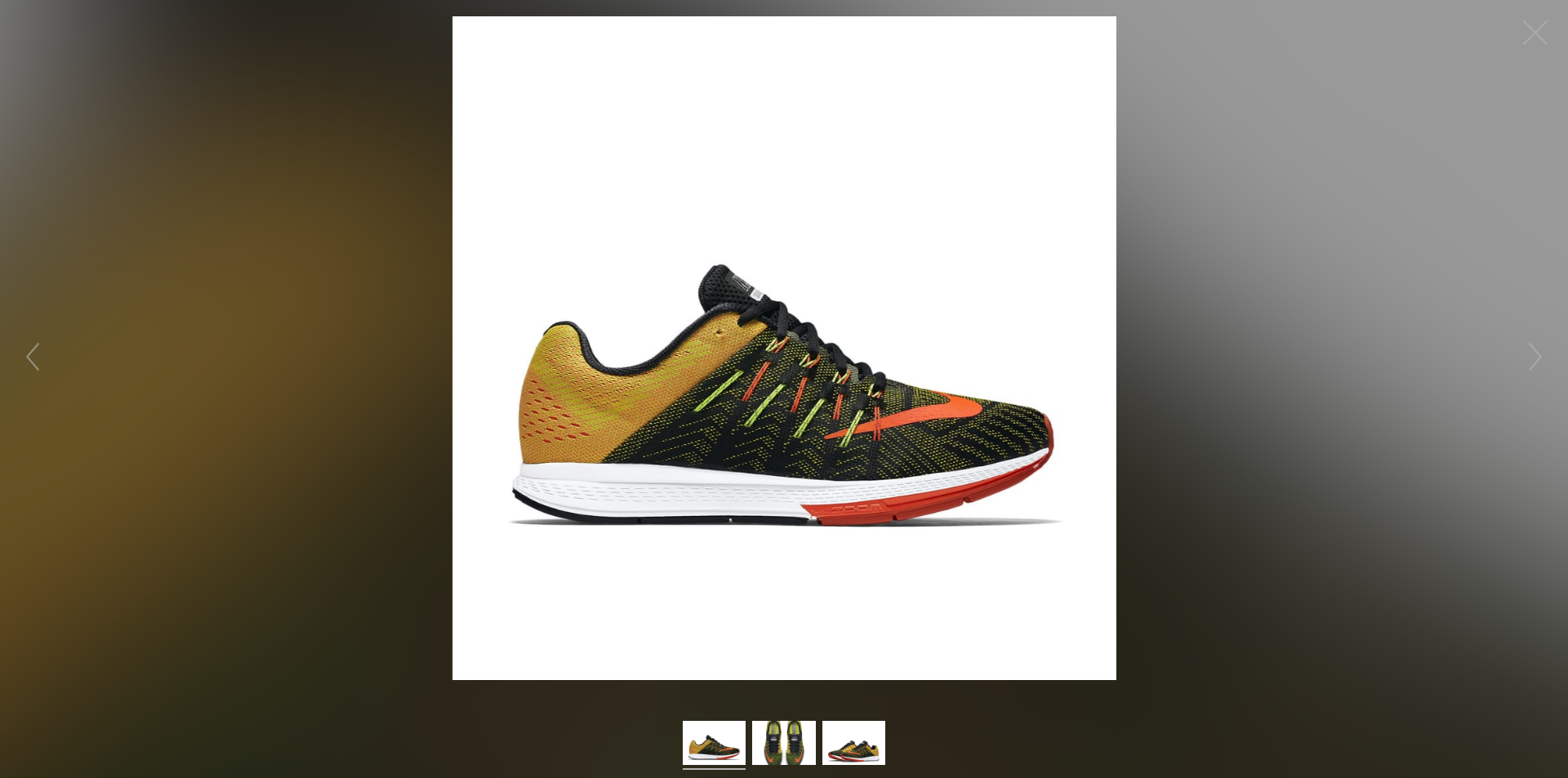
click at [738, 365] on img at bounding box center [785, 349] width 664 height 664
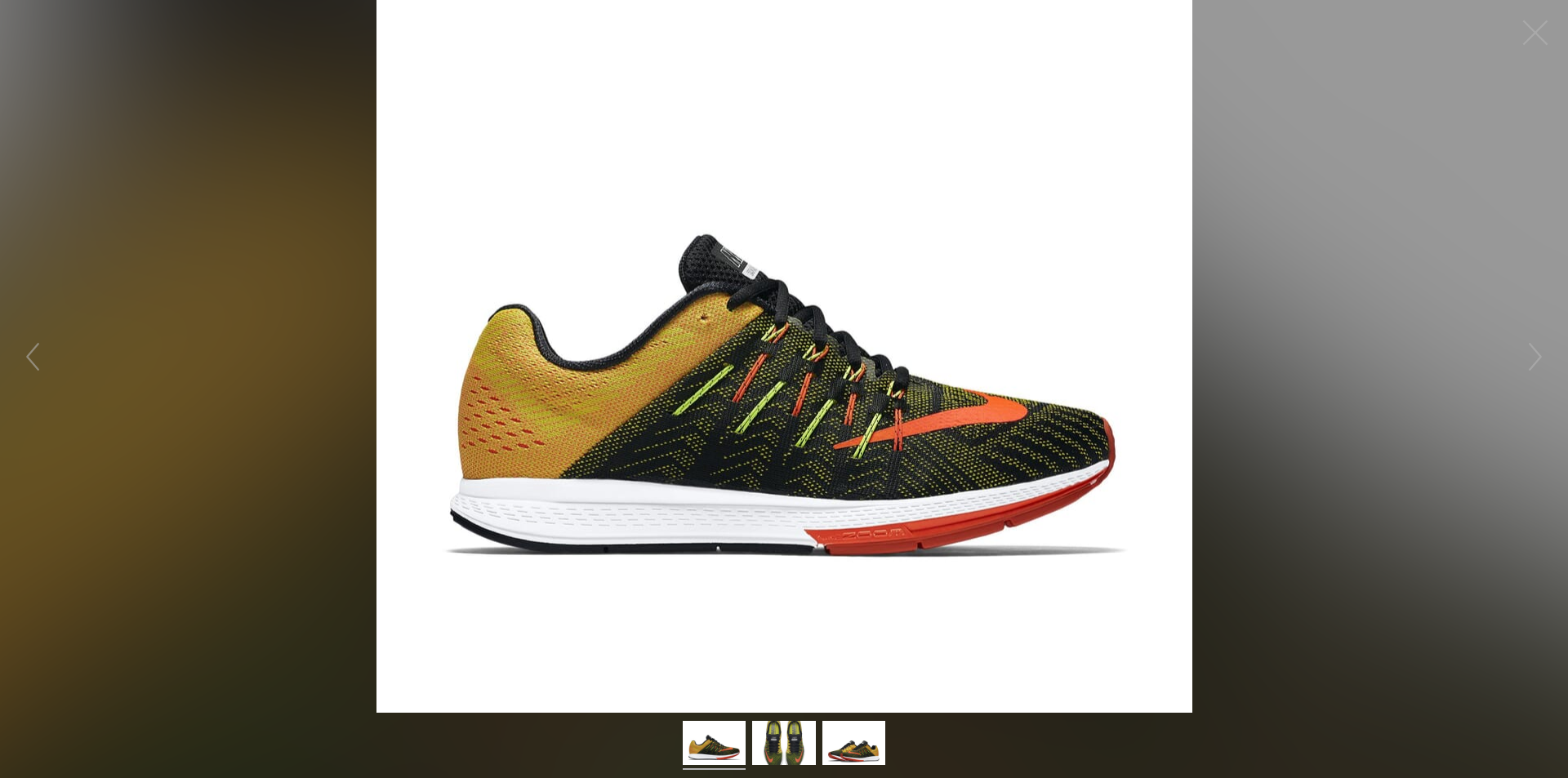
click at [738, 365] on figure "Click to expand" at bounding box center [784, 356] width 1568 height 713
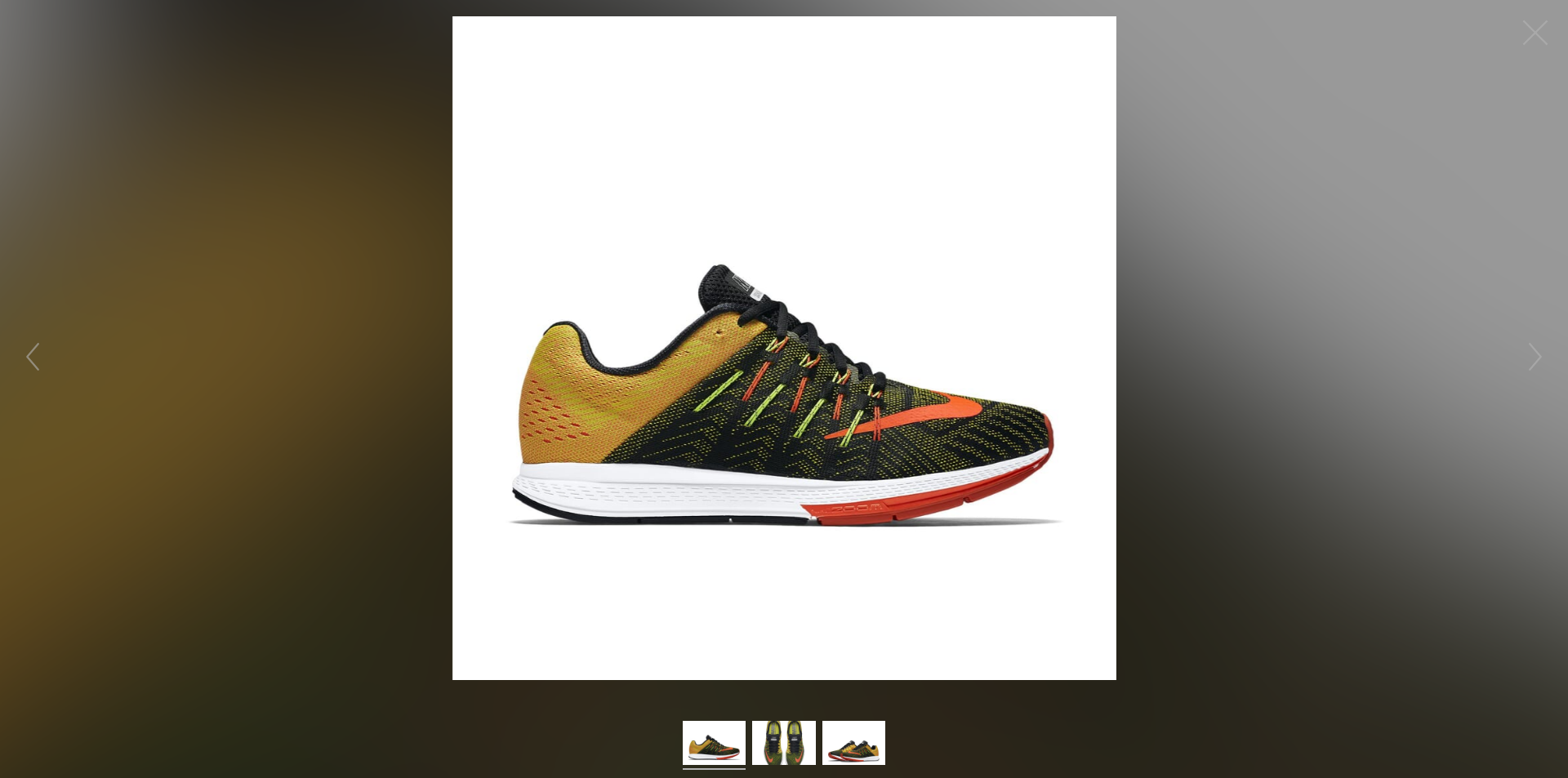
click at [738, 365] on img at bounding box center [785, 349] width 664 height 664
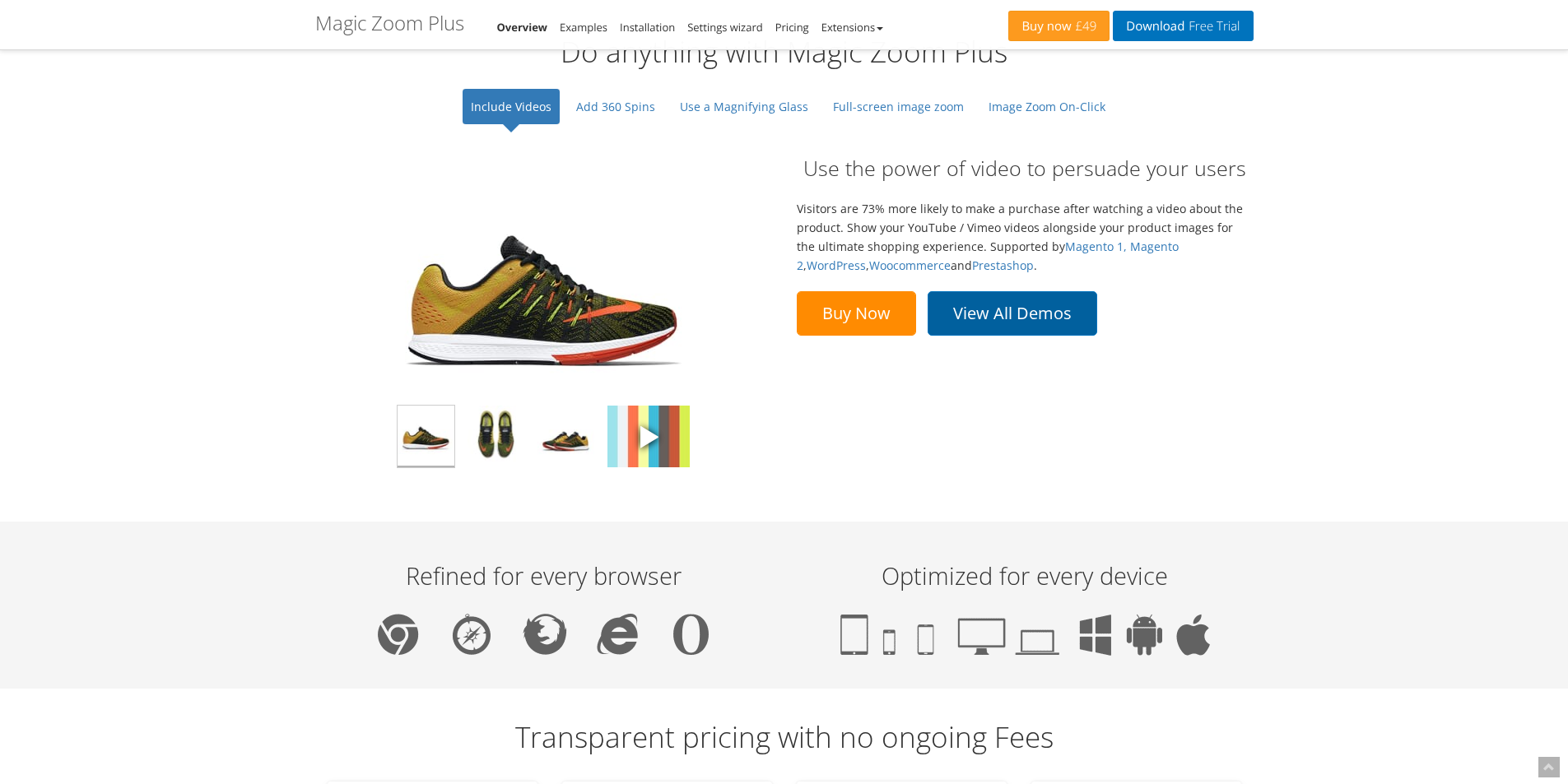
click at [1062, 322] on link "View All Demos" at bounding box center [1012, 313] width 170 height 44
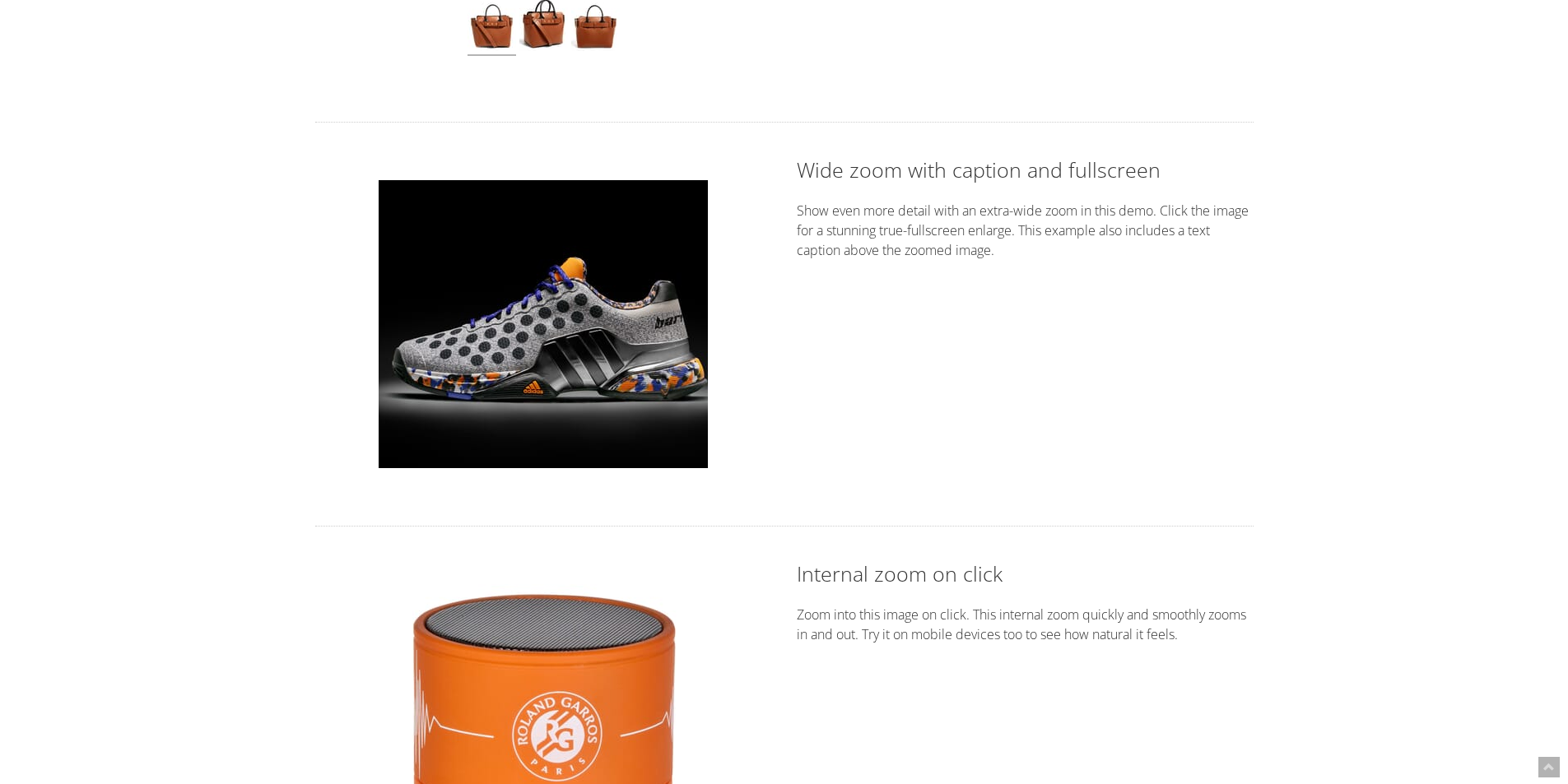
scroll to position [2304, 0]
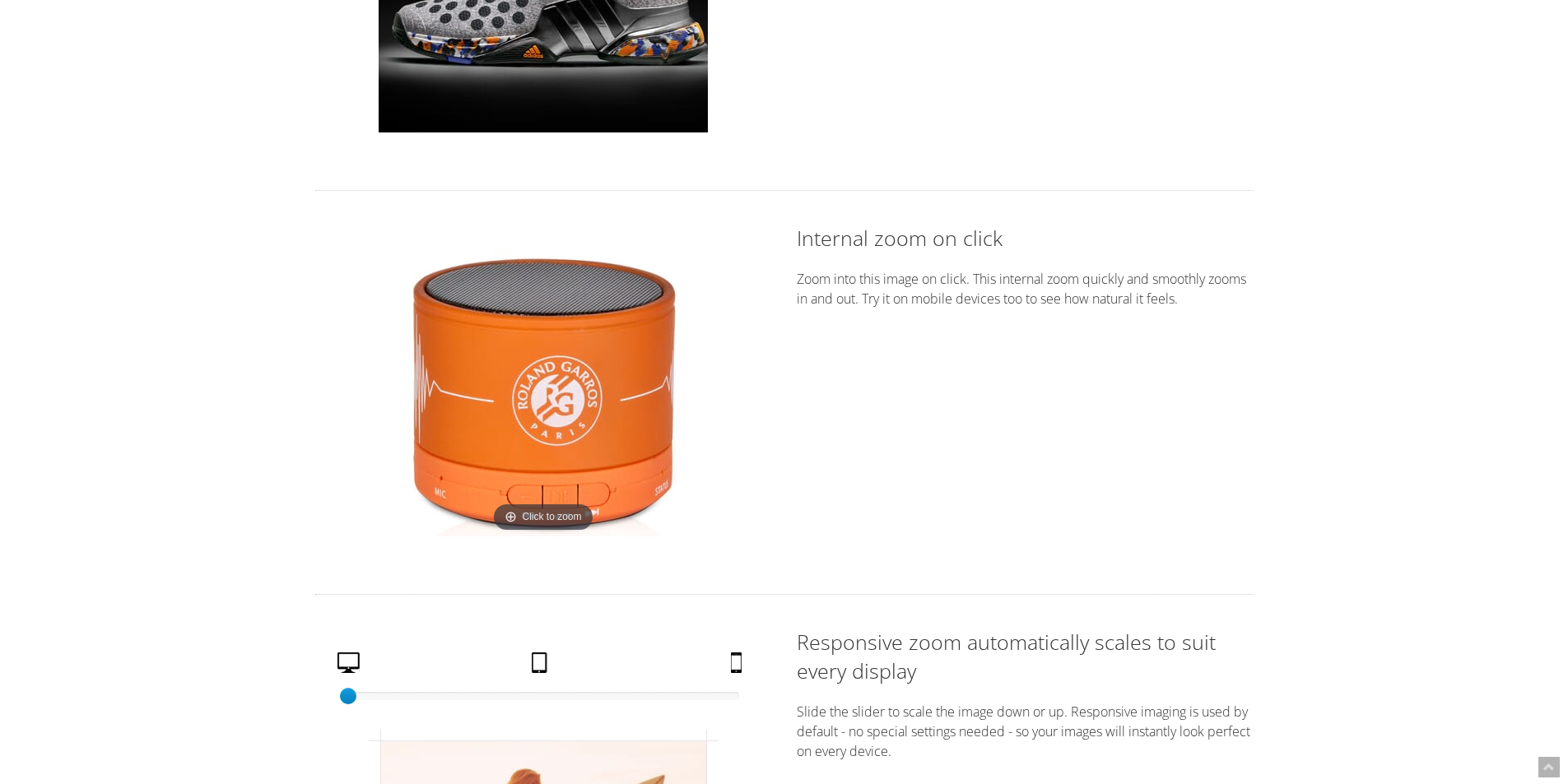
click at [561, 345] on img at bounding box center [543, 392] width 288 height 288
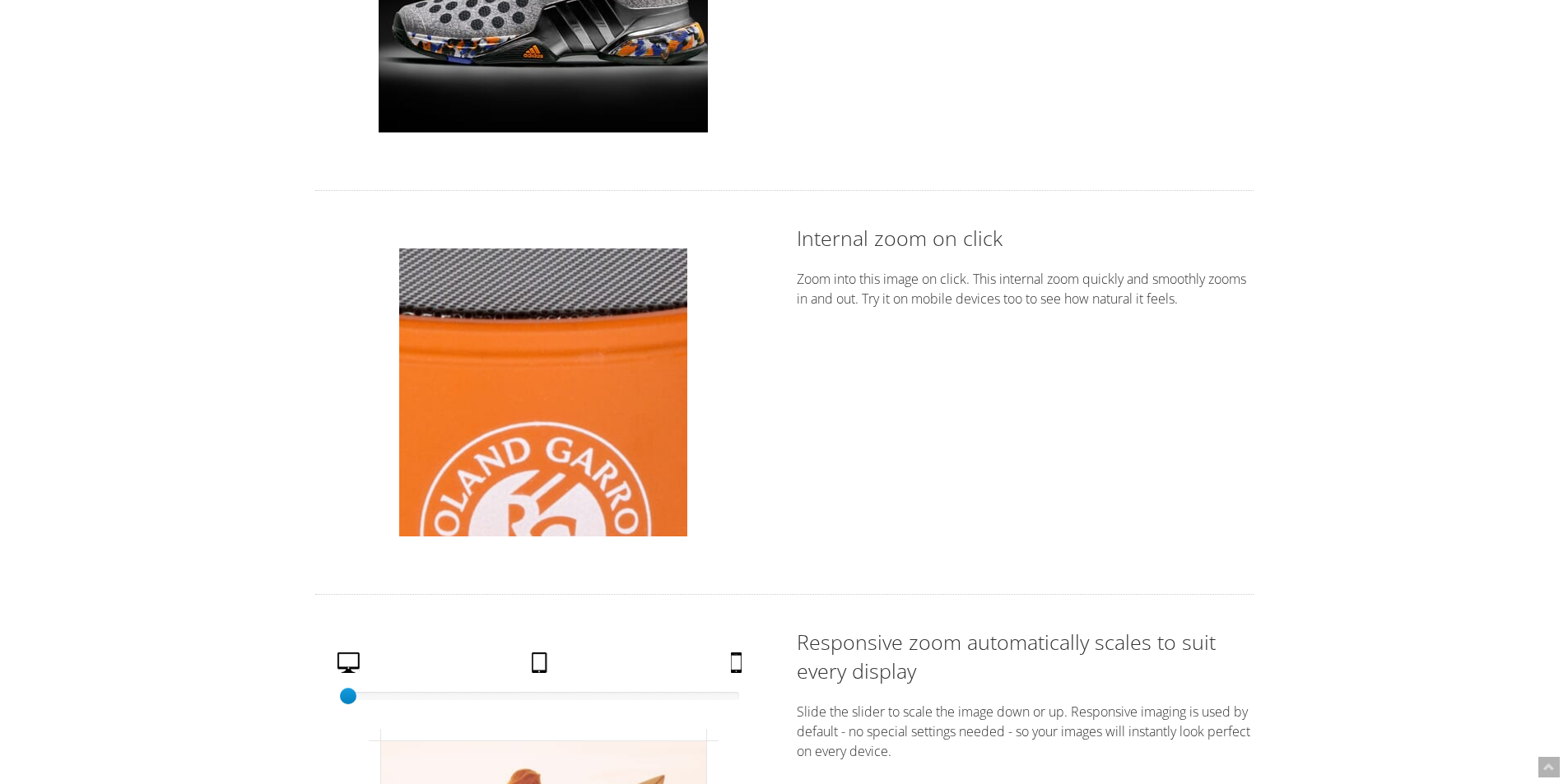
click at [561, 345] on img at bounding box center [543, 392] width 288 height 288
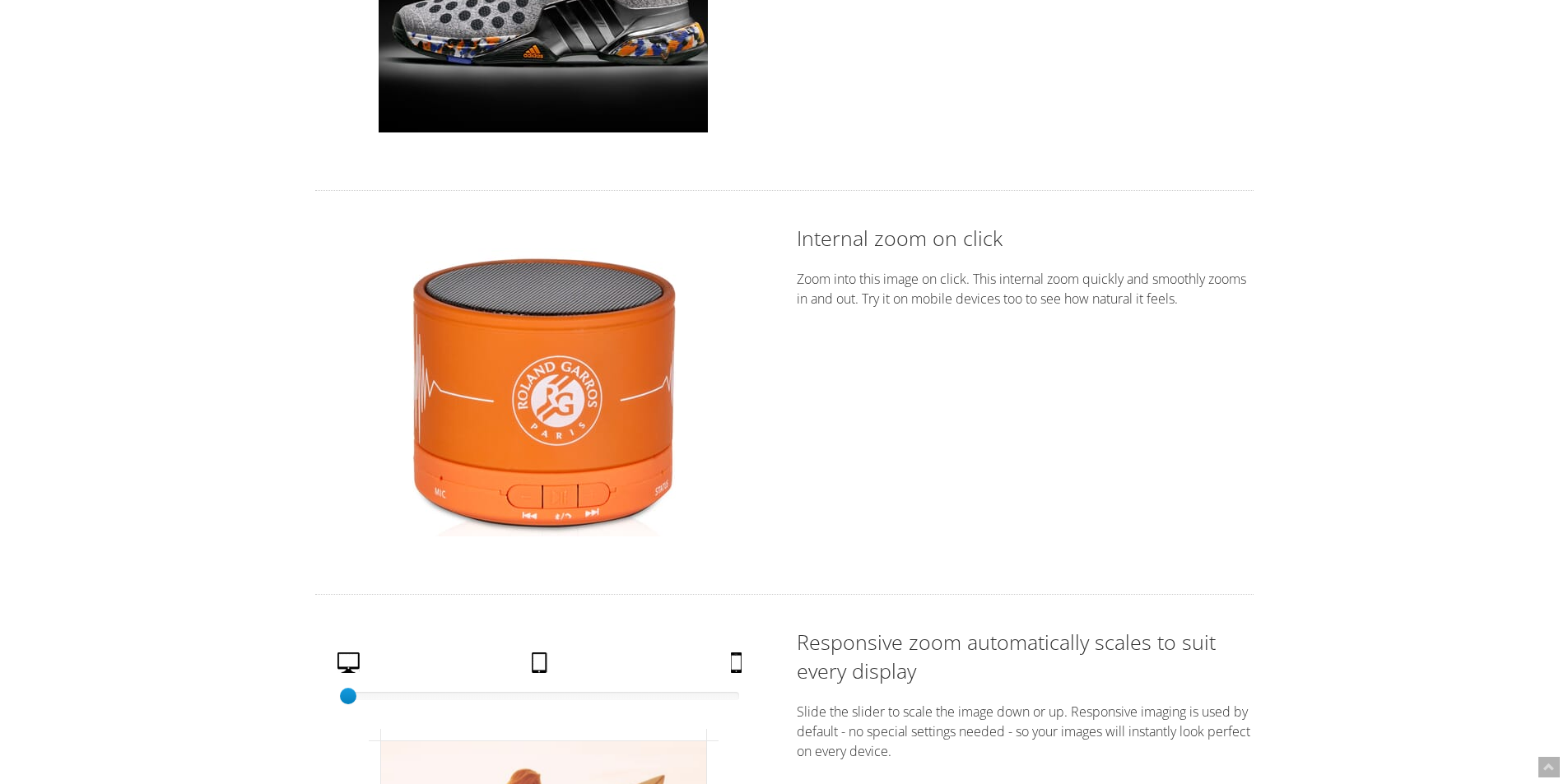
click at [564, 369] on img at bounding box center [543, 392] width 288 height 288
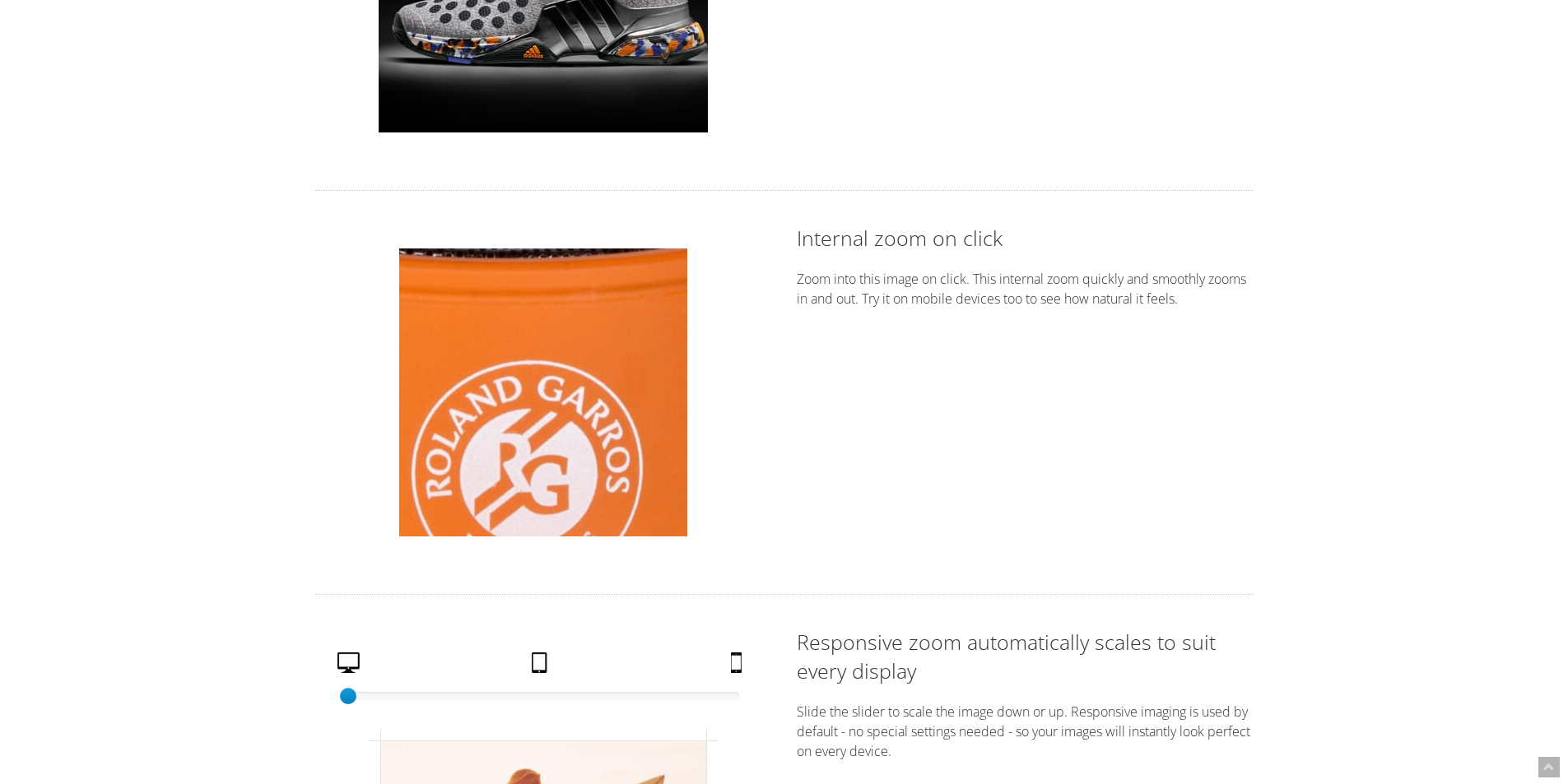
click at [564, 369] on img at bounding box center [543, 392] width 288 height 288
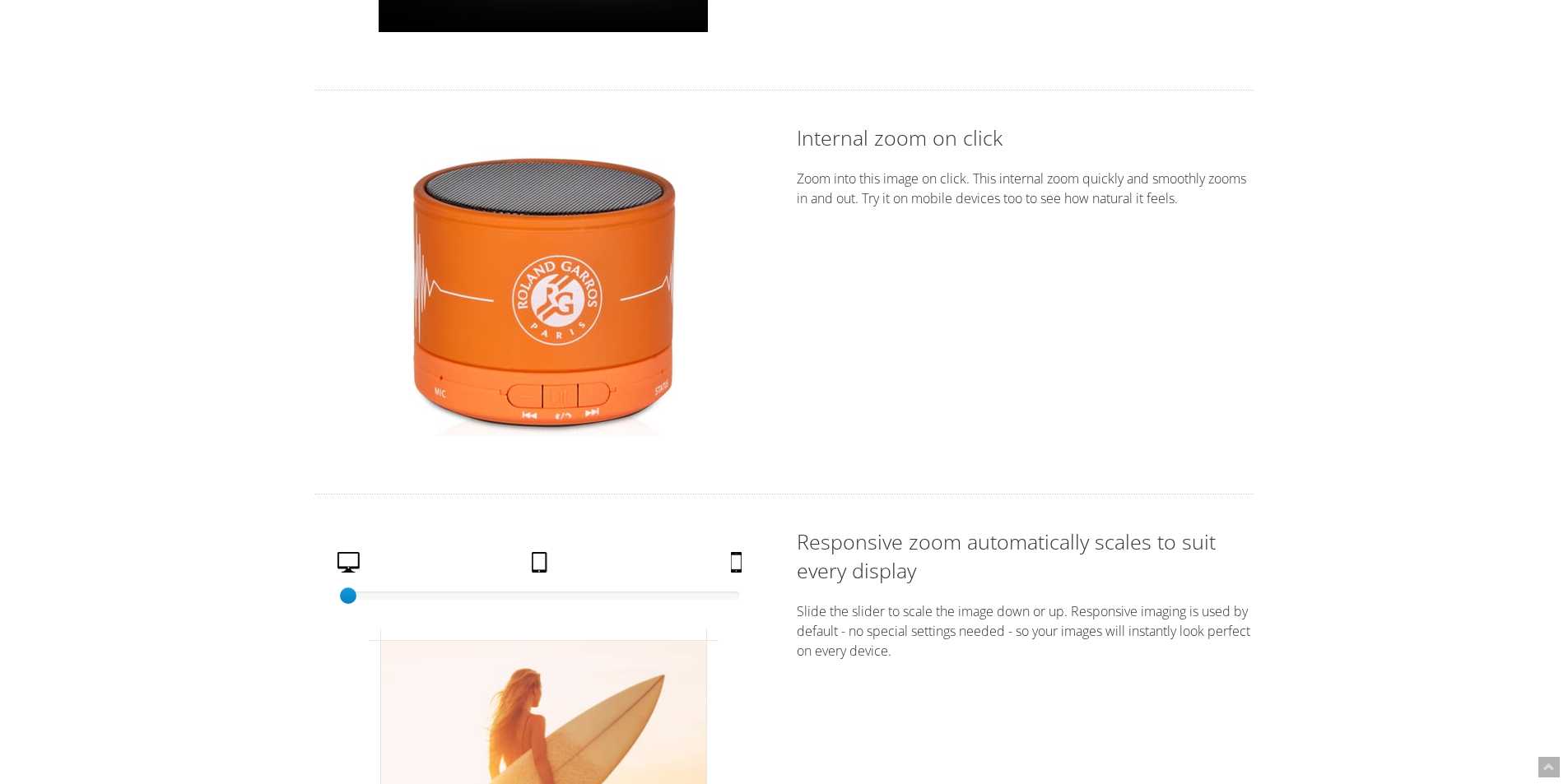
scroll to position [2386, 0]
